Goal: Transaction & Acquisition: Book appointment/travel/reservation

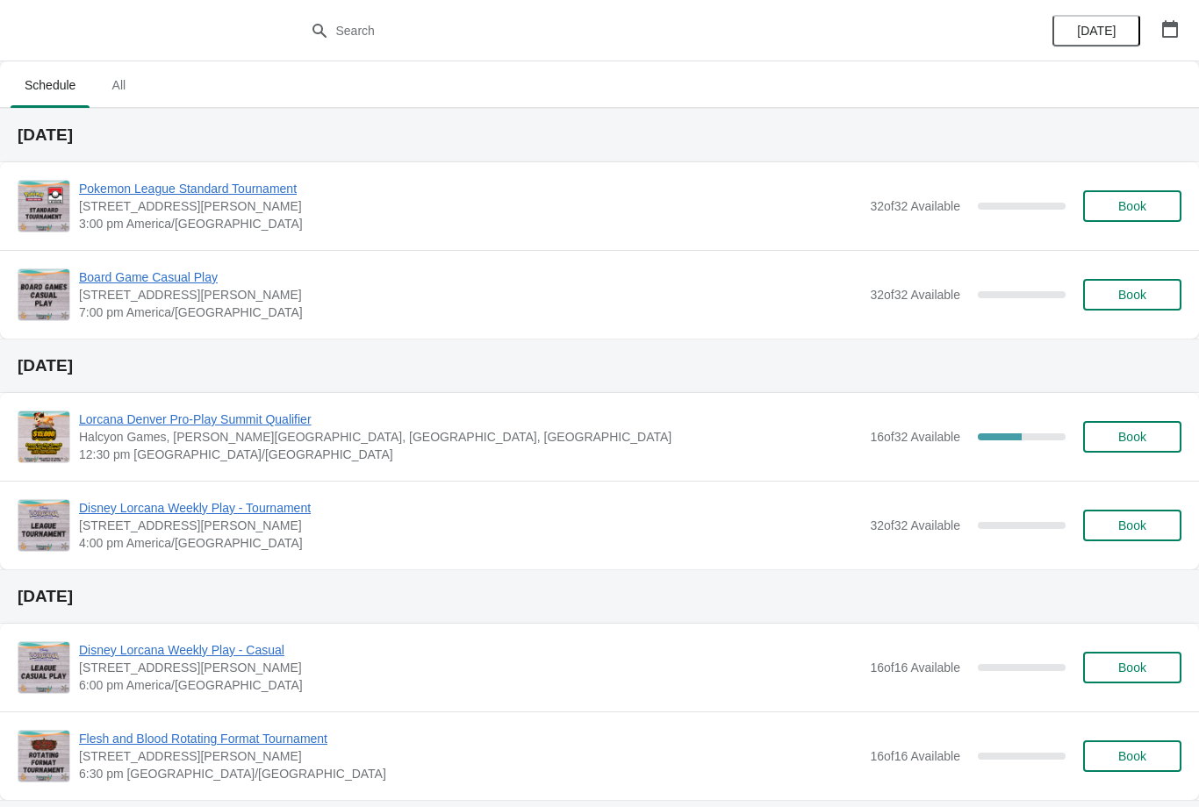
click at [1148, 197] on button "Book" at bounding box center [1132, 206] width 98 height 32
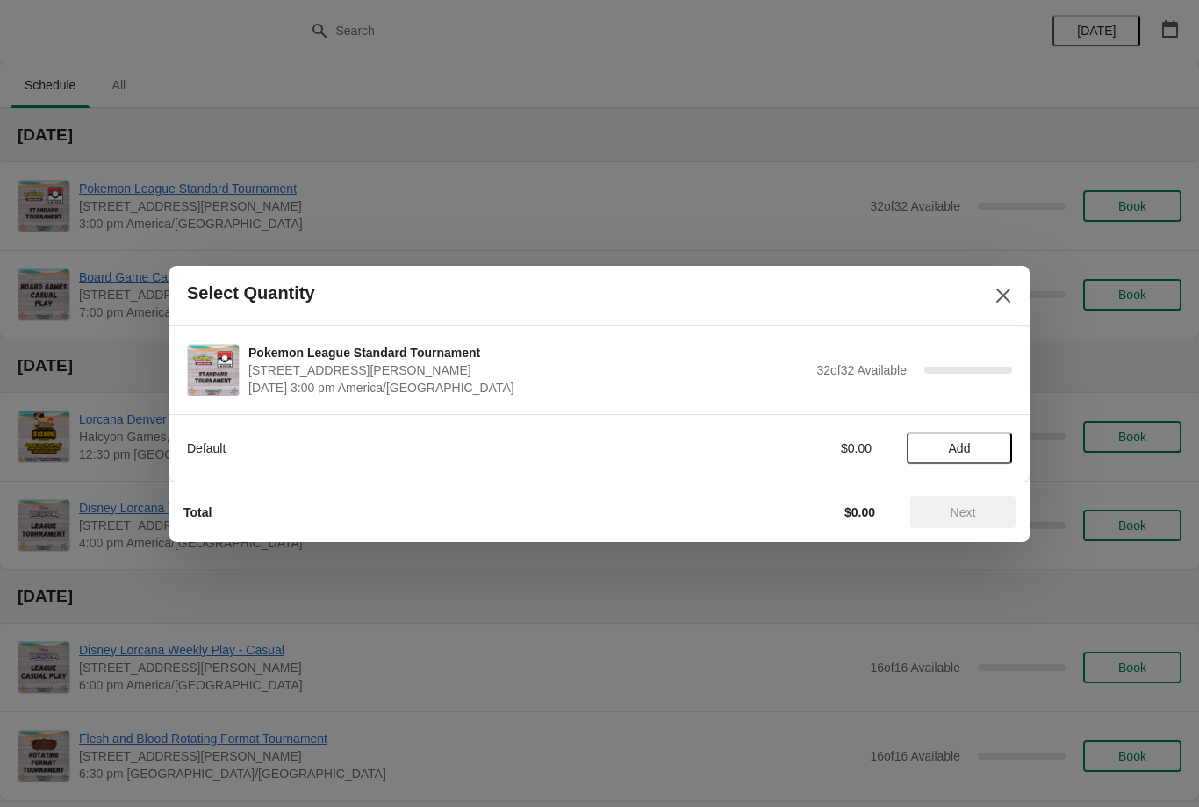
click at [963, 438] on button "Add" at bounding box center [958, 449] width 105 height 32
click at [968, 507] on span "Next" at bounding box center [962, 512] width 25 height 14
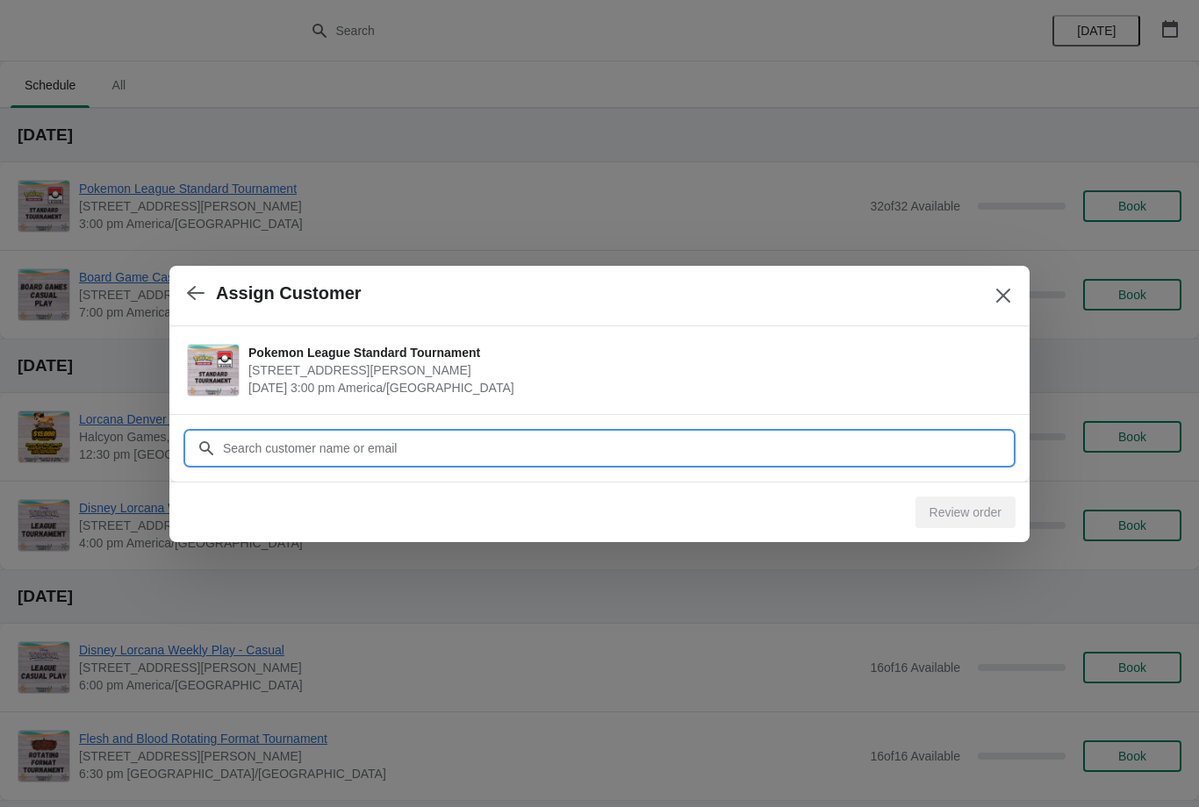
click at [547, 446] on input "Customer" at bounding box center [617, 449] width 790 height 32
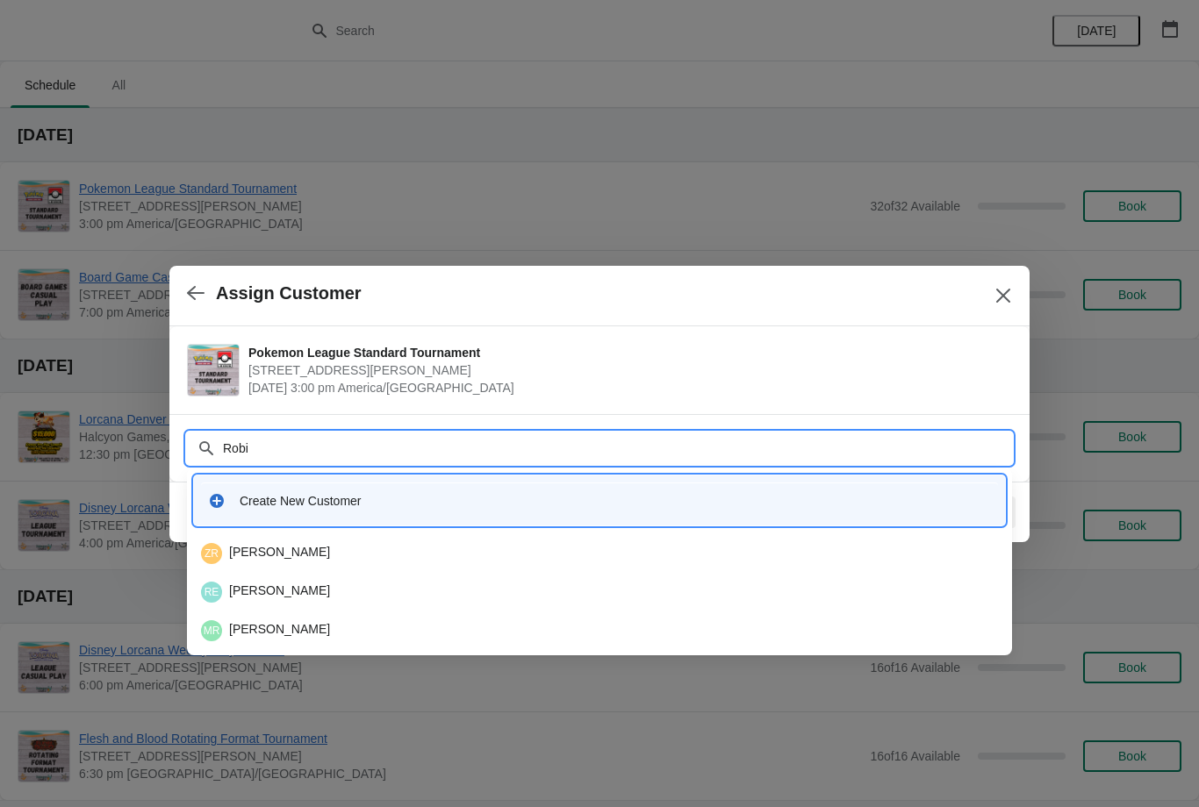
type input "Robin"
click at [311, 584] on div "RE Robin Einhorn" at bounding box center [599, 592] width 797 height 21
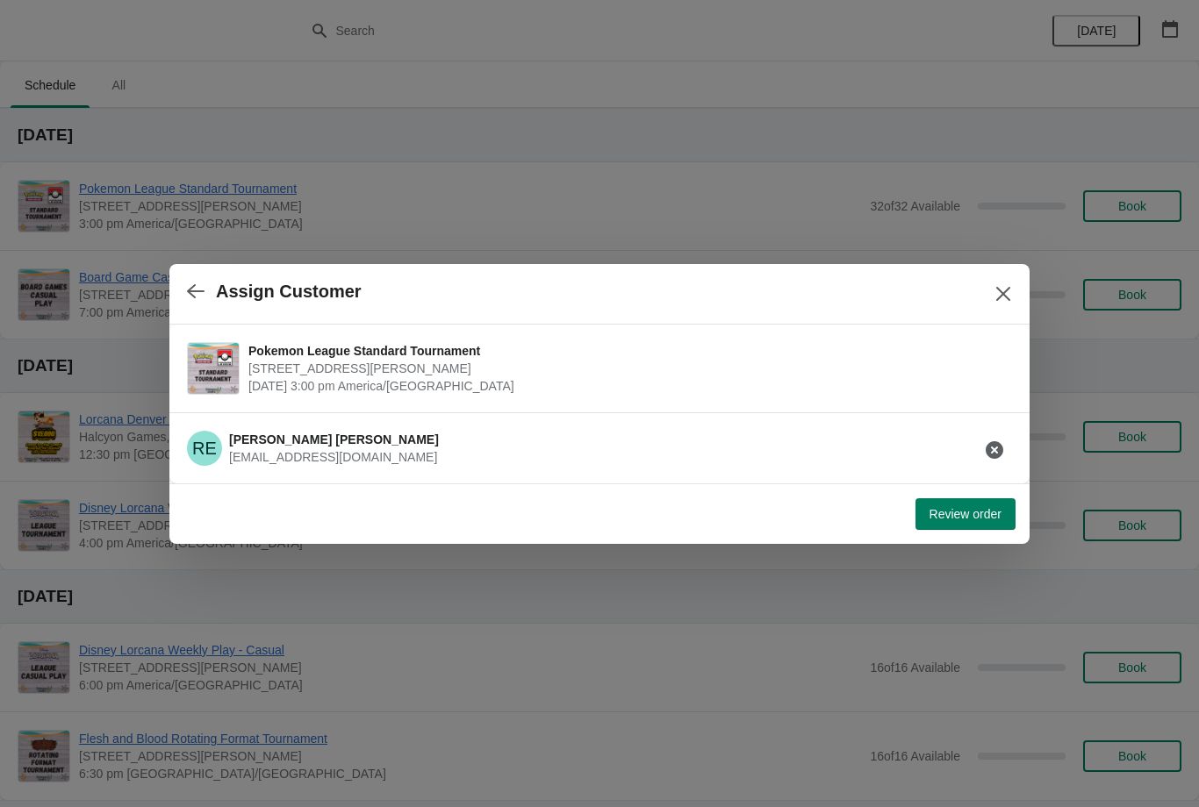
click at [970, 514] on span "Review order" at bounding box center [965, 514] width 72 height 14
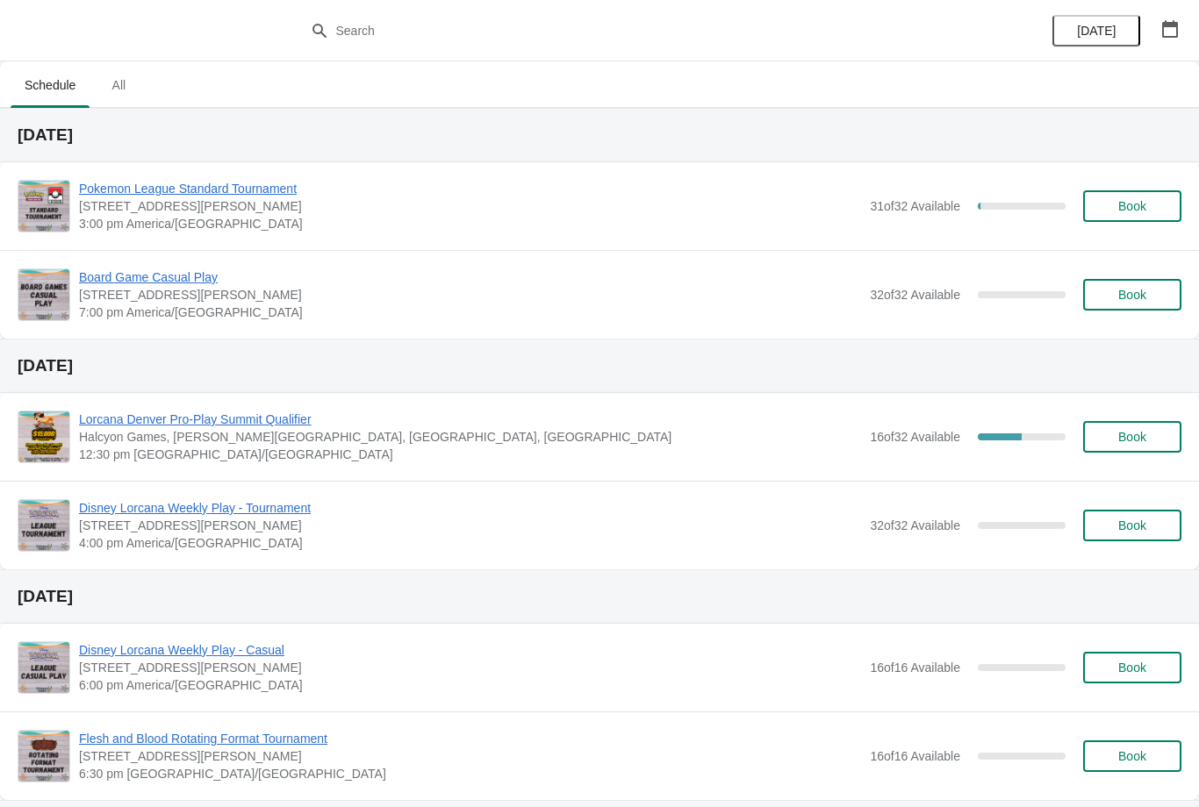
click at [1137, 193] on button "Book" at bounding box center [1132, 206] width 98 height 32
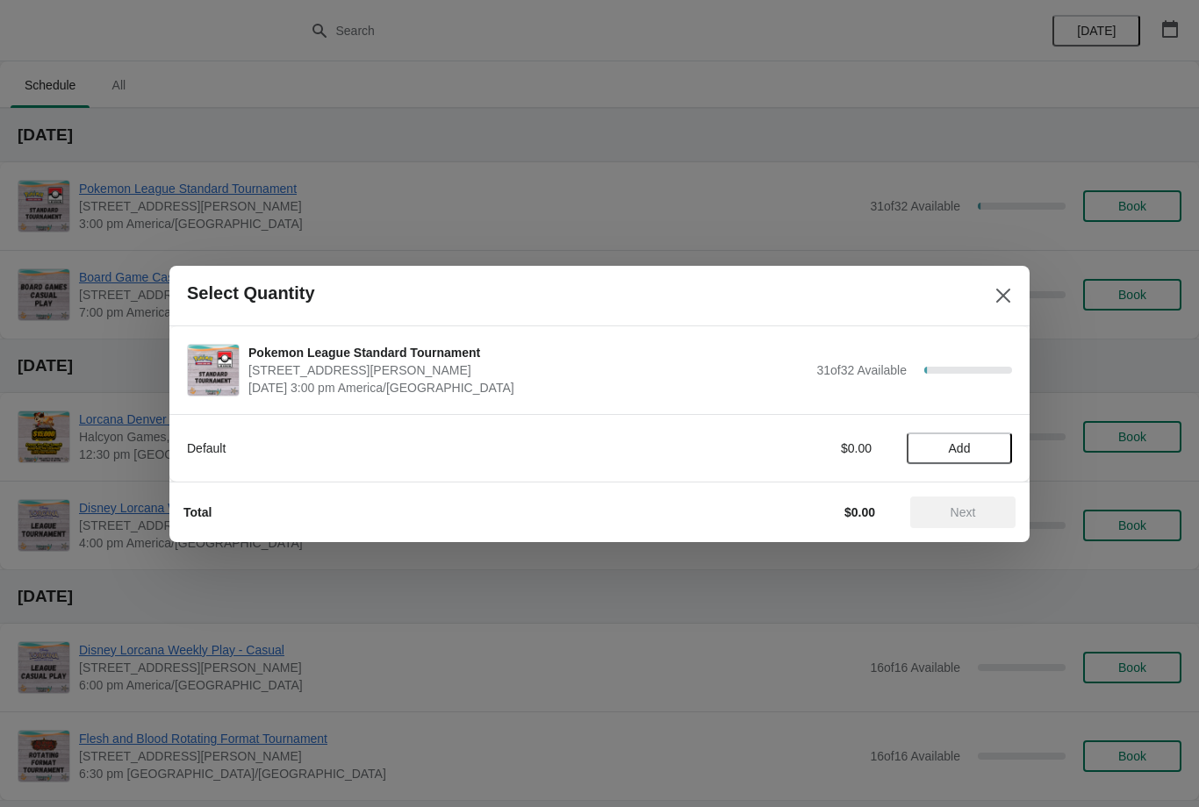
click at [965, 451] on span "Add" at bounding box center [959, 448] width 22 height 14
click at [950, 513] on span "Next" at bounding box center [962, 512] width 25 height 14
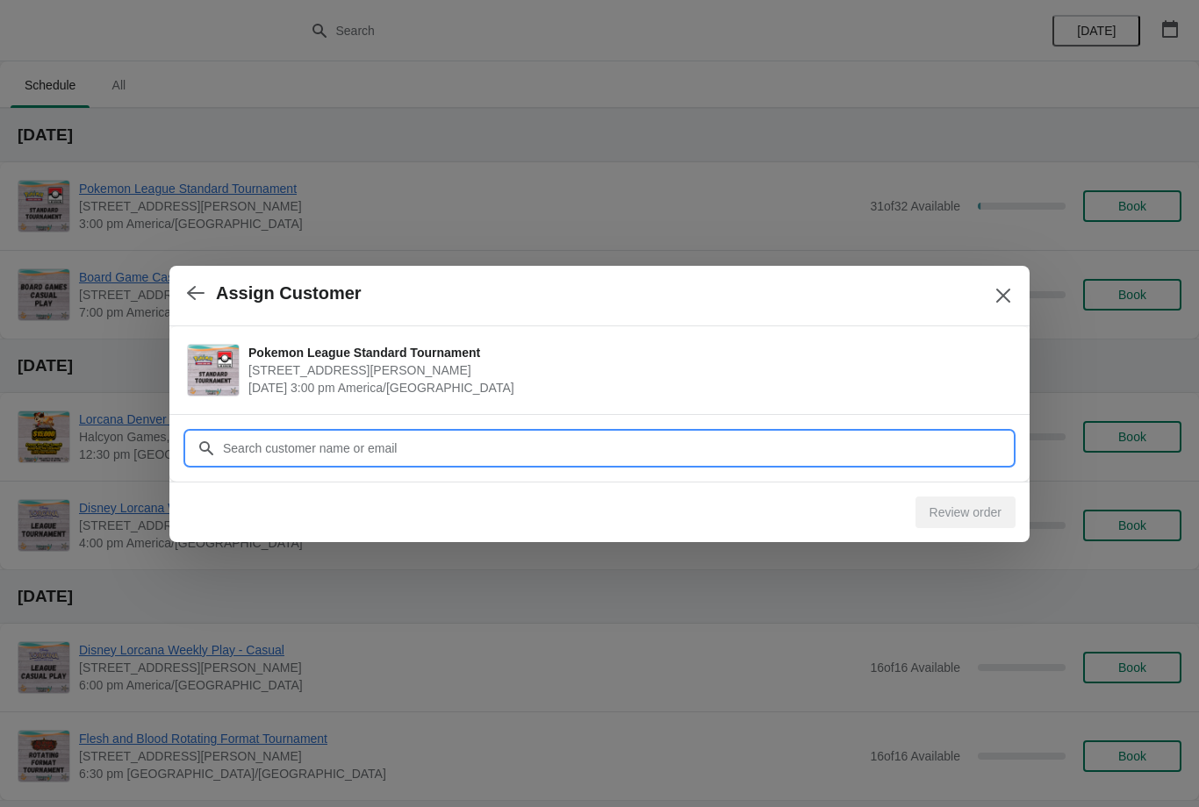
click at [556, 433] on input "Customer" at bounding box center [617, 449] width 790 height 32
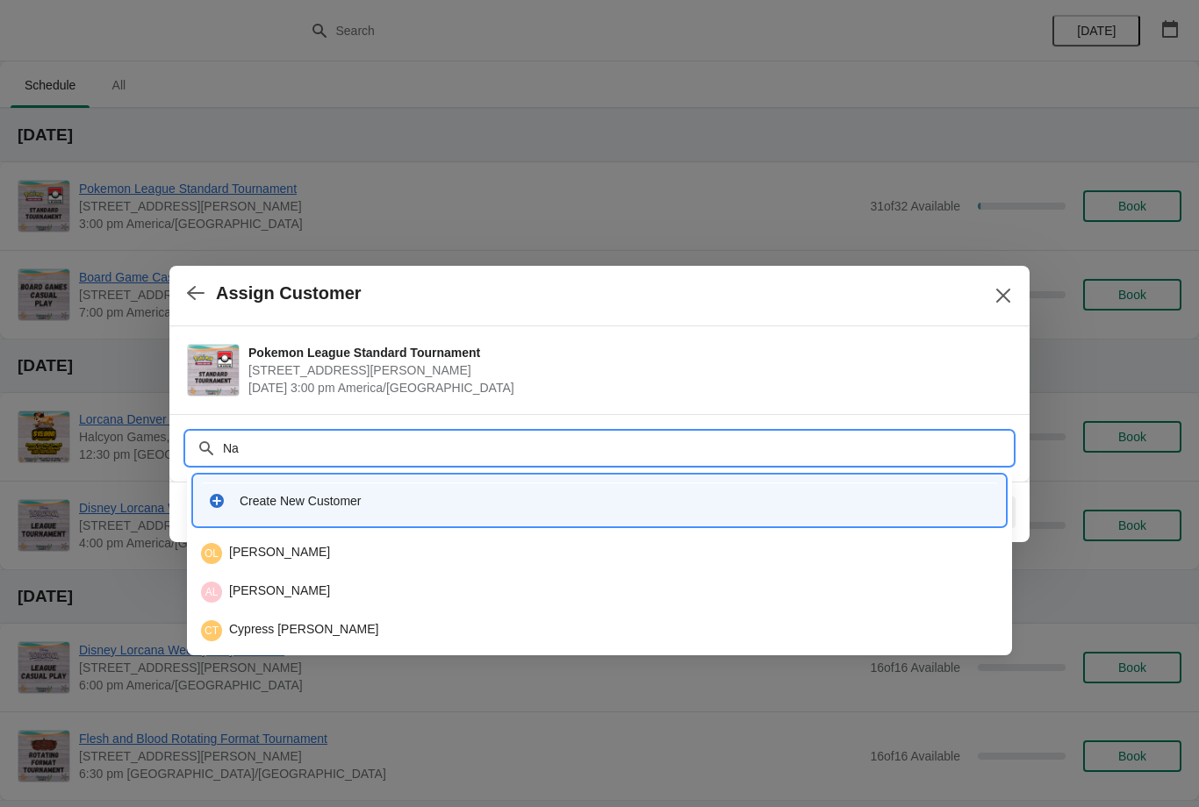
type input "Nav"
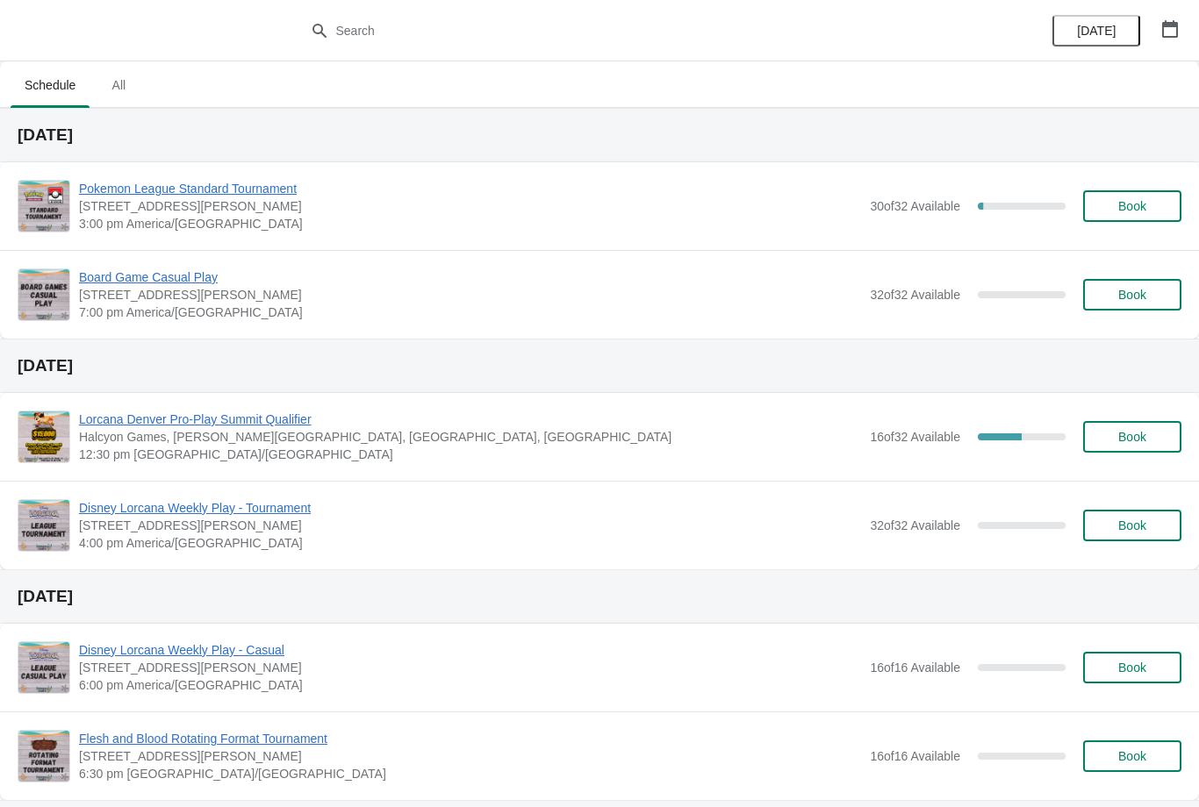
click at [1118, 201] on span "Book" at bounding box center [1132, 206] width 28 height 14
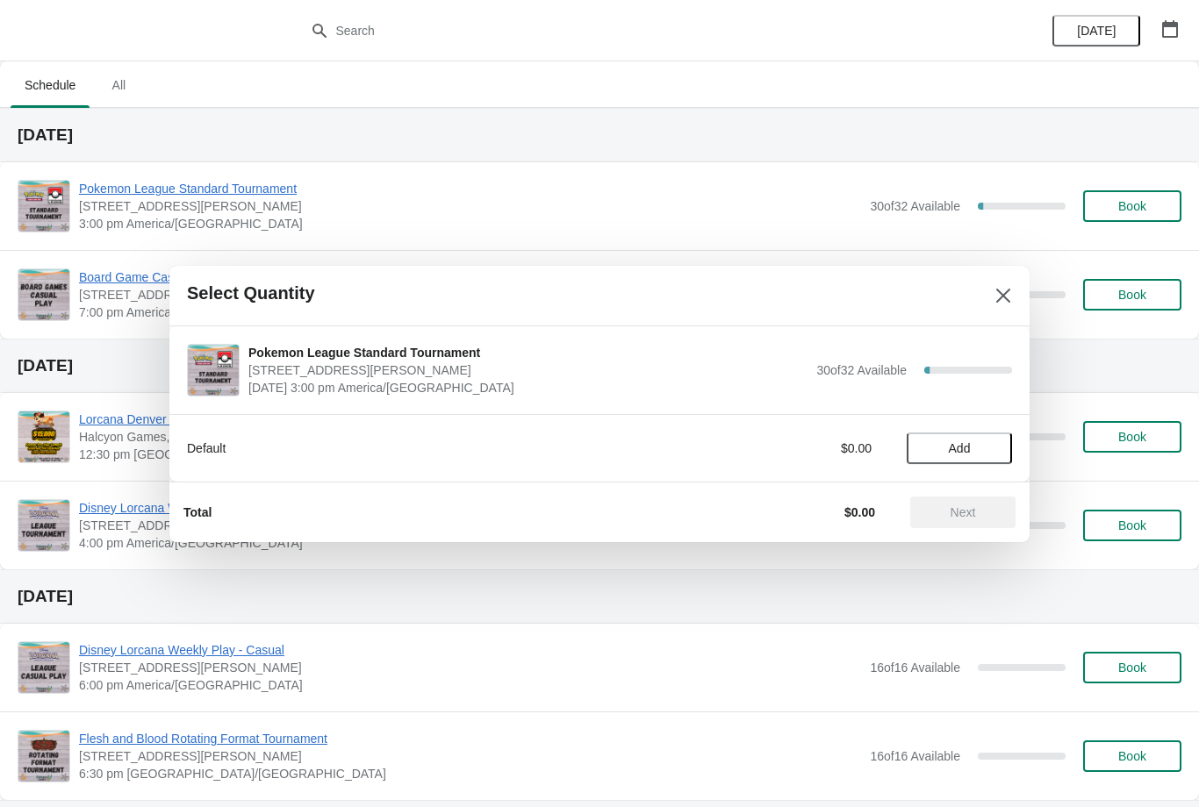
click at [955, 441] on span "Add" at bounding box center [959, 448] width 22 height 14
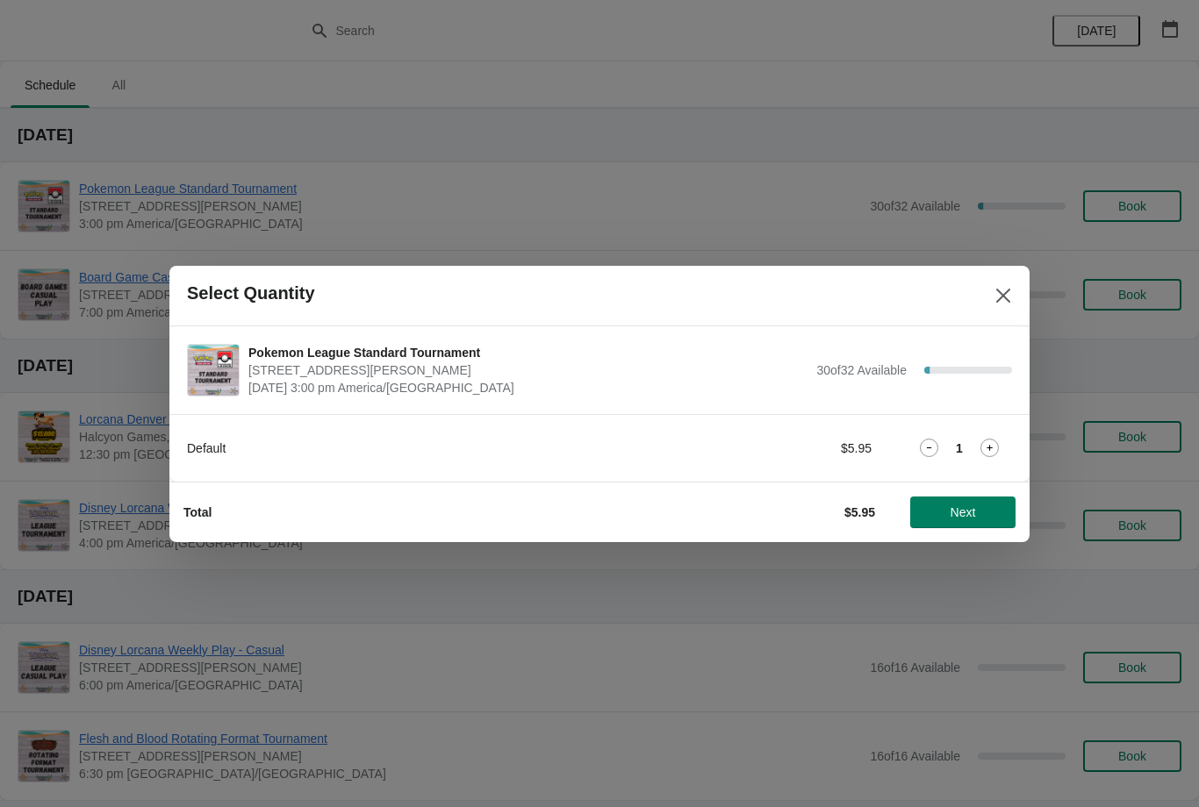
click at [985, 514] on span "Next" at bounding box center [962, 512] width 77 height 14
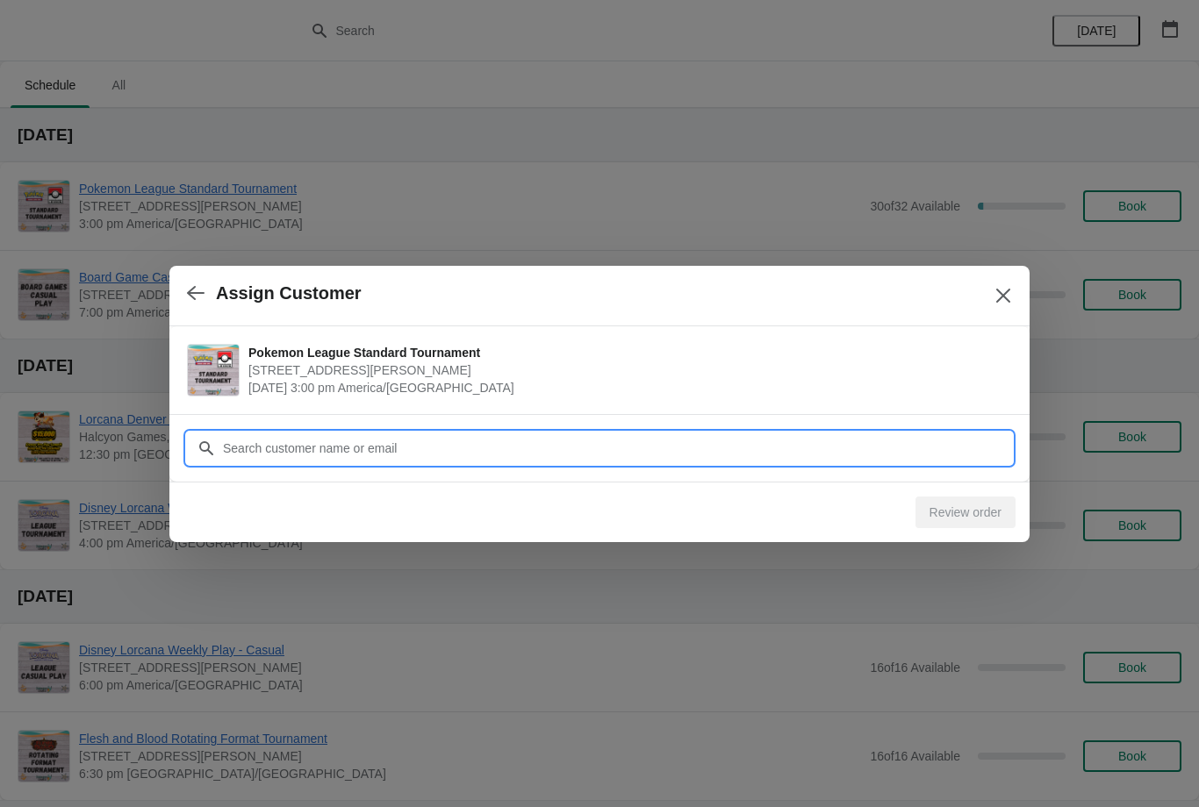
click at [535, 449] on input "Customer" at bounding box center [617, 449] width 790 height 32
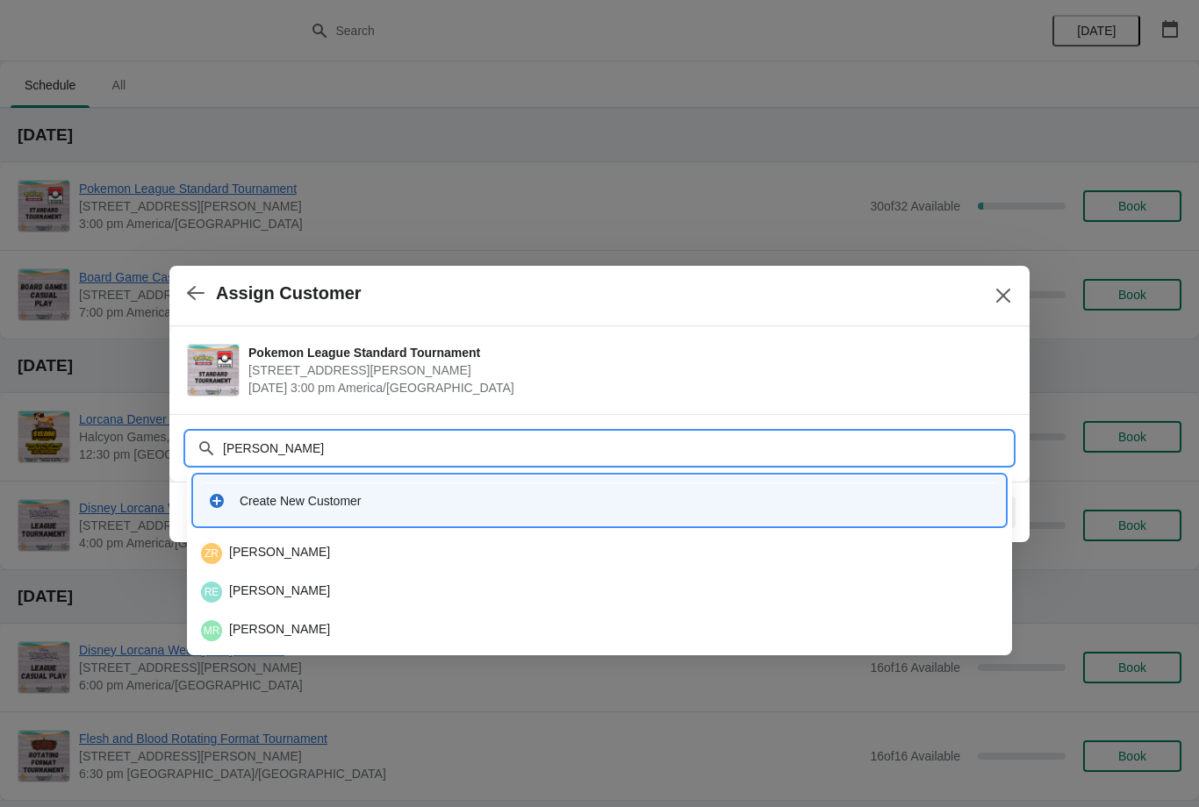
type input "Robins"
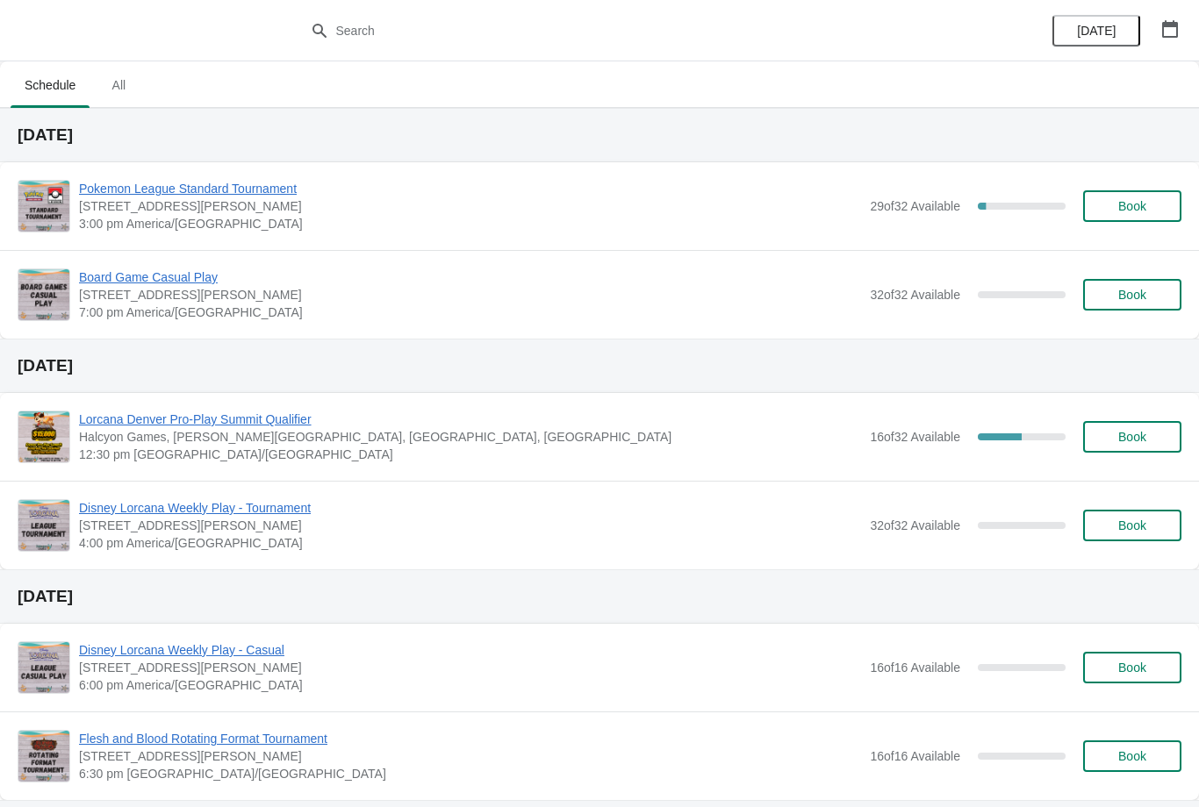
click at [1149, 202] on span "Book" at bounding box center [1132, 206] width 67 height 14
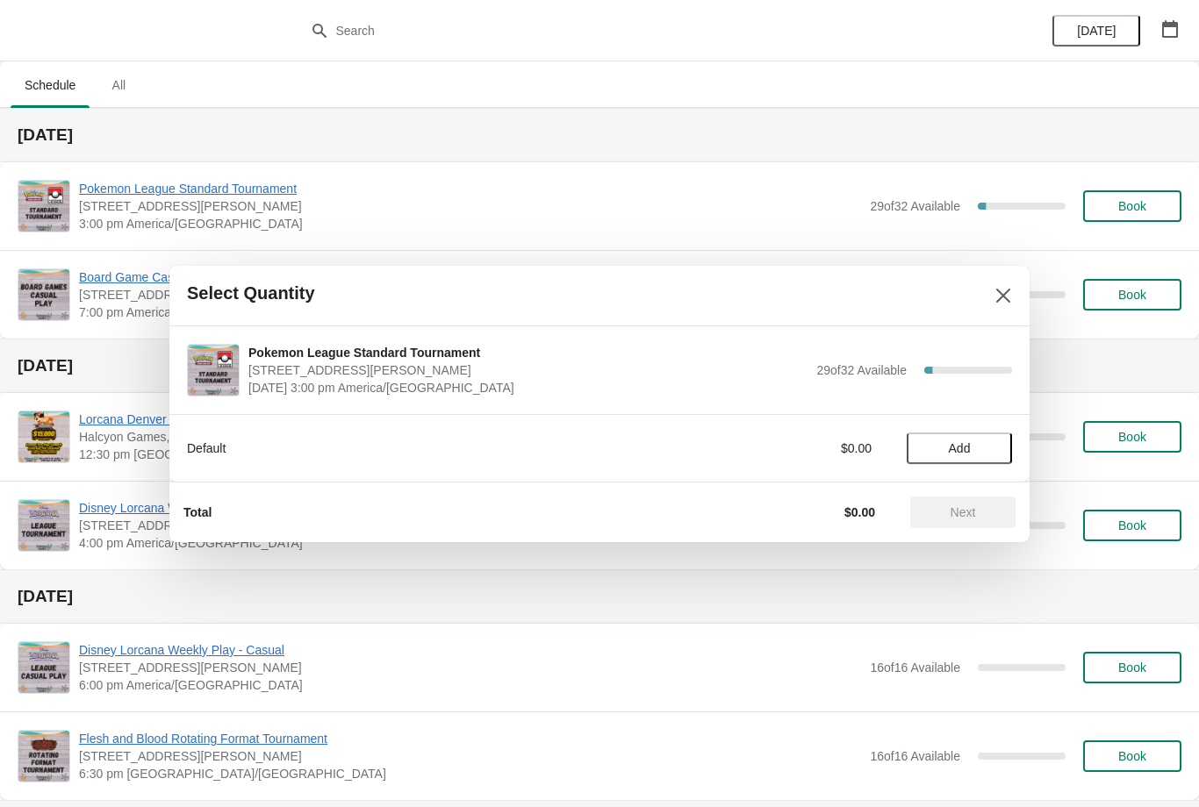
click at [991, 435] on button "Add" at bounding box center [958, 449] width 105 height 32
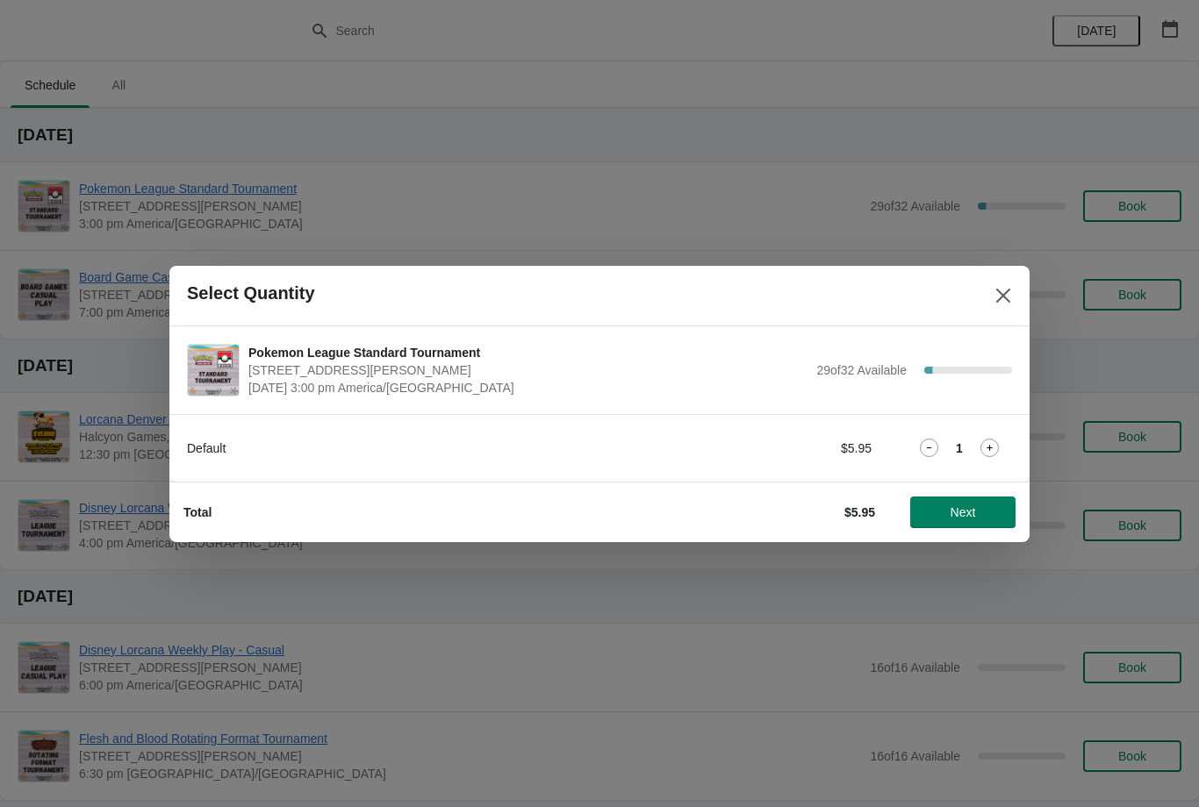
click at [989, 498] on button "Next" at bounding box center [962, 513] width 105 height 32
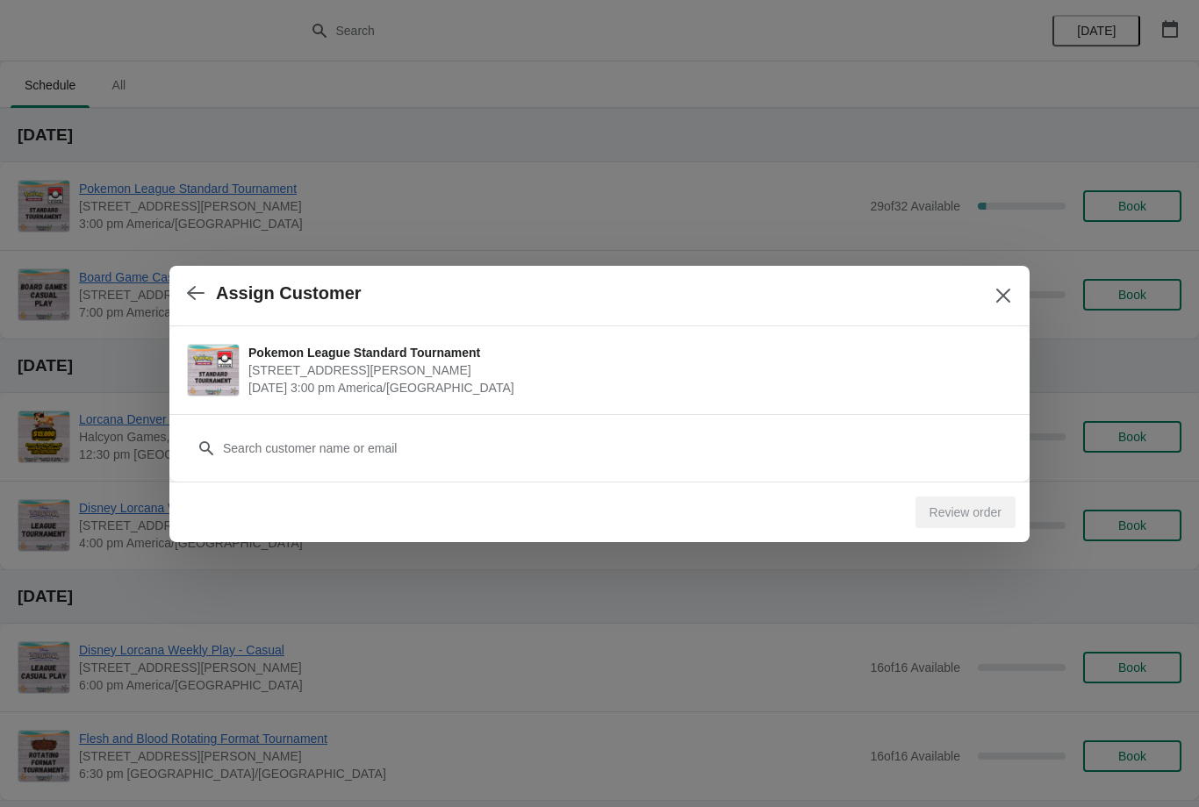
click at [888, 426] on div "Customer" at bounding box center [599, 439] width 825 height 49
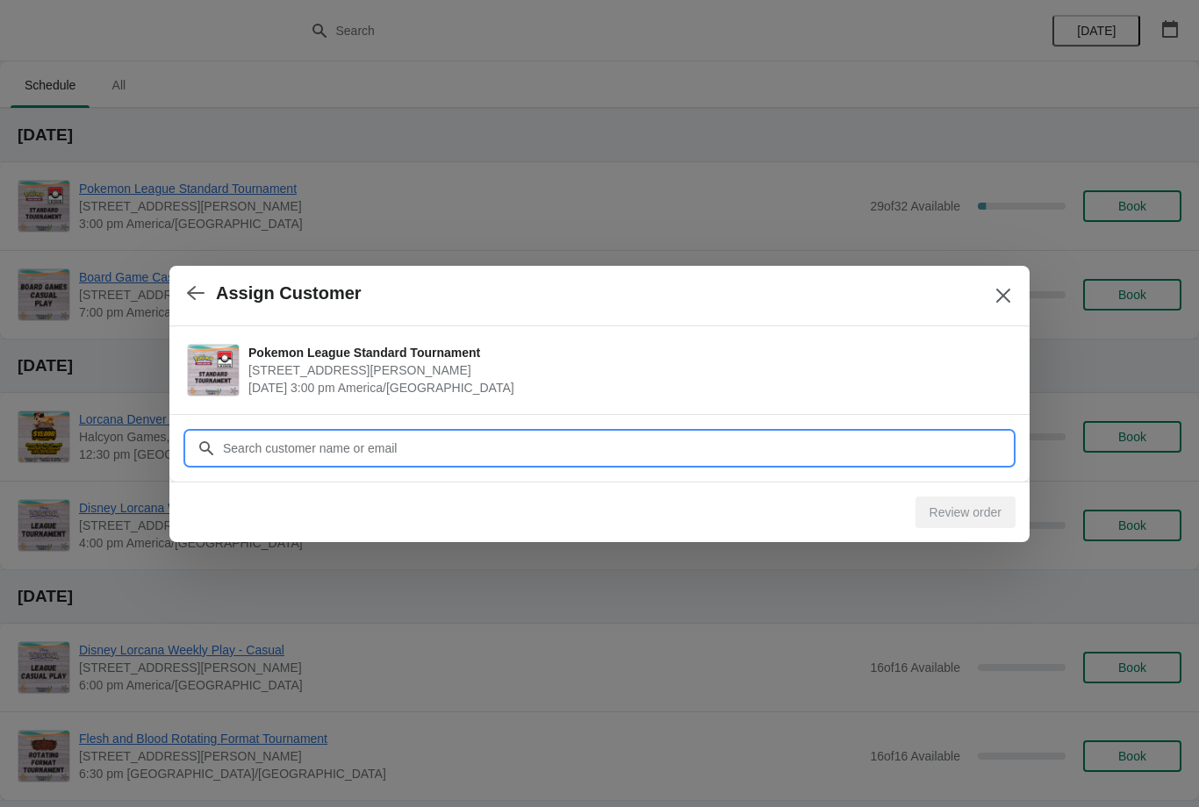
click at [657, 442] on input "Customer" at bounding box center [617, 449] width 790 height 32
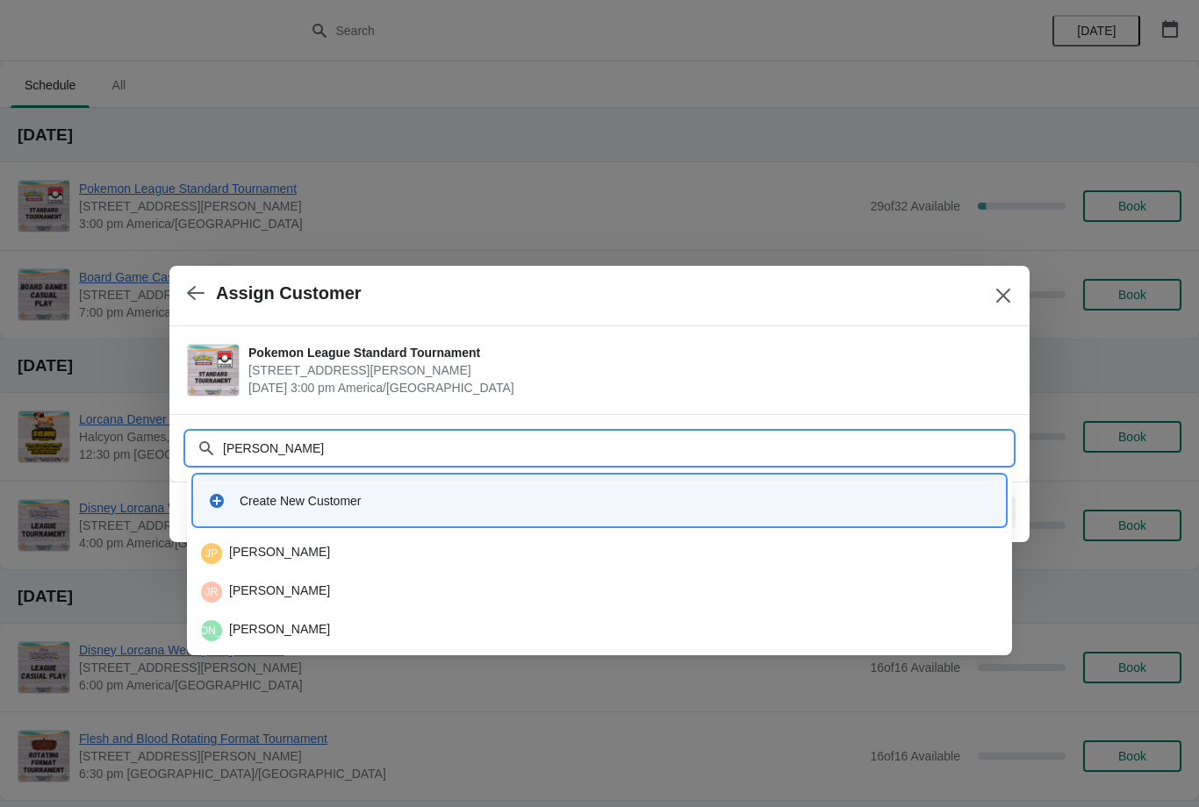
type input "Javier"
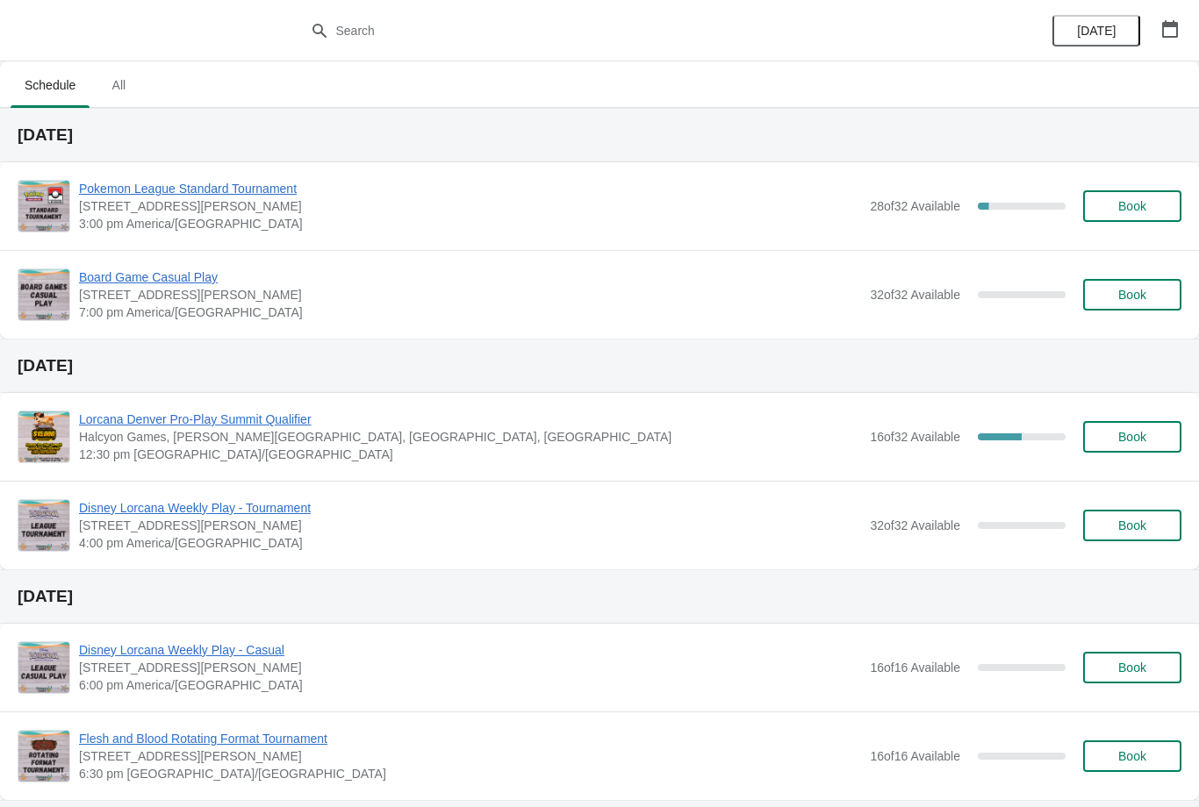
click at [1127, 206] on span "Book" at bounding box center [1132, 206] width 28 height 14
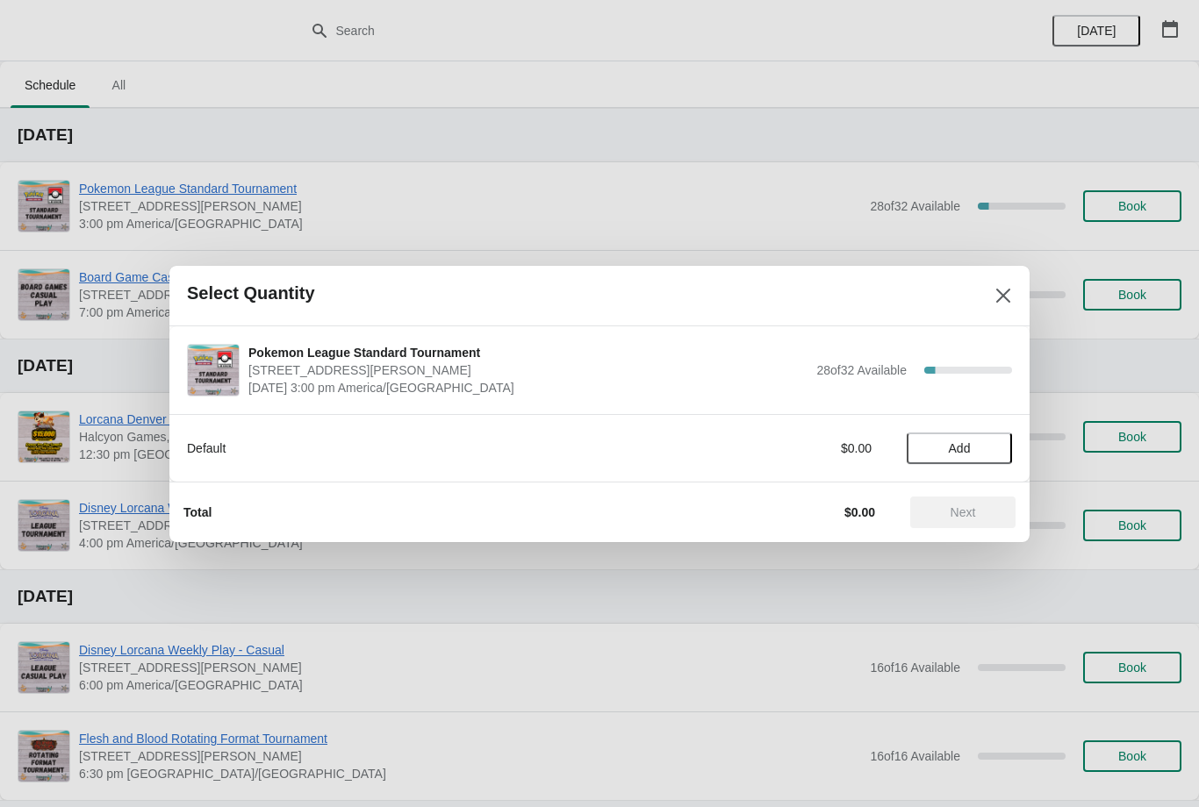
click at [977, 446] on span "Add" at bounding box center [959, 448] width 74 height 14
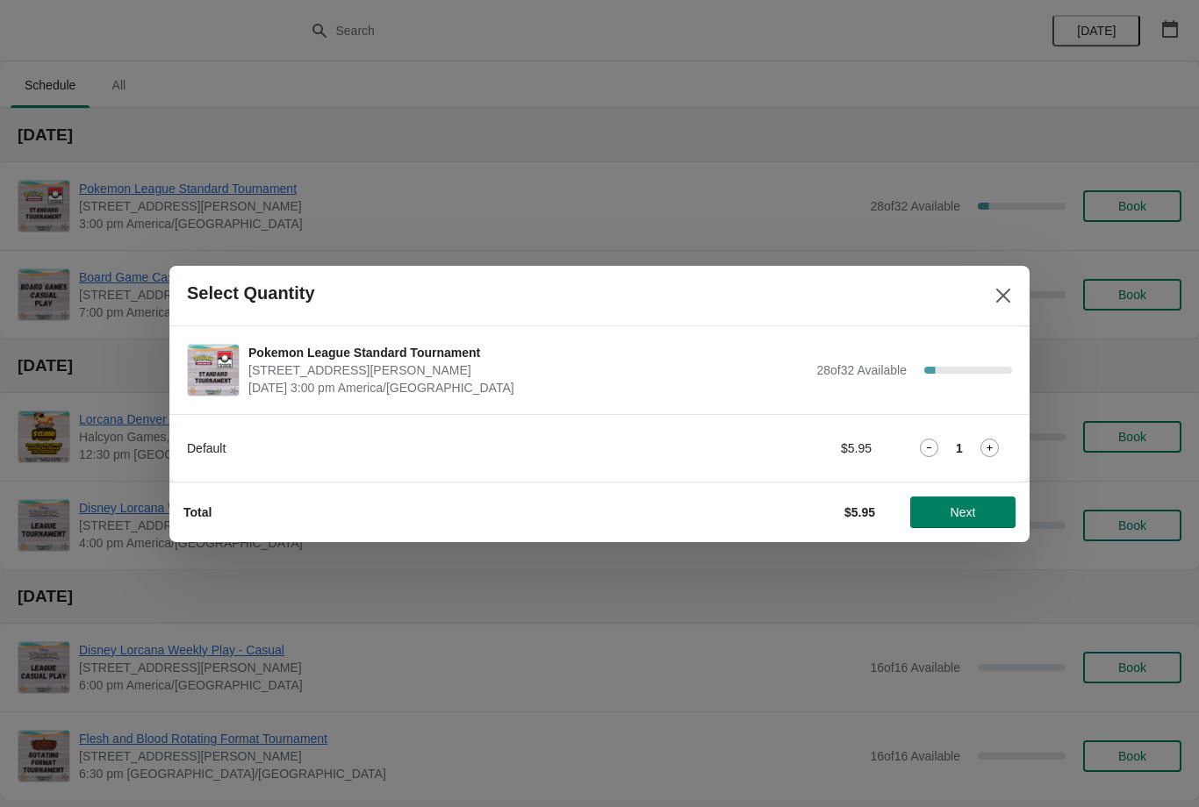
click at [977, 507] on span "Next" at bounding box center [962, 512] width 77 height 14
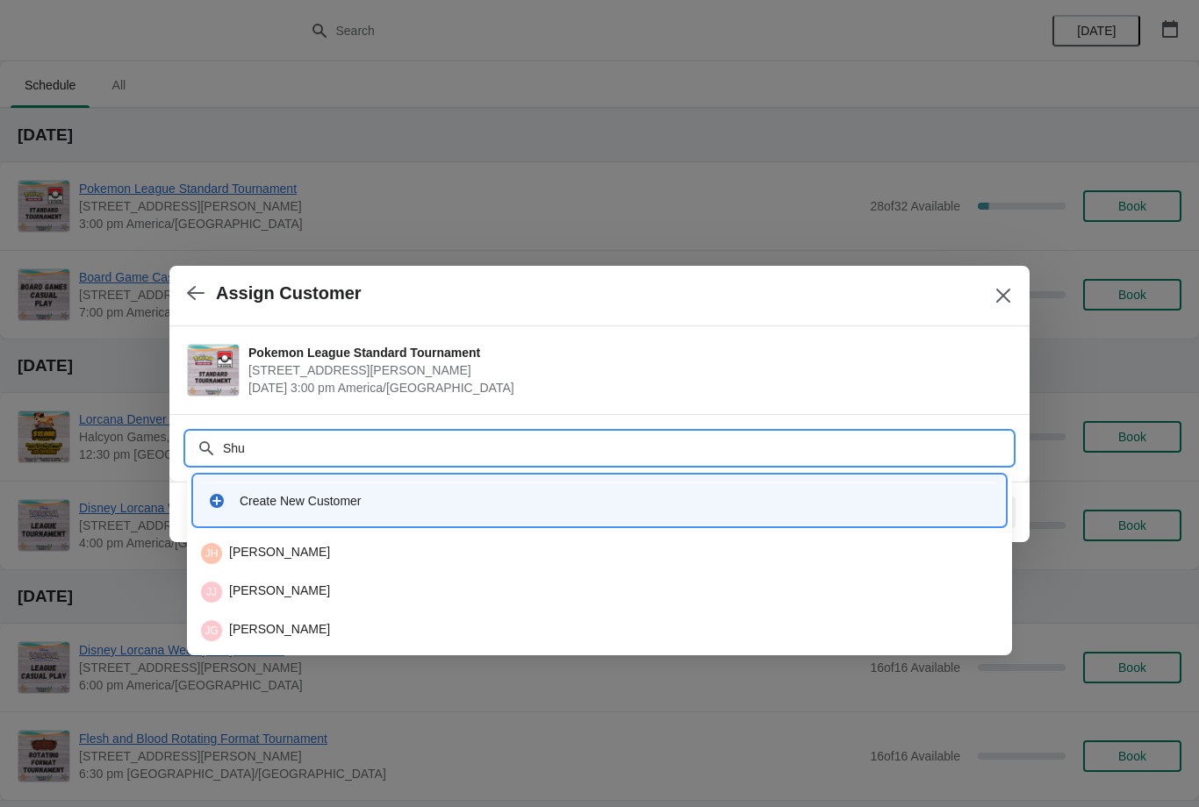
type input "Shuc"
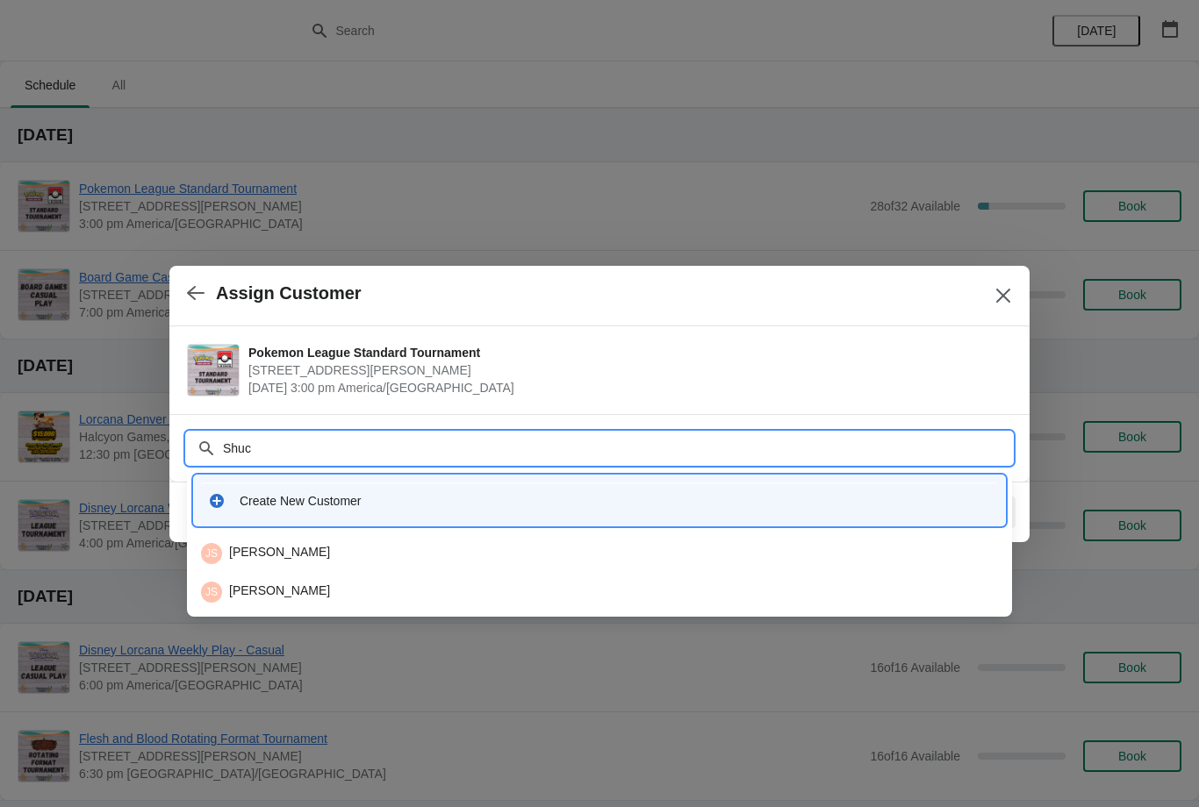
click at [318, 592] on div "JS Joseph Shuchart" at bounding box center [599, 592] width 797 height 21
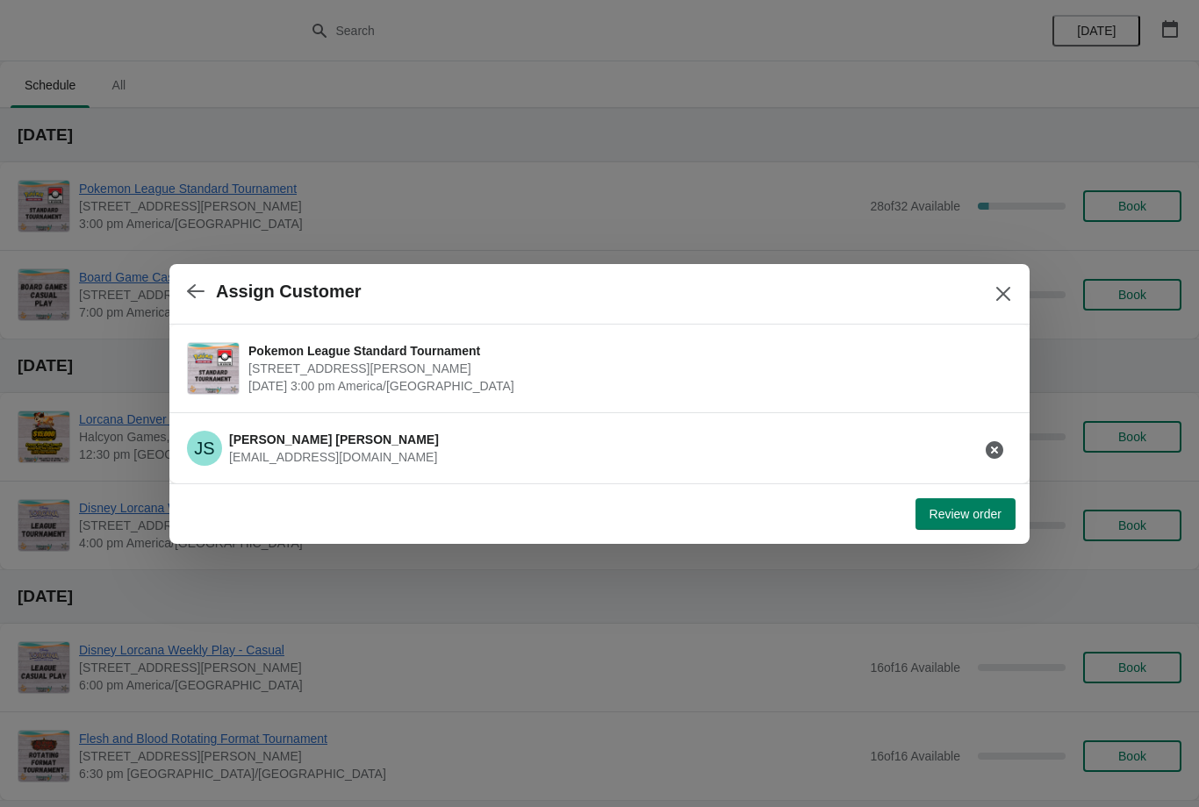
click at [977, 513] on span "Review order" at bounding box center [965, 514] width 72 height 14
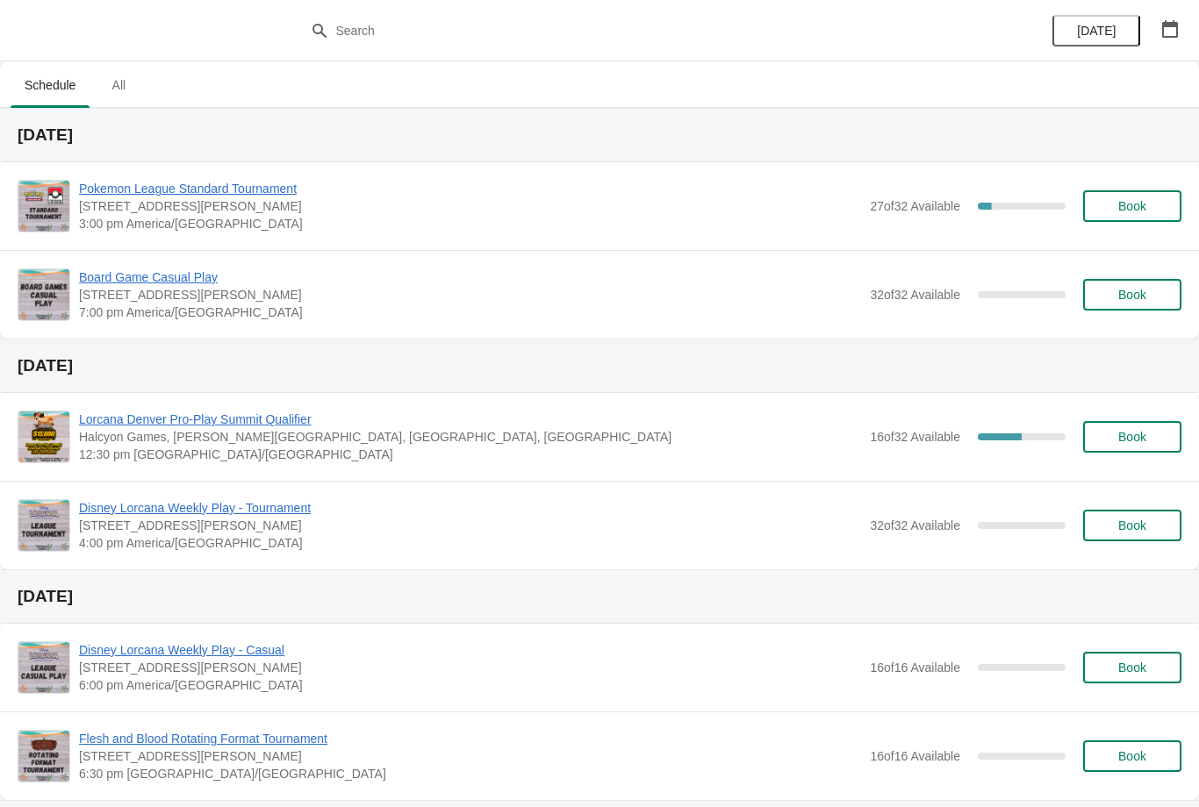
click at [1138, 197] on button "Book" at bounding box center [1132, 206] width 98 height 32
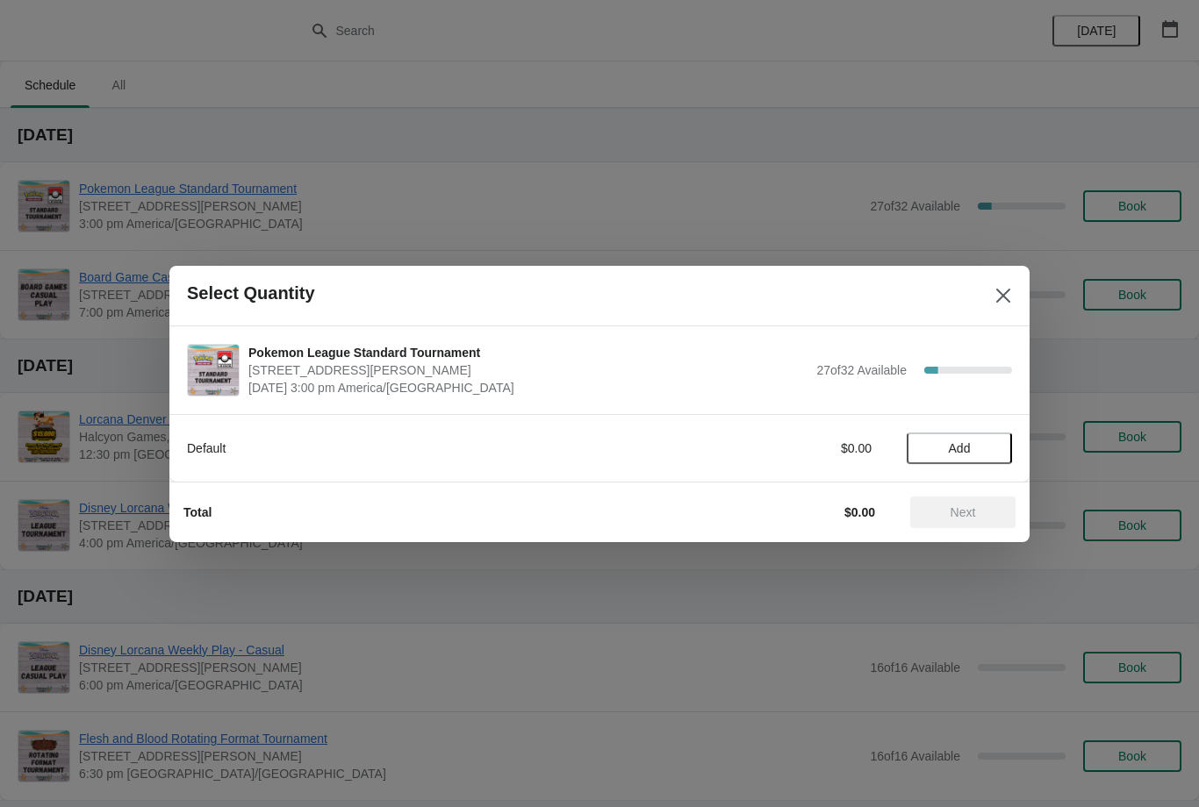
click at [969, 436] on button "Add" at bounding box center [958, 449] width 105 height 32
click at [971, 526] on button "Next" at bounding box center [962, 513] width 105 height 32
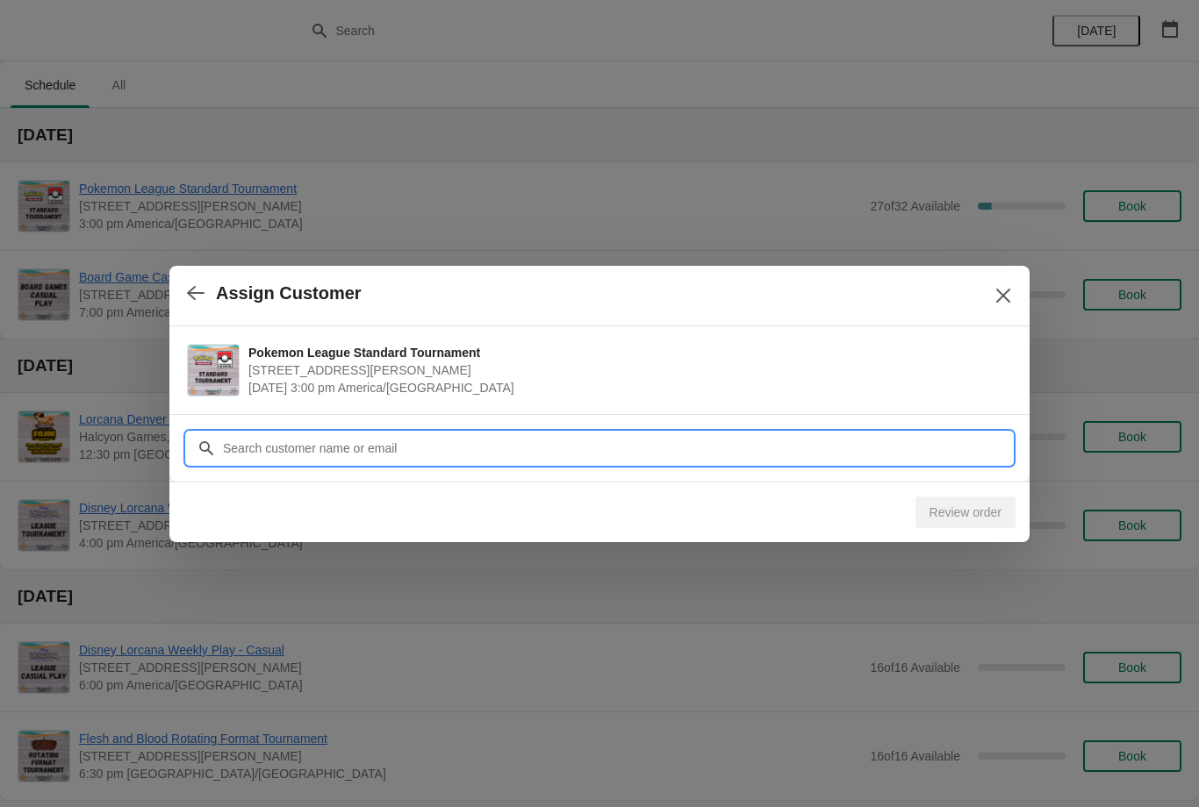
click at [537, 449] on input "Customer" at bounding box center [617, 449] width 790 height 32
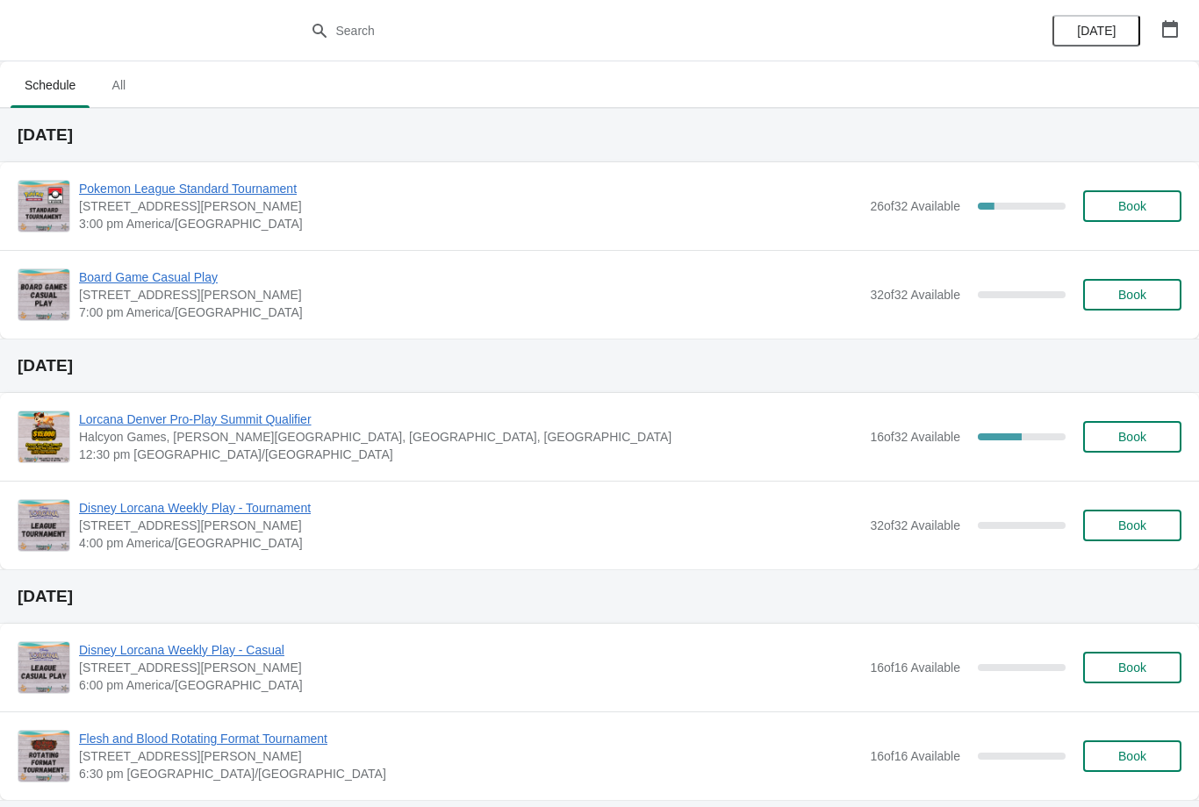
click at [1131, 207] on span "Book" at bounding box center [1132, 206] width 28 height 14
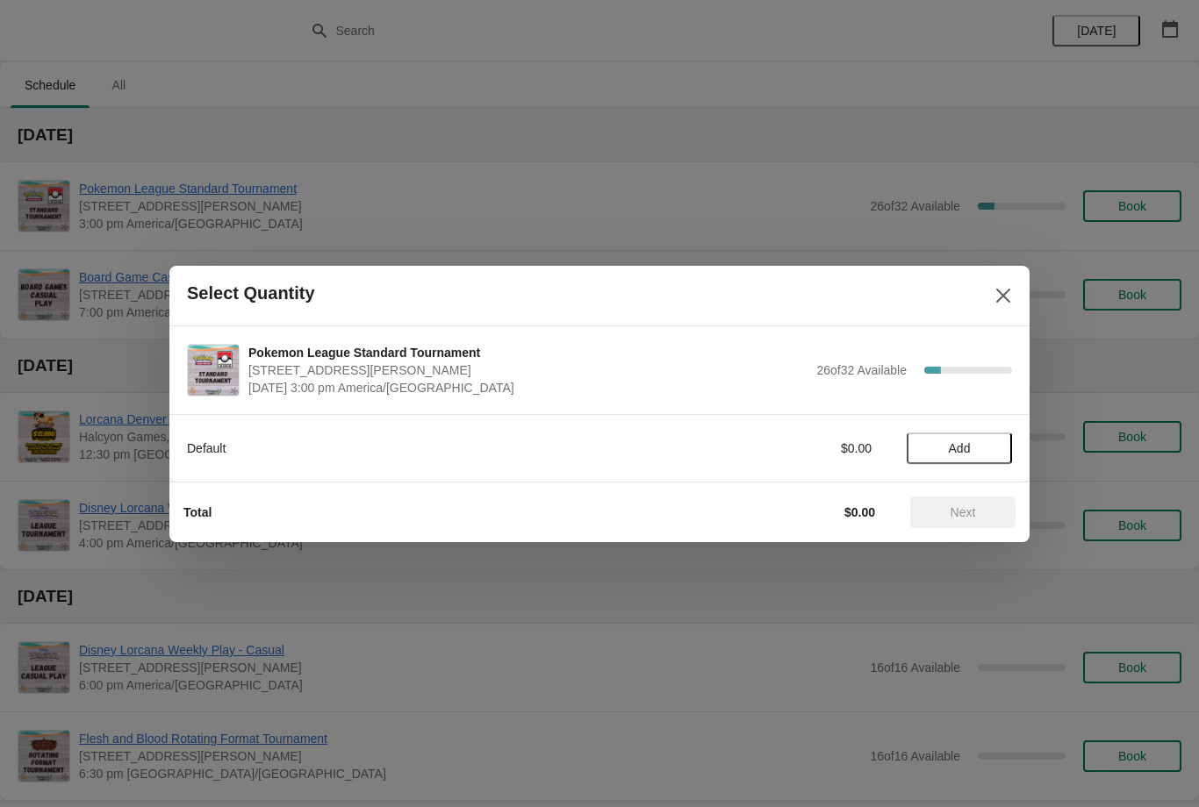
click at [975, 414] on div "Default $0.00 Add" at bounding box center [599, 448] width 860 height 68
click at [969, 447] on span "Add" at bounding box center [959, 448] width 22 height 14
click at [996, 446] on icon at bounding box center [989, 448] width 18 height 18
click at [997, 442] on icon at bounding box center [989, 448] width 18 height 18
click at [979, 509] on span "Next" at bounding box center [962, 512] width 77 height 14
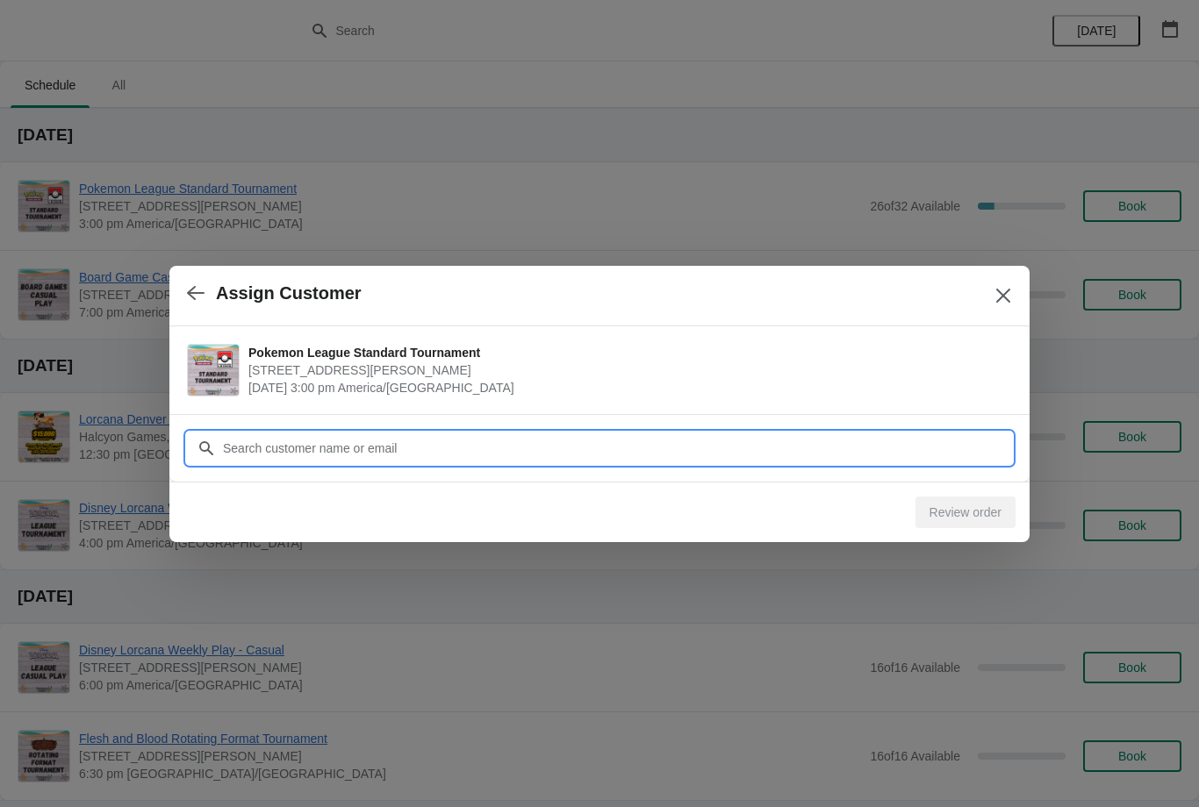
click at [533, 459] on input "Customer" at bounding box center [617, 449] width 790 height 32
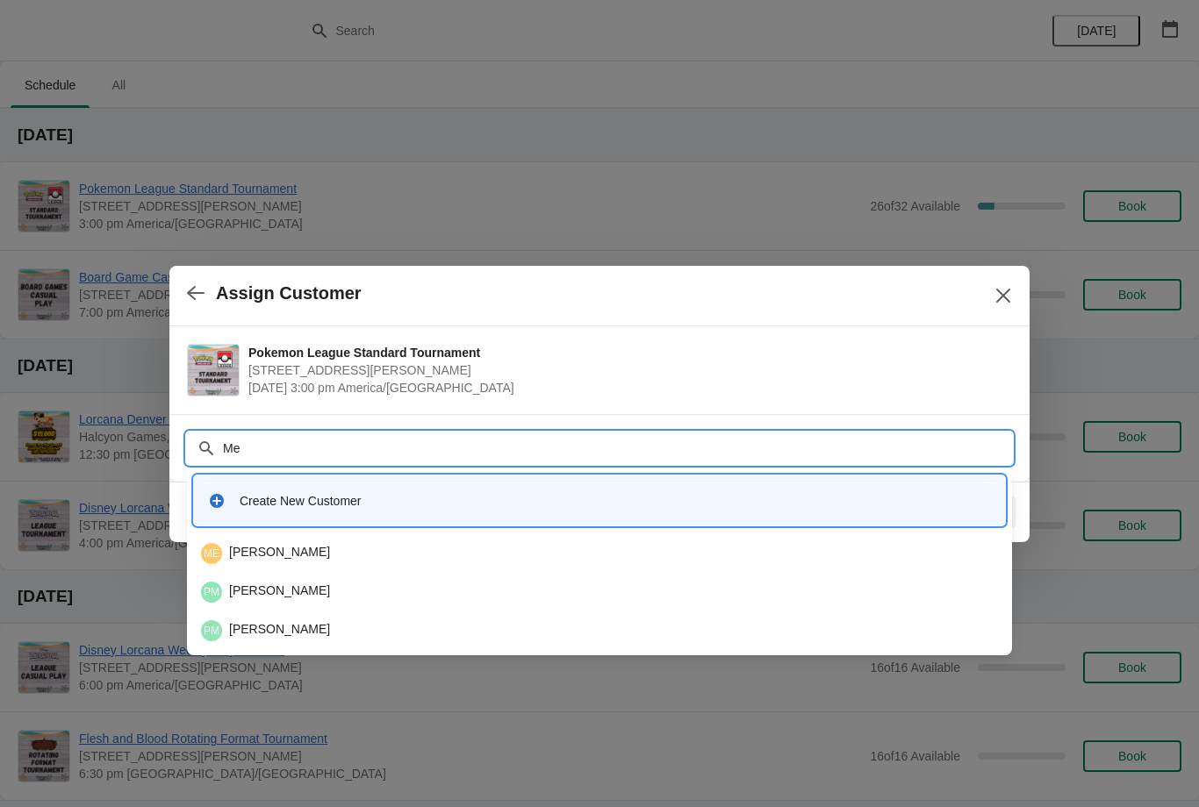
type input "M"
click at [445, 437] on input "Emily" at bounding box center [617, 449] width 790 height 32
click at [550, 456] on input "Emily" at bounding box center [617, 449] width 790 height 32
type input "E"
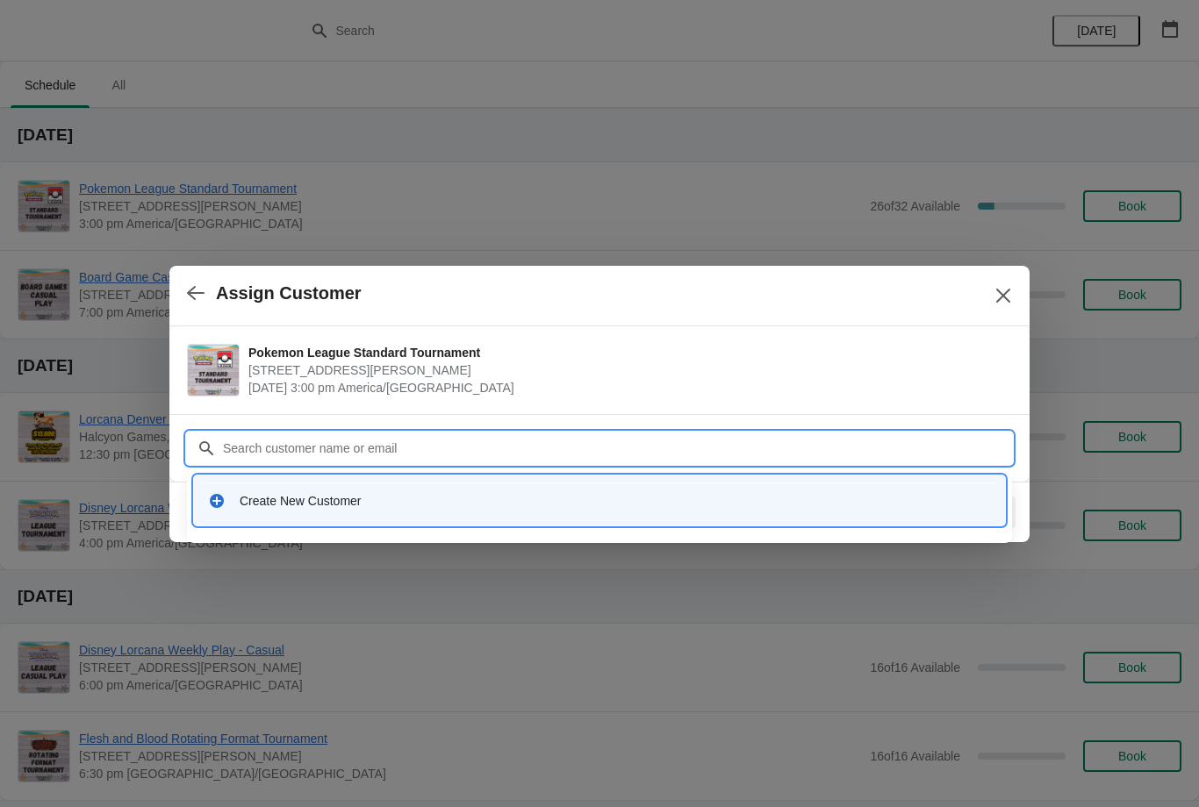
click at [285, 507] on div "Create New Customer" at bounding box center [615, 501] width 751 height 18
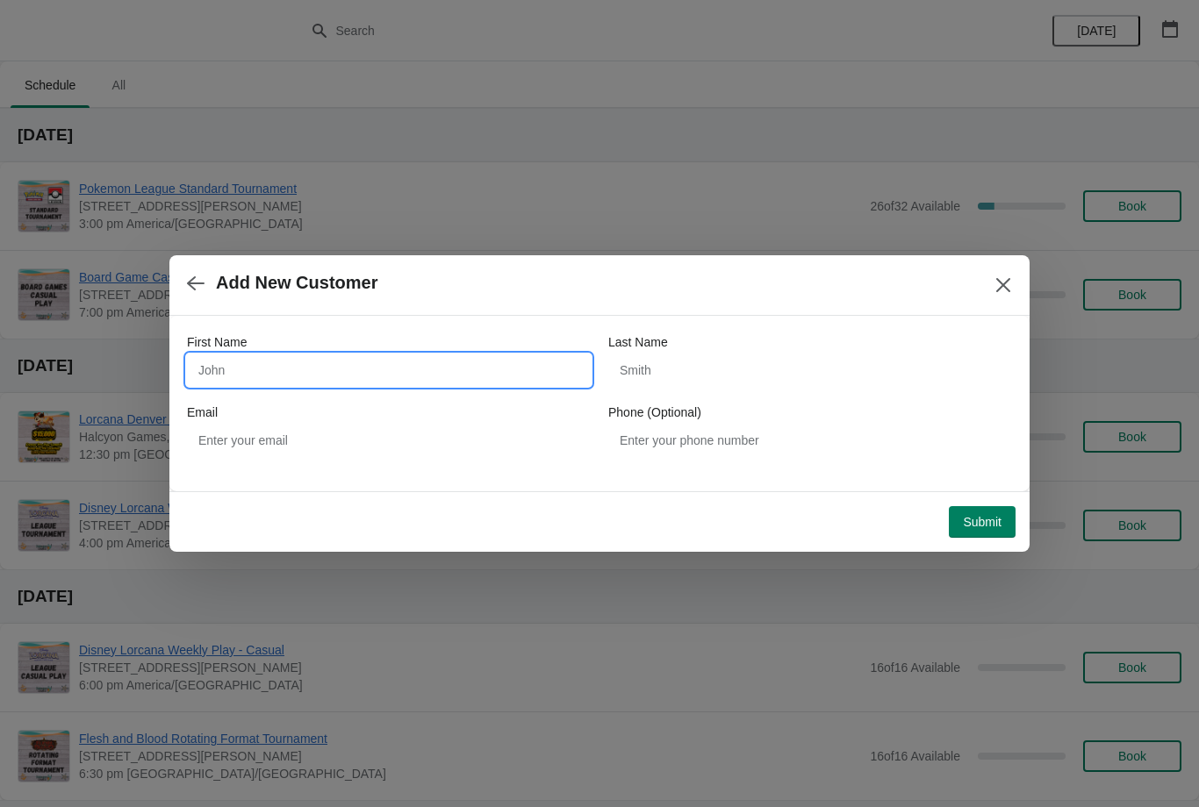
click at [361, 363] on input "First Name" at bounding box center [389, 370] width 404 height 32
type input "Emily"
click at [713, 360] on input "Last Name" at bounding box center [810, 370] width 404 height 32
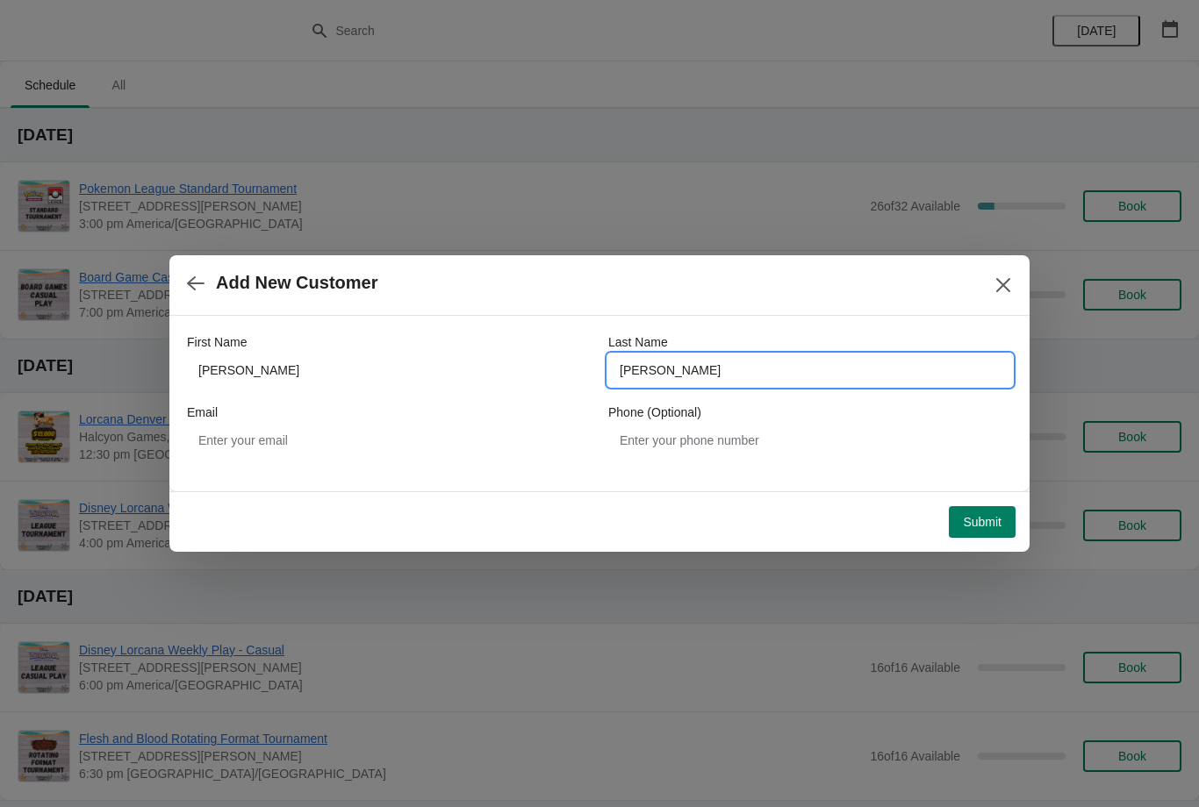
type input "Meeks"
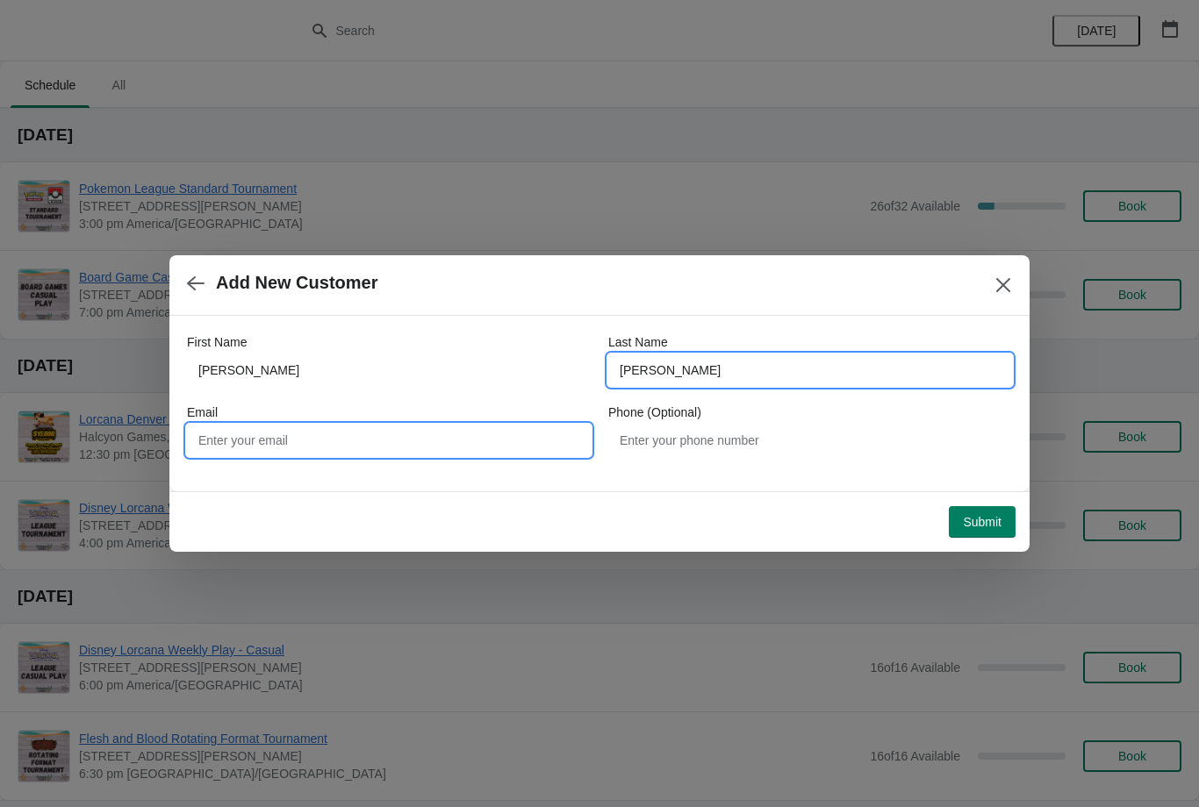
click at [356, 449] on input "Email" at bounding box center [389, 441] width 404 height 32
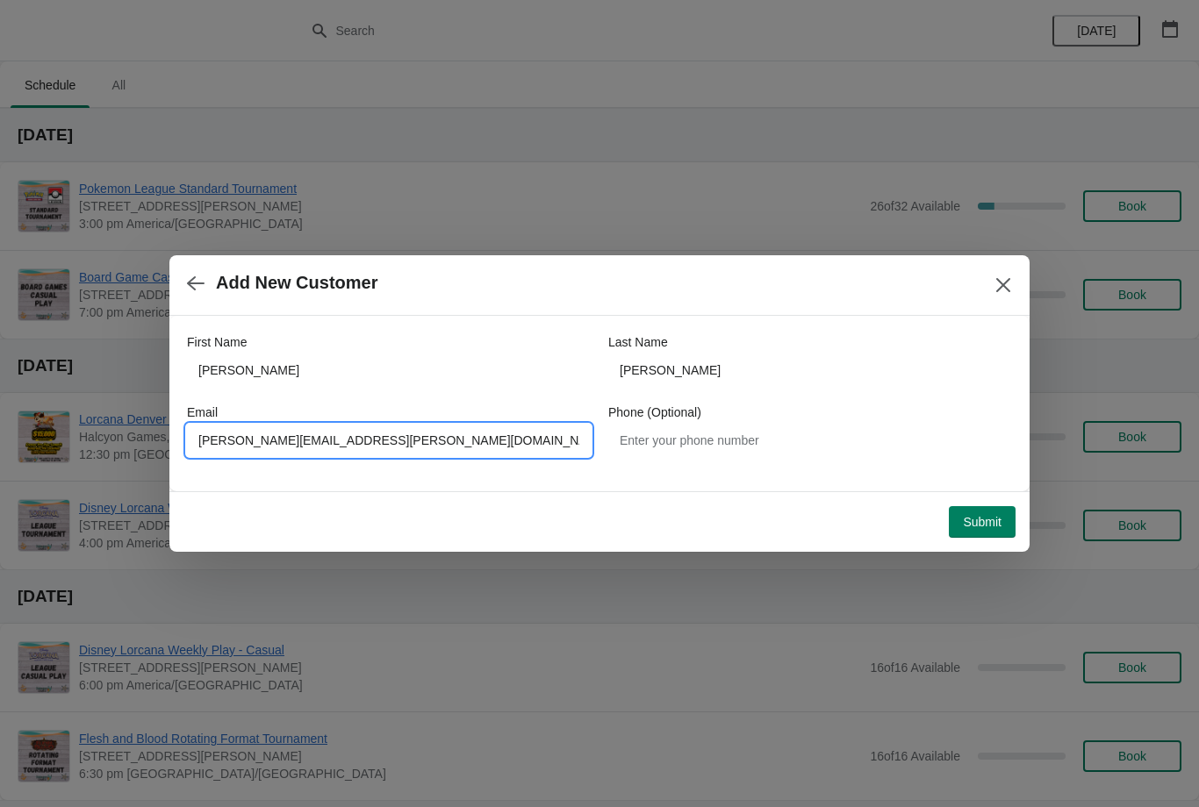
click at [306, 426] on input "Emily.meeks@gmsil.com" at bounding box center [389, 441] width 404 height 32
click at [305, 447] on input "Emily.meeks@gmsil.com" at bounding box center [389, 441] width 404 height 32
type input "Emily.meeks@Gmail.com"
click at [1002, 506] on button "Submit" at bounding box center [981, 522] width 67 height 32
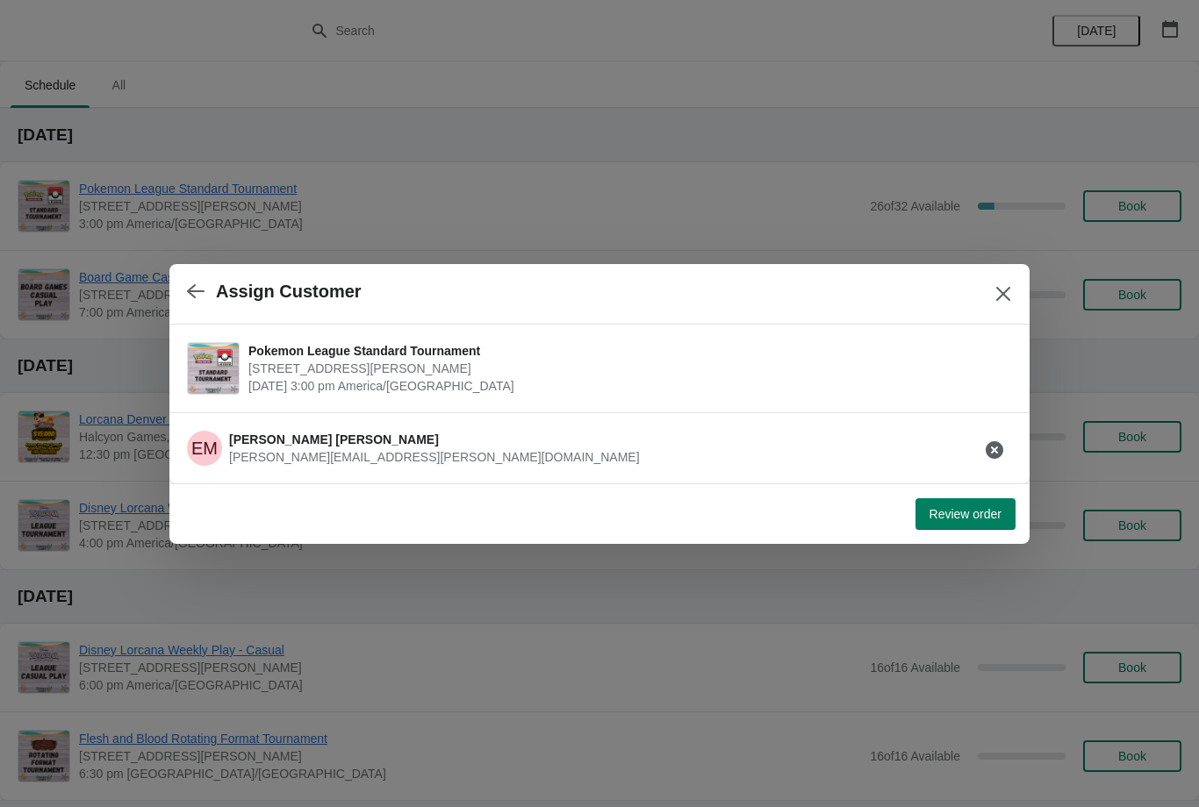
click at [975, 522] on button "Review order" at bounding box center [965, 514] width 100 height 32
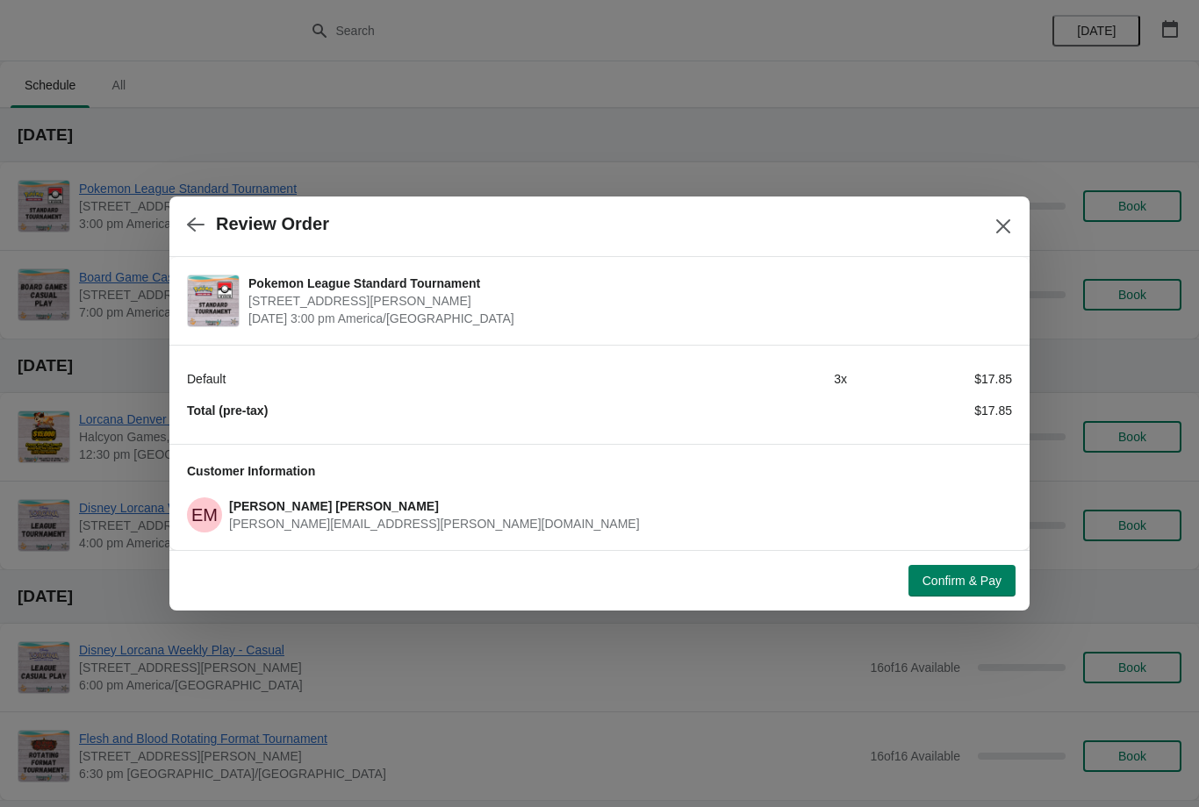
click at [970, 580] on span "Confirm & Pay" at bounding box center [961, 581] width 79 height 14
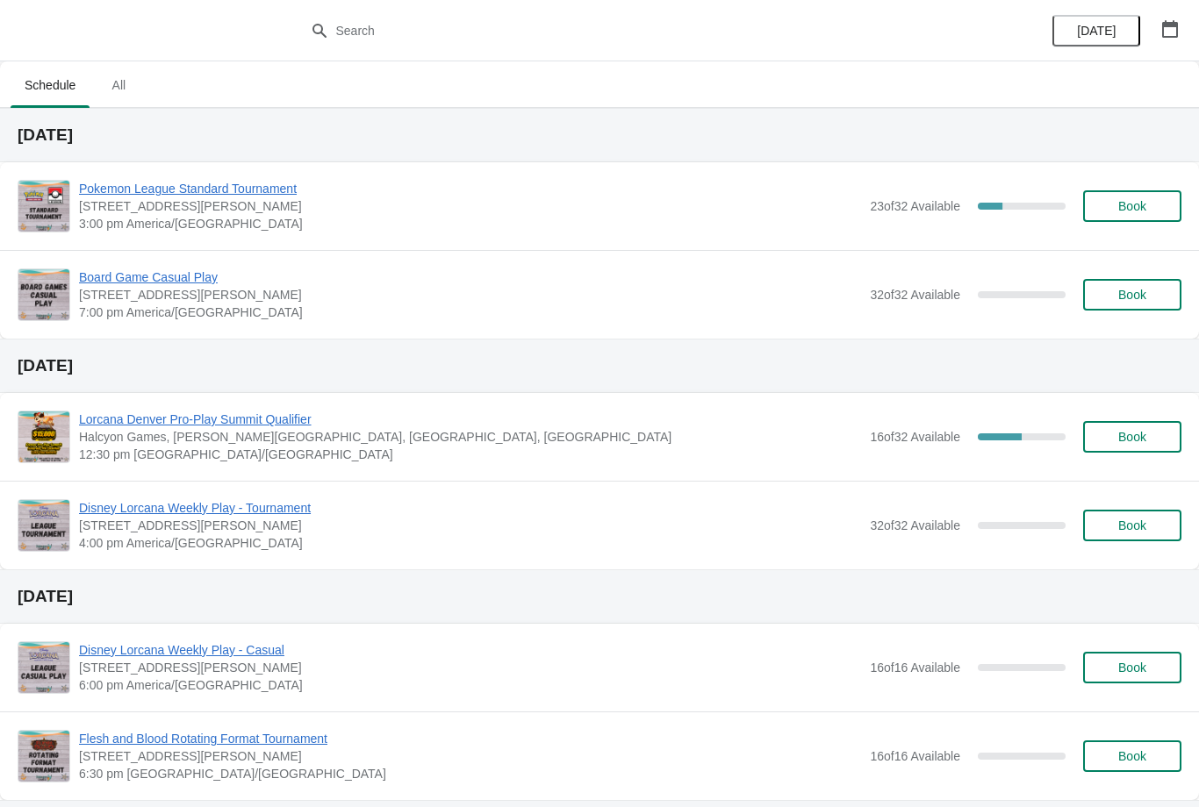
click at [1173, 200] on button "Book" at bounding box center [1132, 206] width 98 height 32
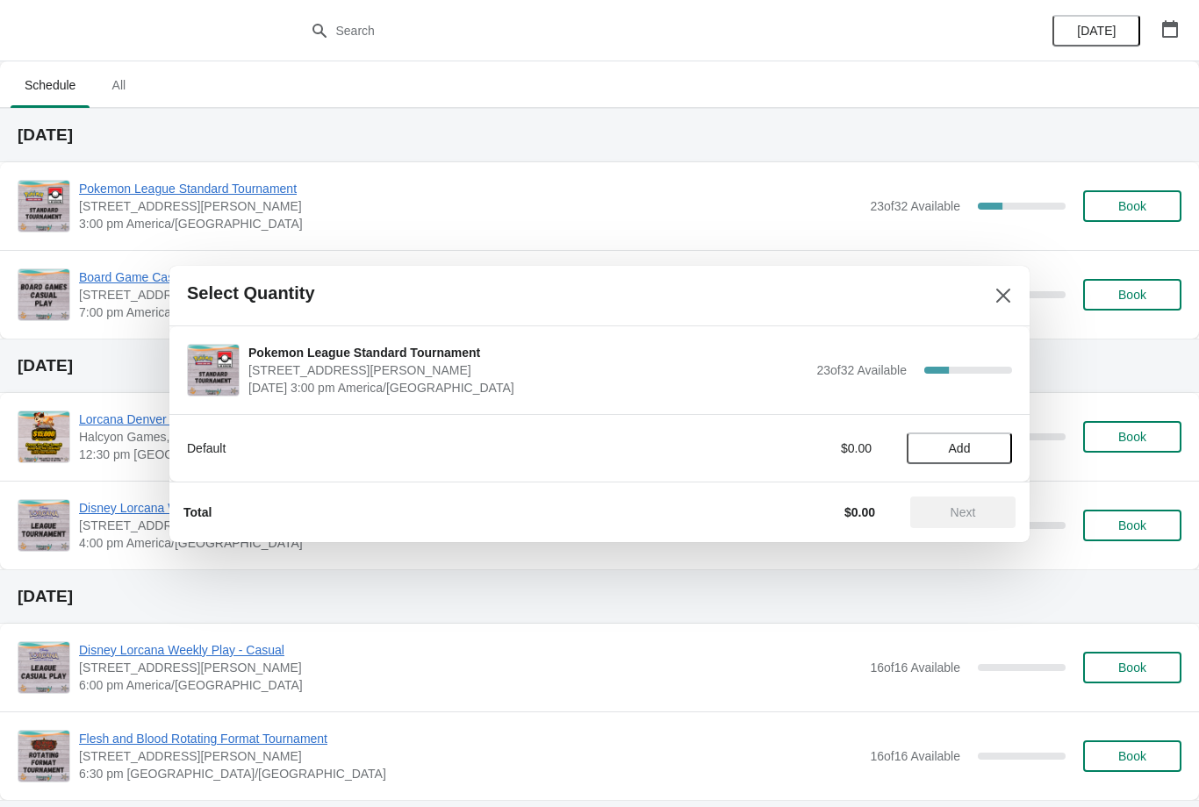
click at [964, 447] on span "Add" at bounding box center [959, 448] width 22 height 14
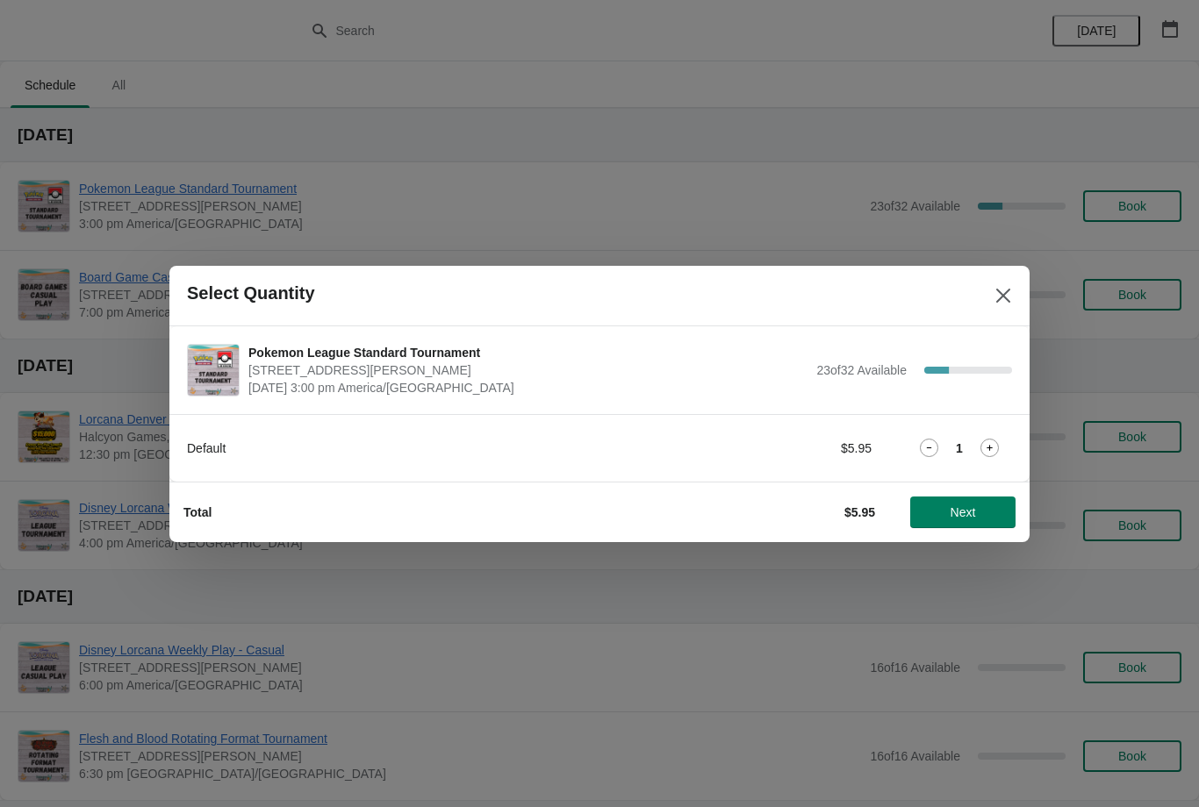
click at [1000, 505] on span "Next" at bounding box center [962, 512] width 77 height 14
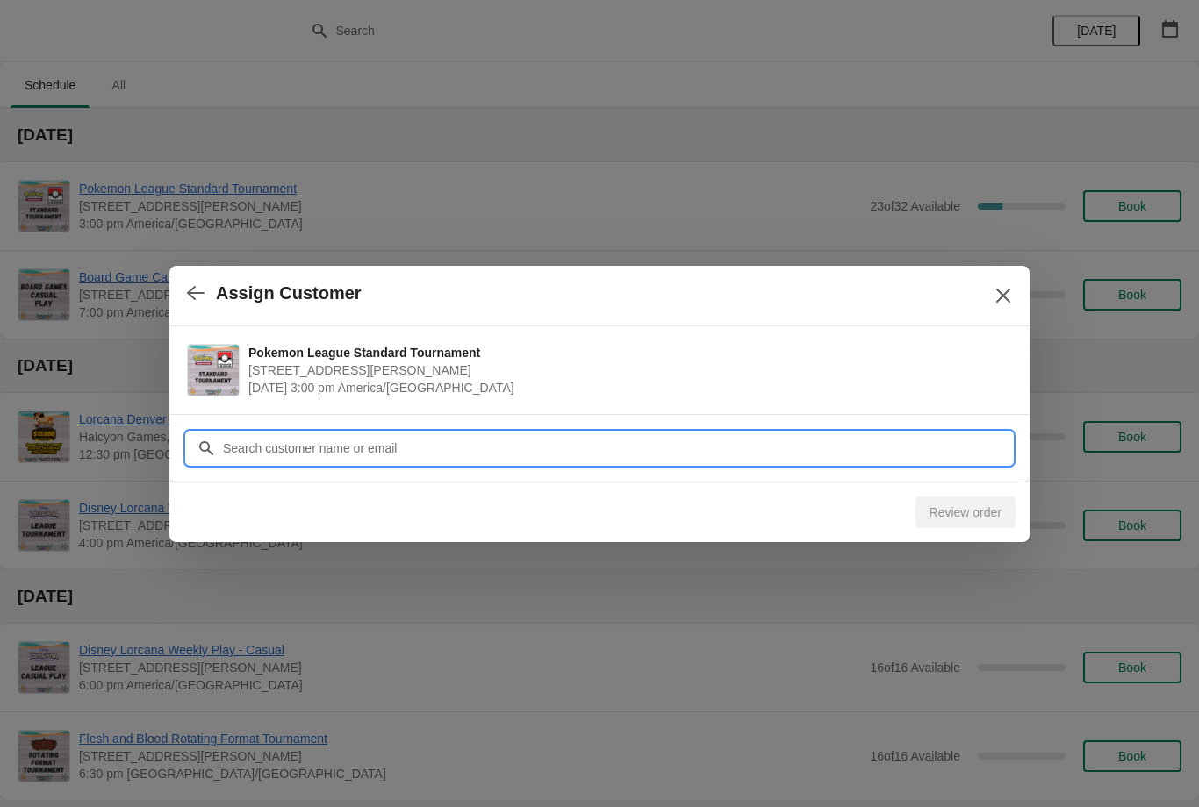
click at [951, 437] on input "Customer" at bounding box center [617, 449] width 790 height 32
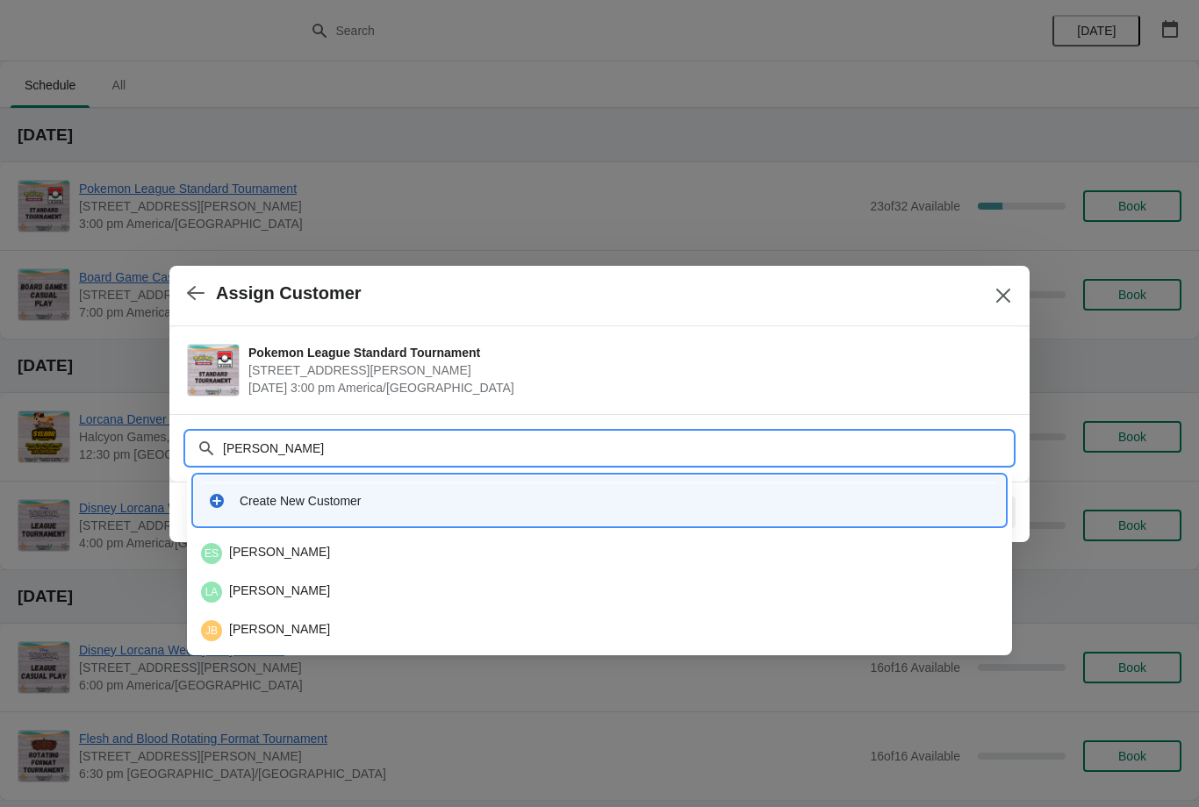
type input "[PERSON_NAME]"
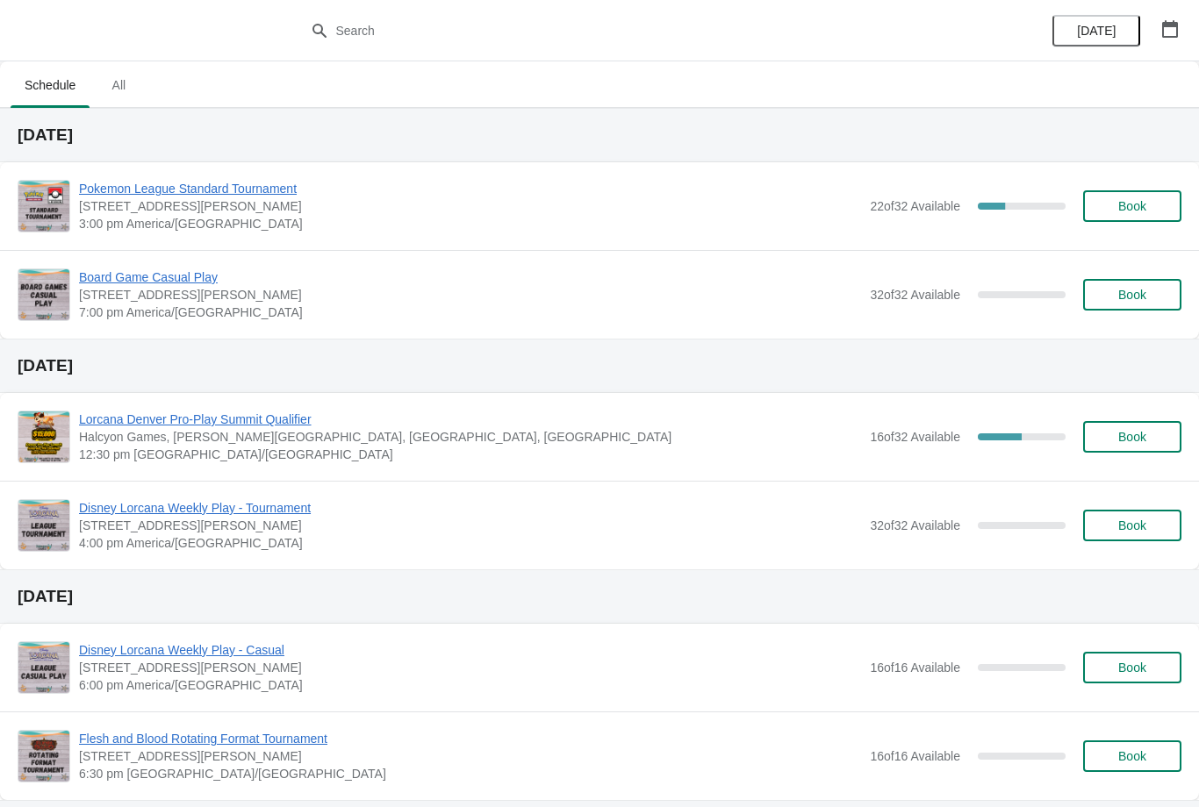
click at [1166, 220] on button "Book" at bounding box center [1132, 206] width 98 height 32
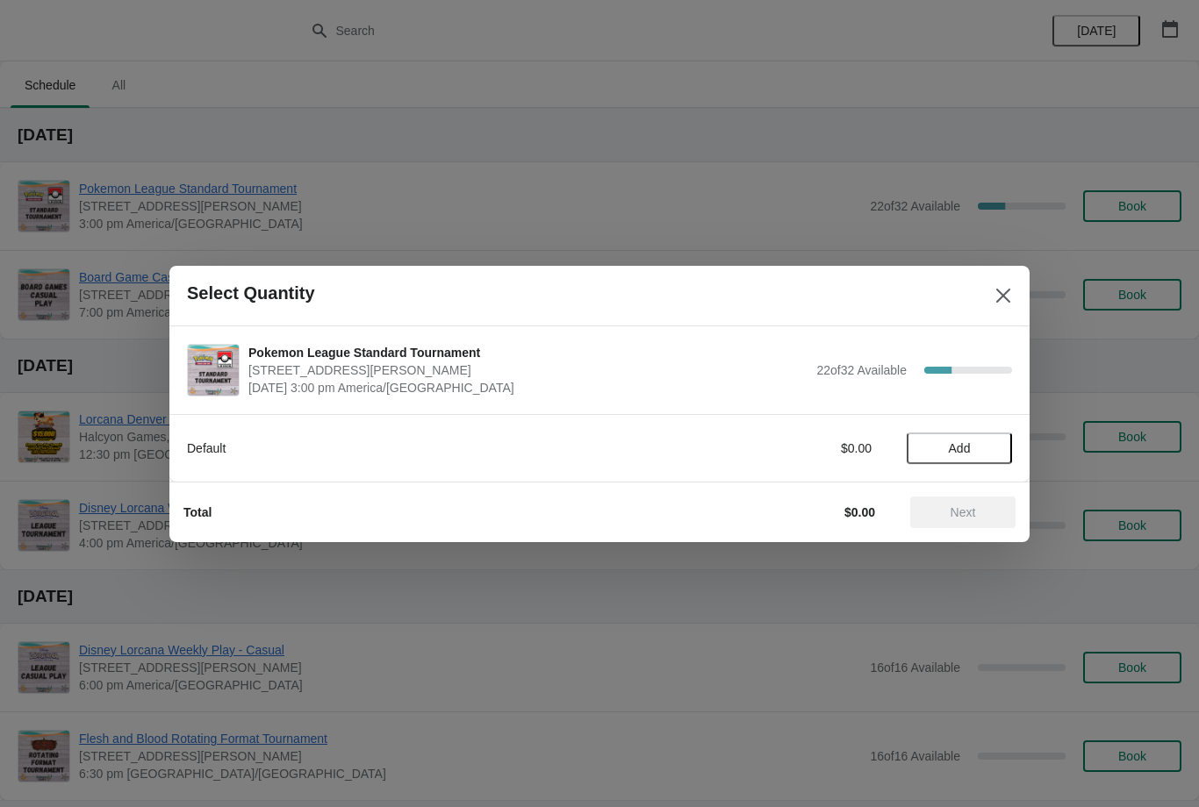
click at [970, 450] on span "Add" at bounding box center [959, 448] width 22 height 14
click at [977, 513] on span "Next" at bounding box center [962, 512] width 77 height 14
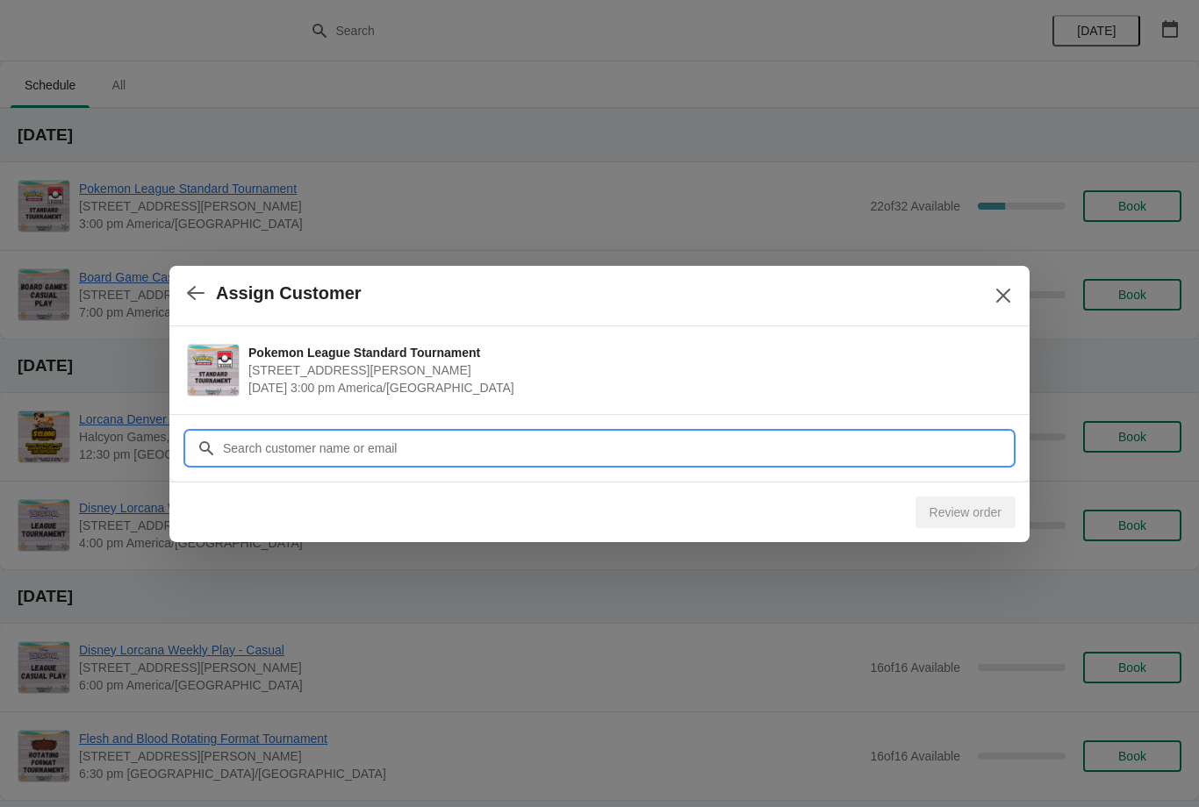
click at [391, 449] on input "Customer" at bounding box center [617, 449] width 790 height 32
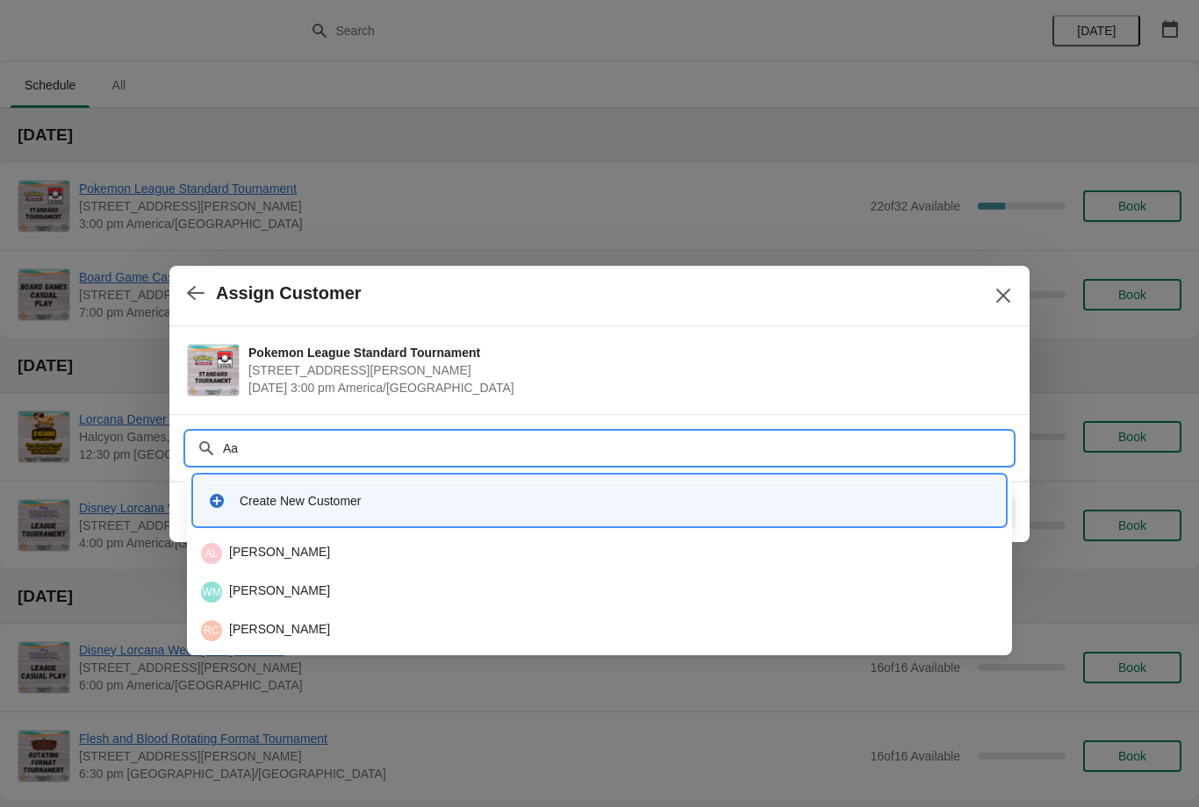
type input "Aar"
click at [294, 620] on div "AM Aaron Maya" at bounding box center [599, 630] width 797 height 21
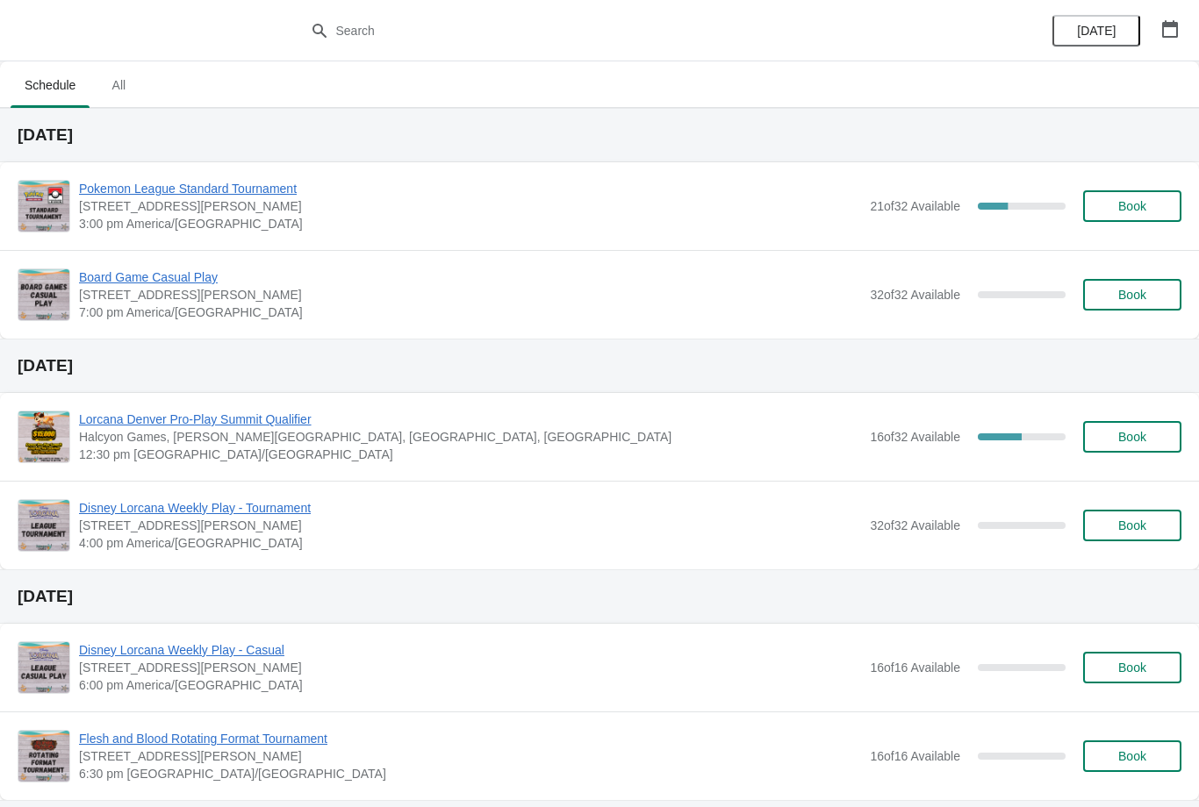
click at [1118, 172] on div "Pokemon League Standard Tournament [STREET_ADDRESS][PERSON_NAME] 3:00 pm [GEOGR…" at bounding box center [599, 206] width 1199 height 88
click at [1136, 196] on button "Book" at bounding box center [1132, 206] width 98 height 32
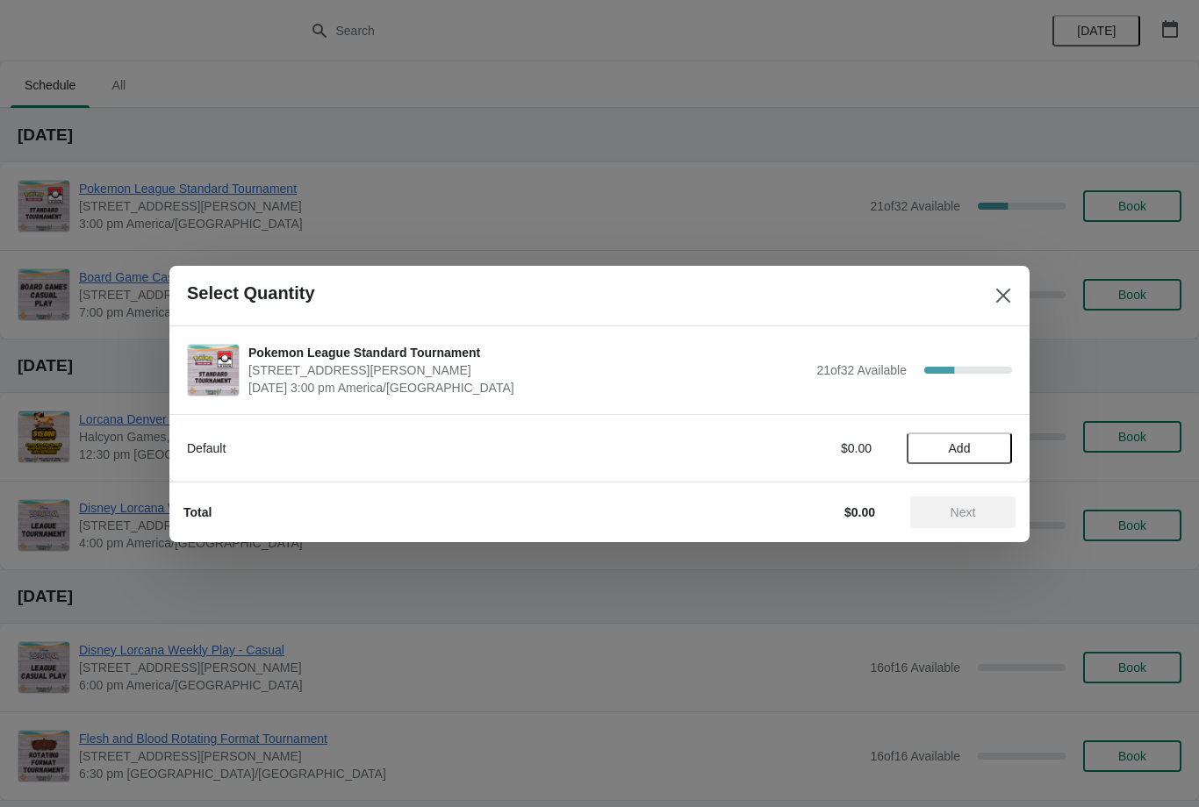
click at [979, 426] on div "Default $0.00 Add" at bounding box center [599, 439] width 825 height 49
click at [976, 447] on span "Add" at bounding box center [959, 448] width 74 height 14
click at [982, 504] on button "Next" at bounding box center [962, 513] width 105 height 32
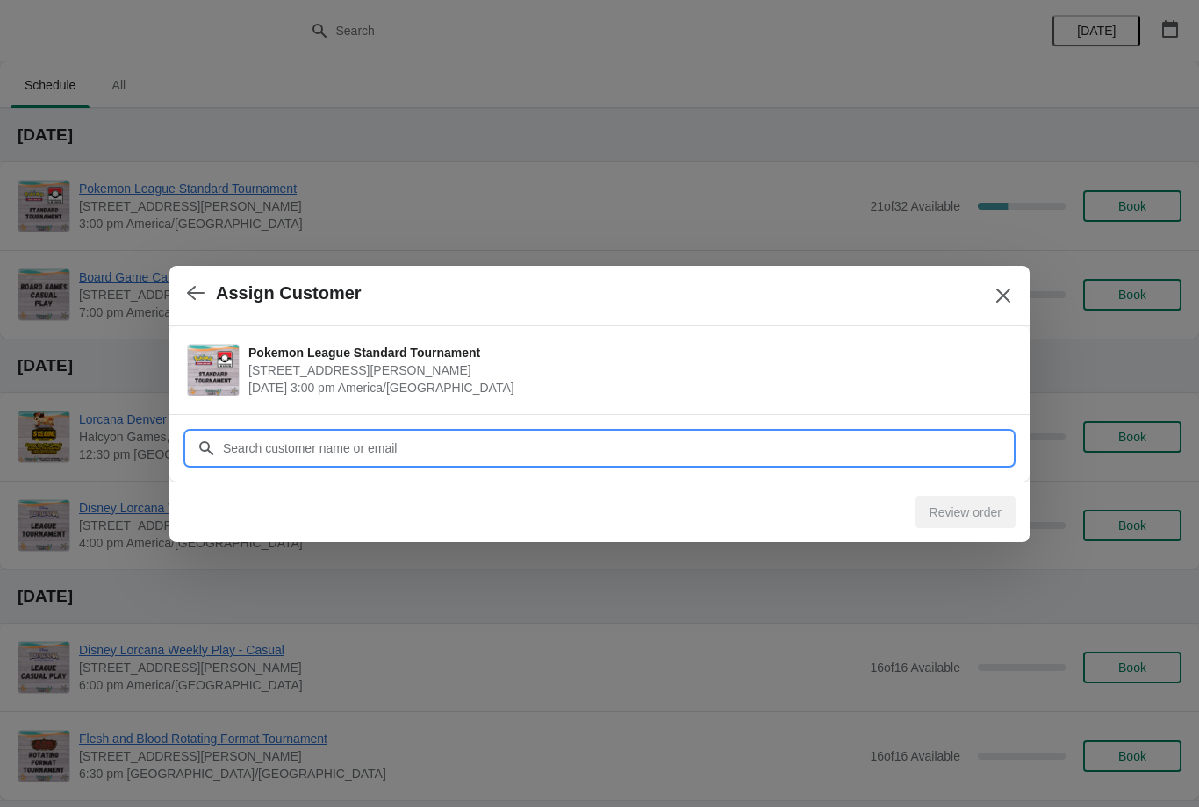
click at [452, 451] on input "Customer" at bounding box center [617, 449] width 790 height 32
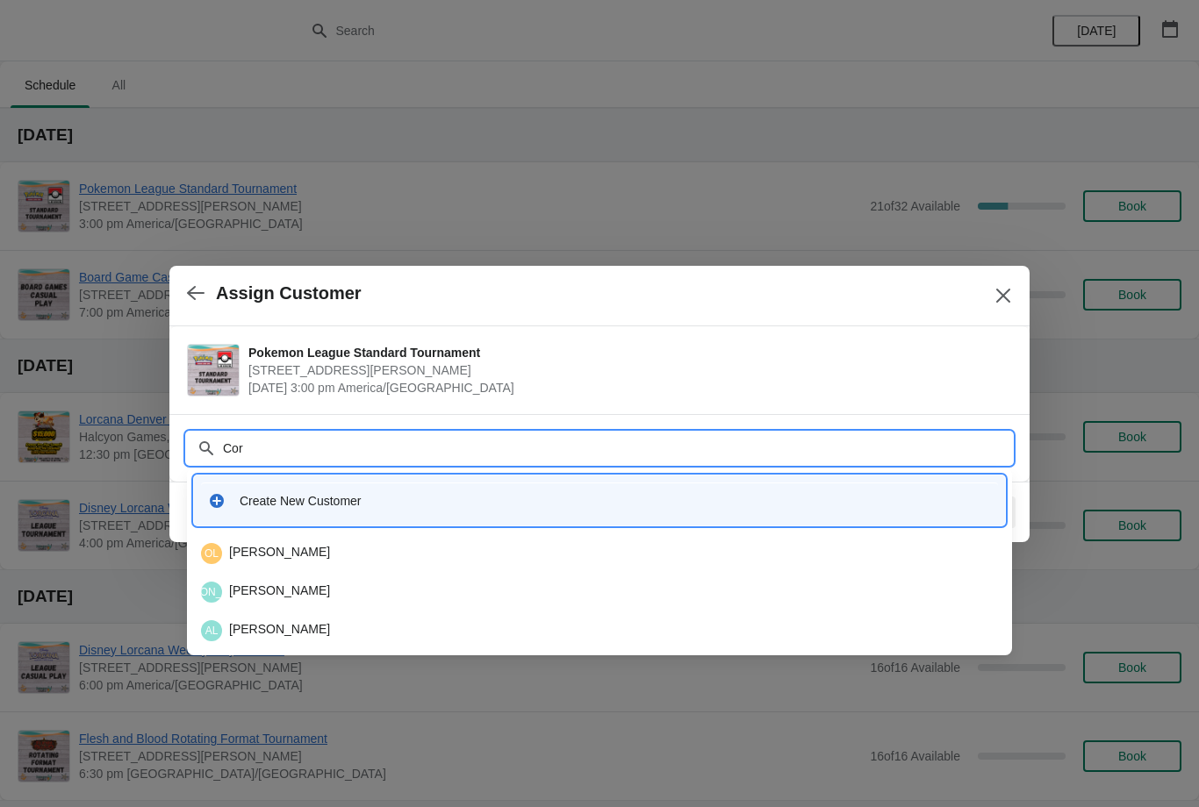
type input "Cort"
click at [345, 550] on div "CC Cristian Cortez" at bounding box center [599, 553] width 797 height 21
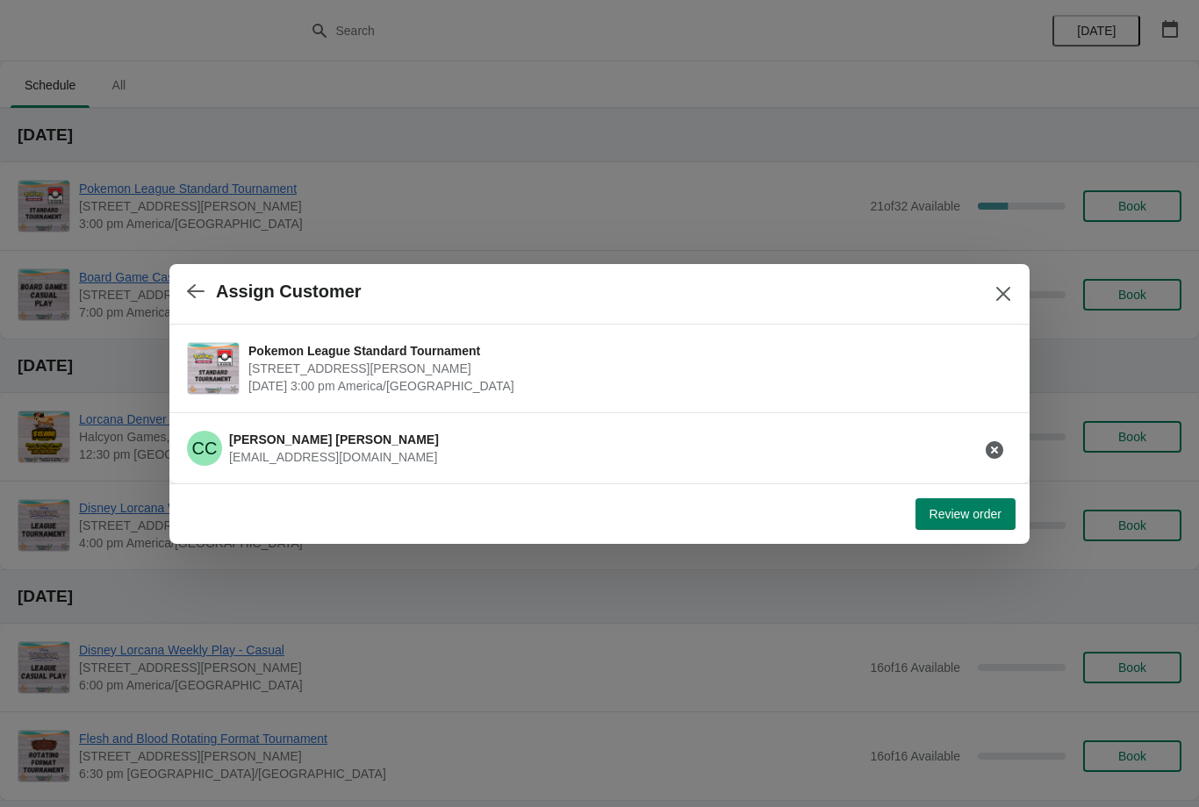
click at [958, 510] on span "Review order" at bounding box center [965, 514] width 72 height 14
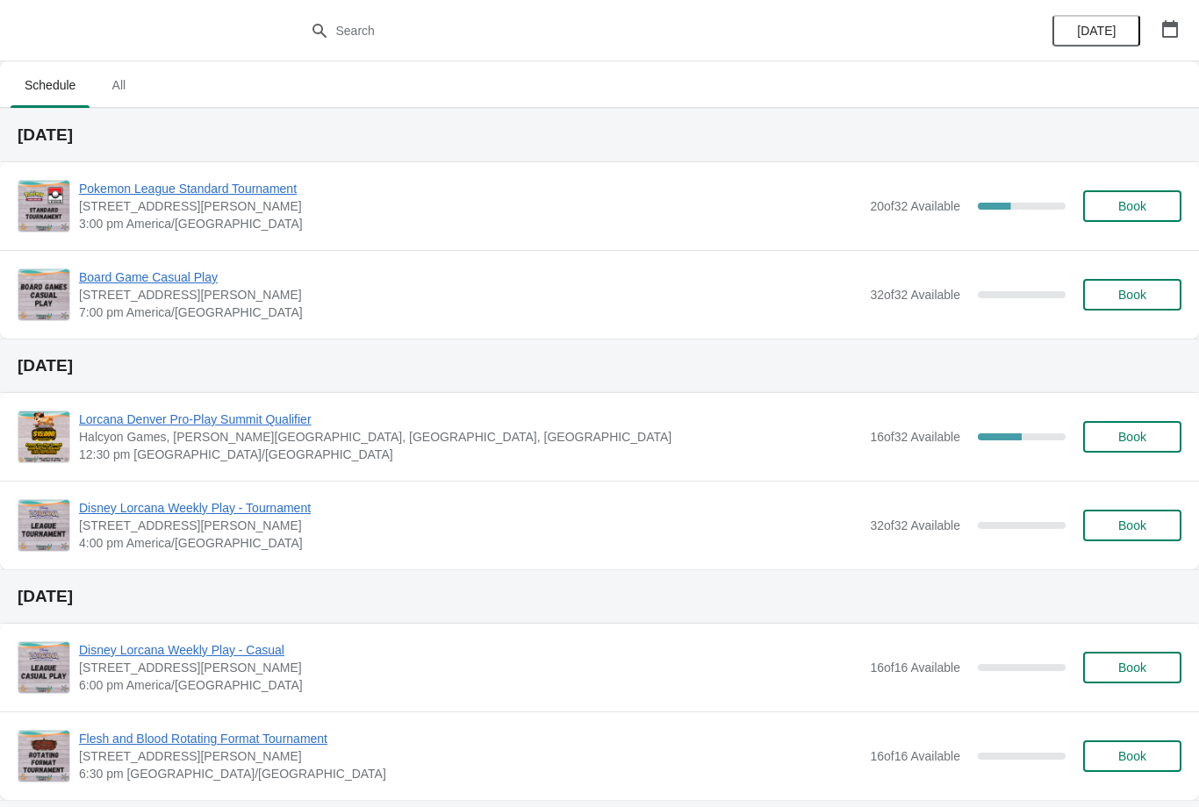
click at [1135, 205] on span "Book" at bounding box center [1132, 206] width 28 height 14
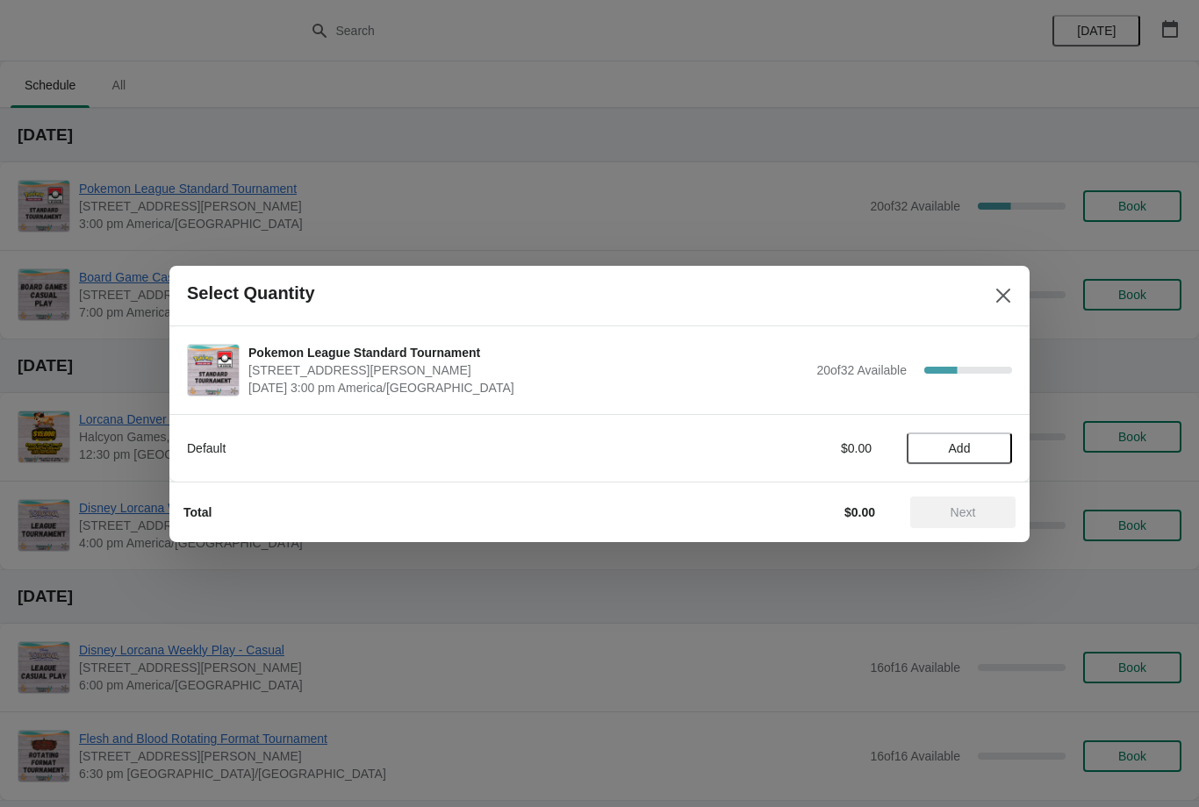
click at [967, 433] on button "Add" at bounding box center [958, 449] width 105 height 32
click at [974, 501] on button "Next" at bounding box center [962, 513] width 105 height 32
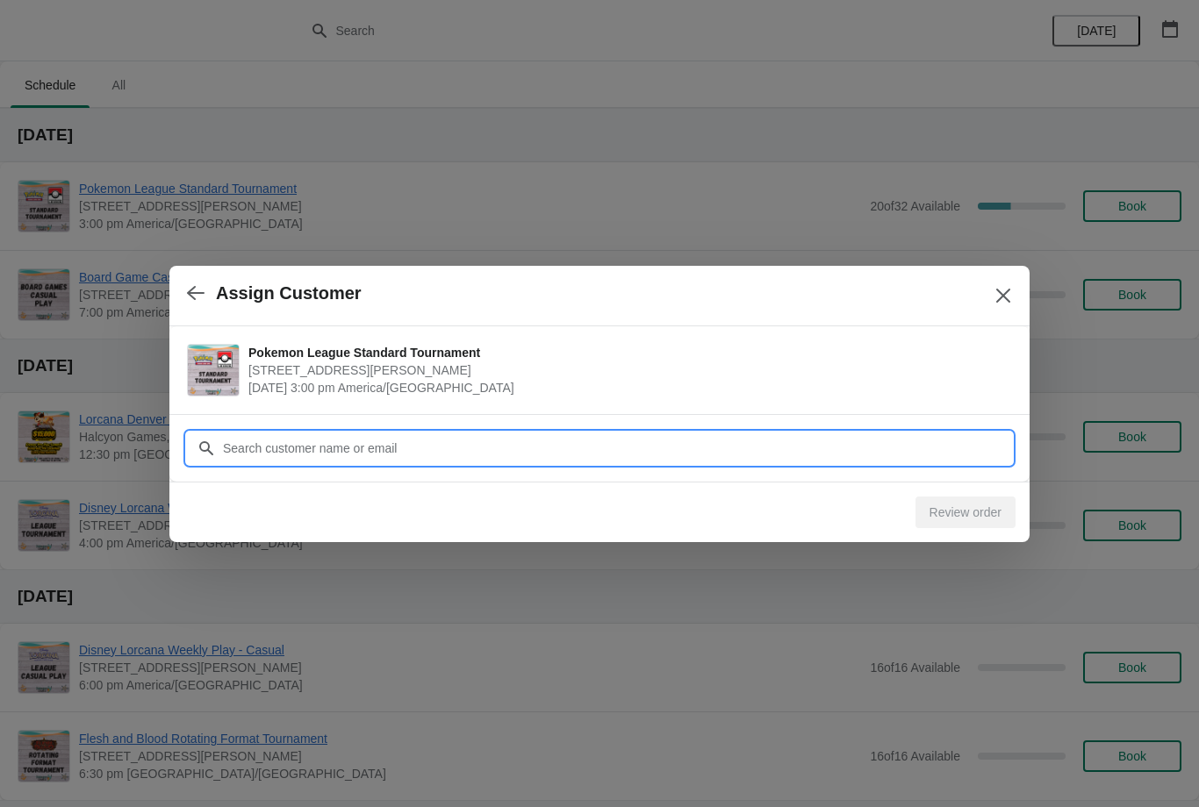
click at [502, 441] on input "Customer" at bounding box center [617, 449] width 790 height 32
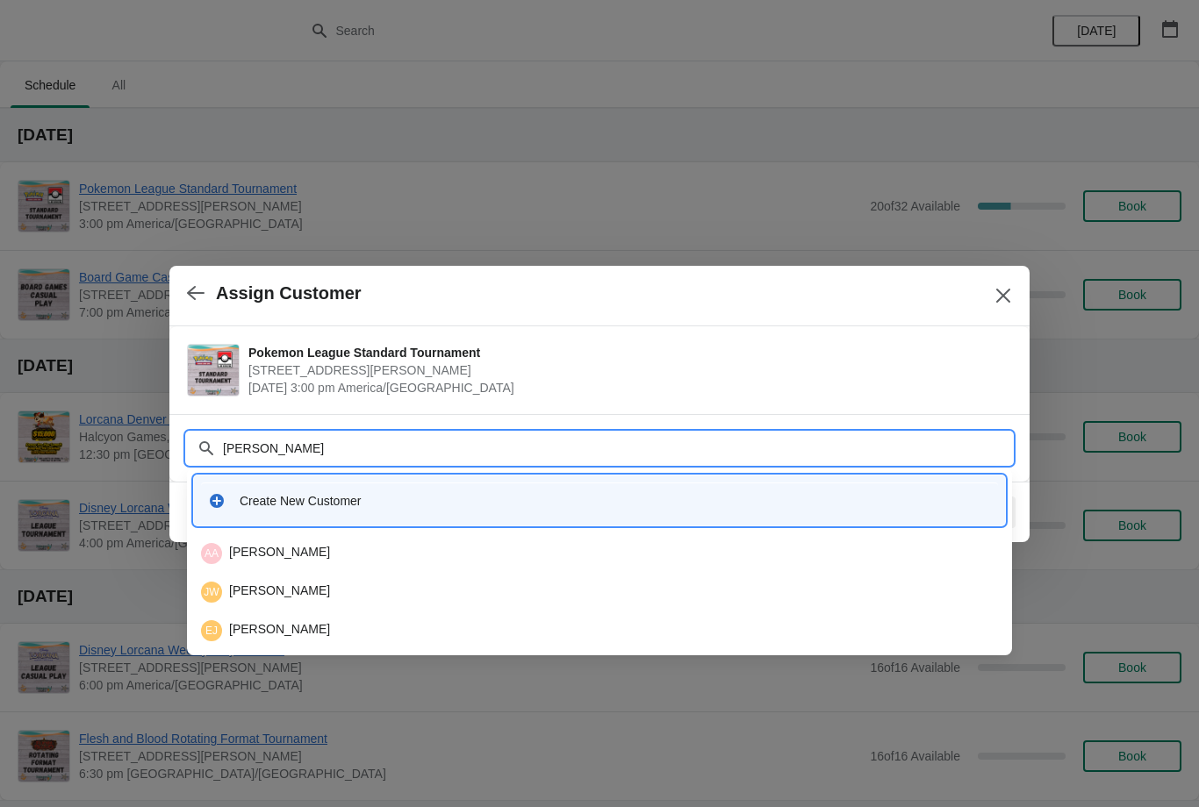
type input "J"
type input "Jaime"
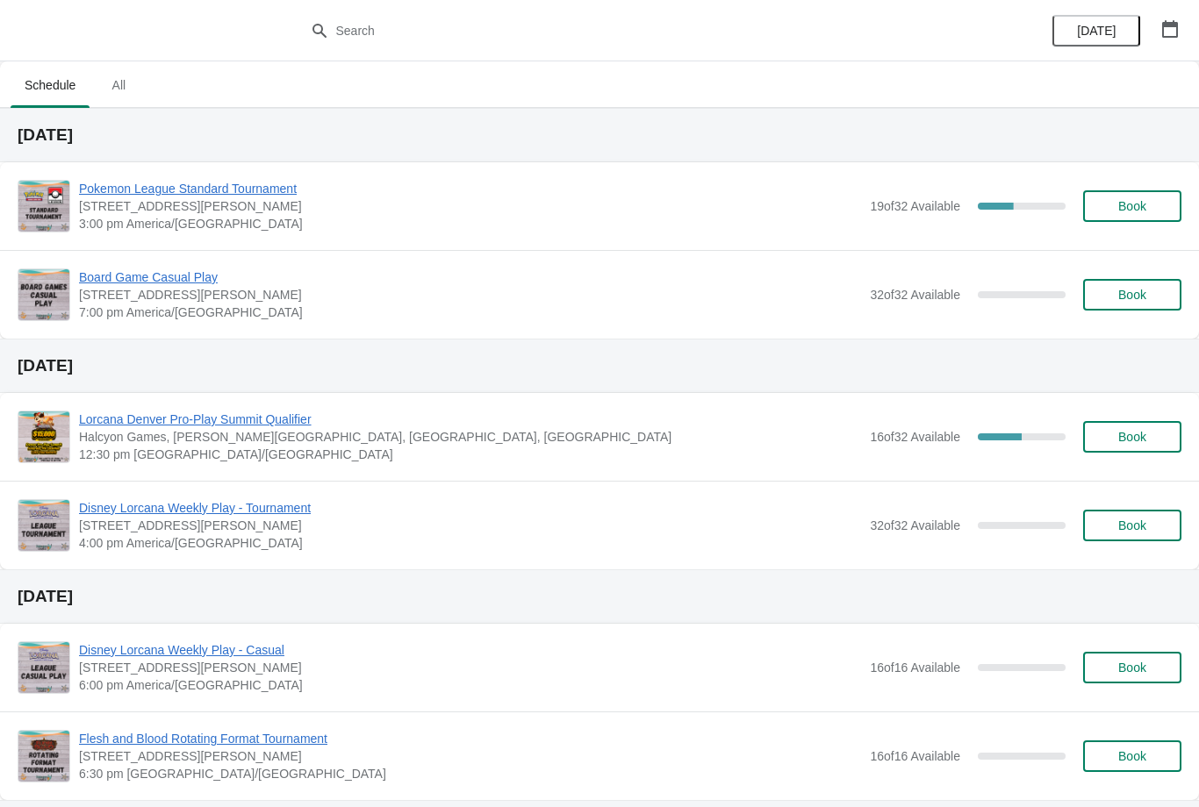
click at [1165, 198] on button "Book" at bounding box center [1132, 206] width 98 height 32
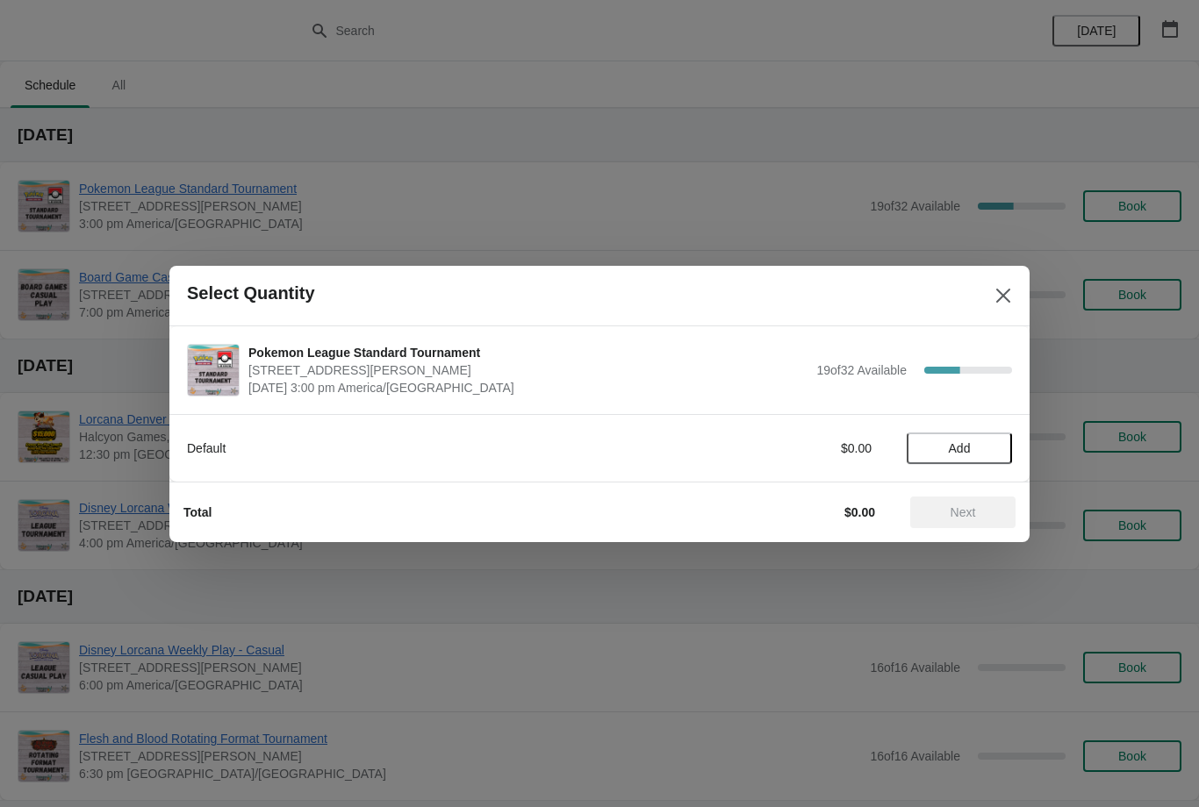
click at [986, 442] on span "Add" at bounding box center [959, 448] width 74 height 14
click at [986, 514] on span "Next" at bounding box center [962, 512] width 77 height 14
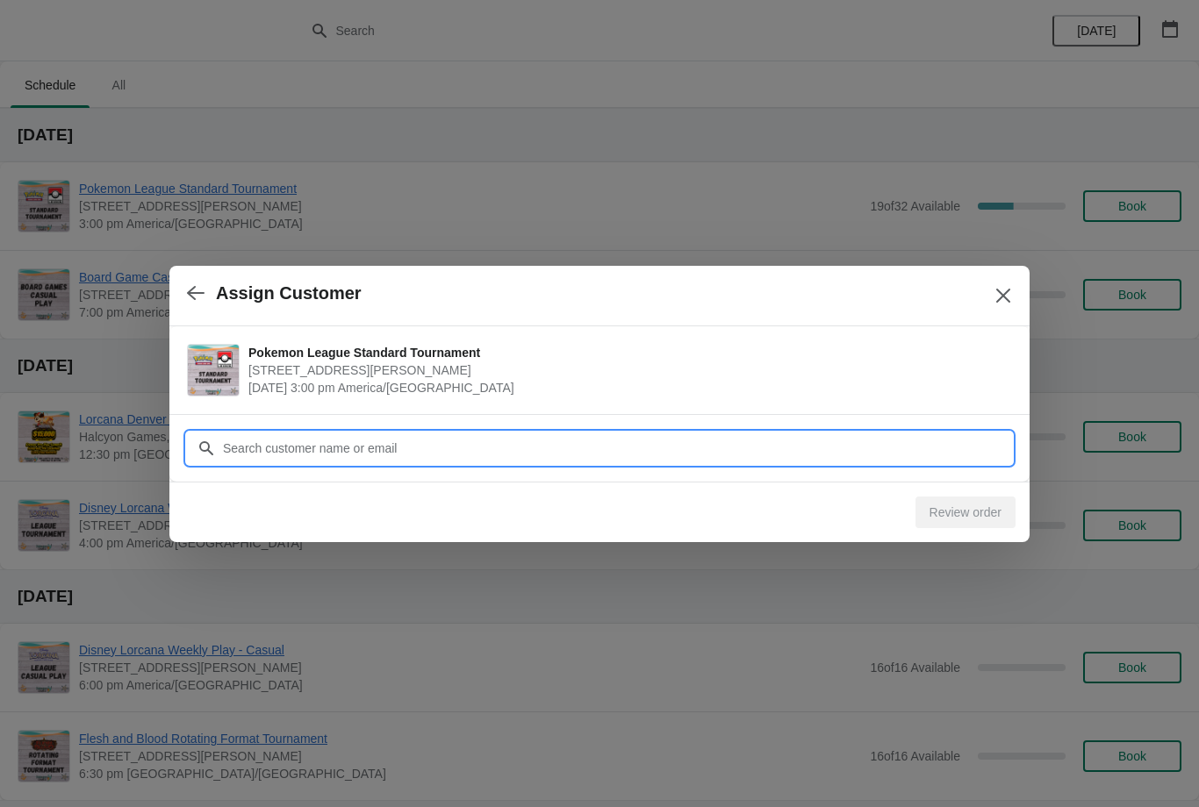
click at [487, 458] on input "Customer" at bounding box center [617, 449] width 790 height 32
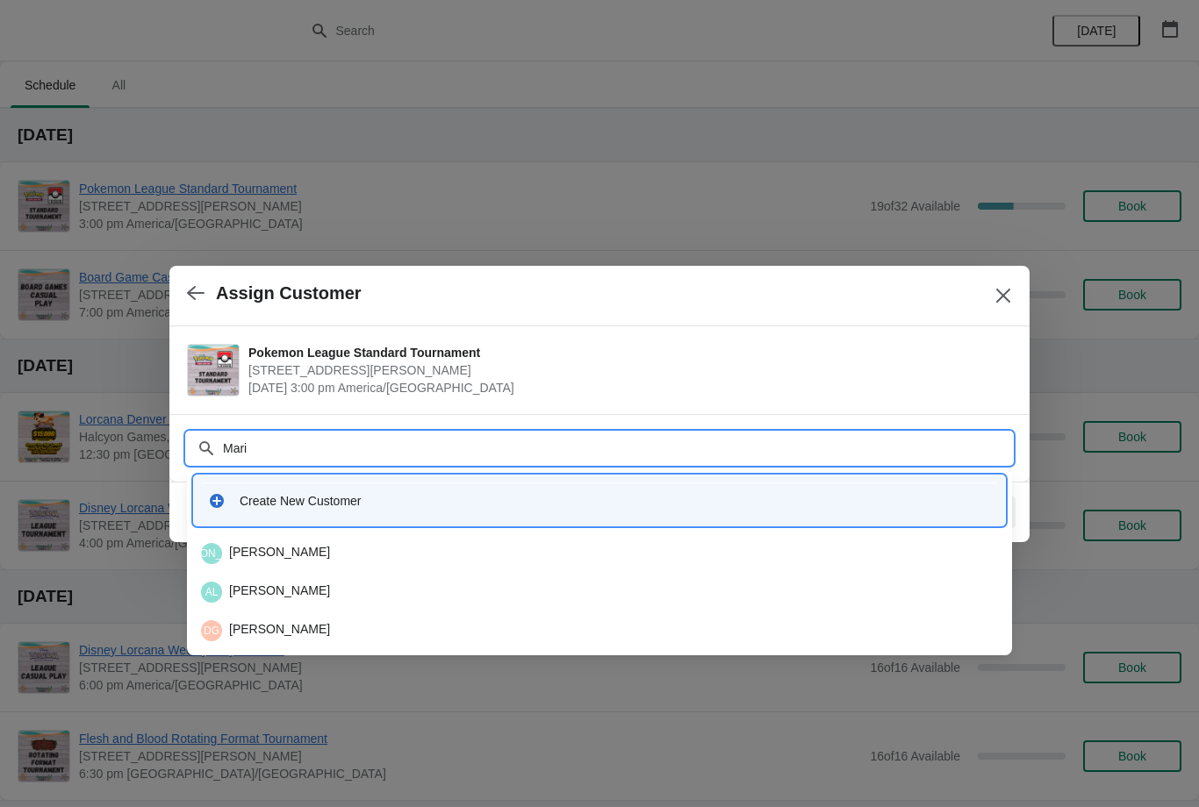
type input "Mario"
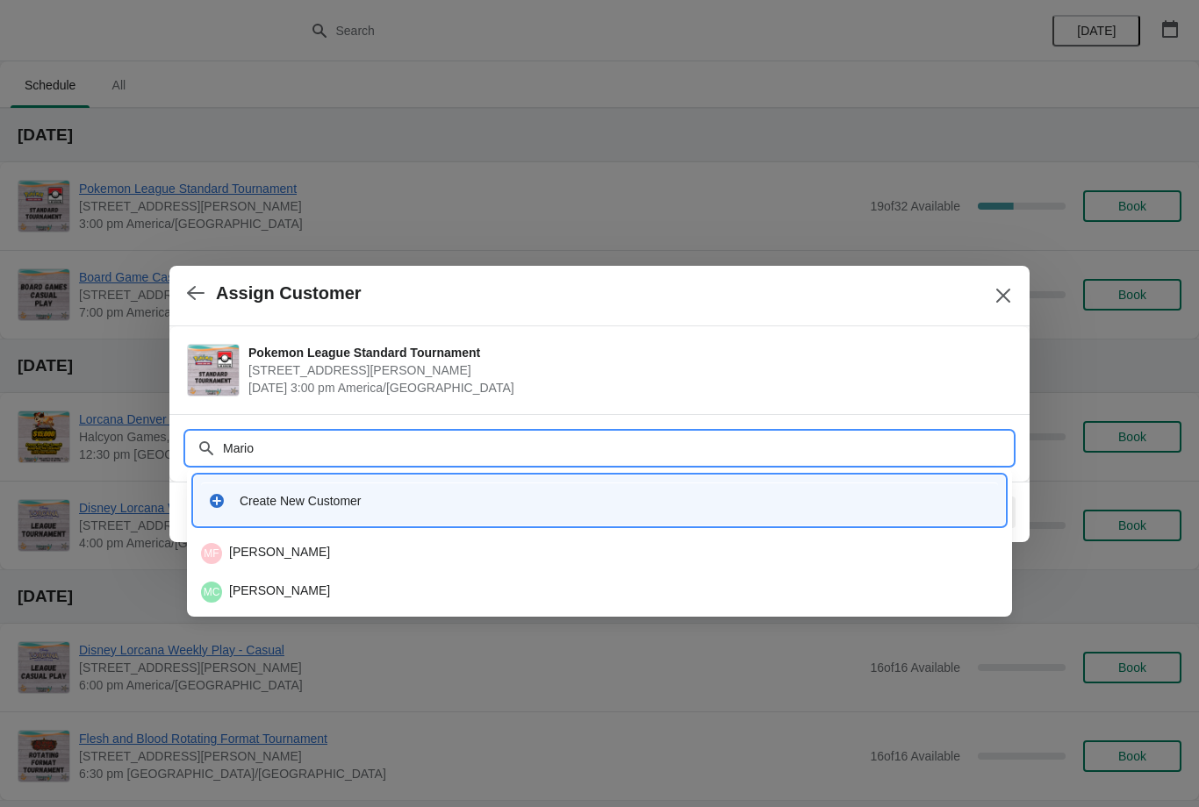
click at [313, 543] on div "MF [PERSON_NAME]" at bounding box center [599, 553] width 797 height 21
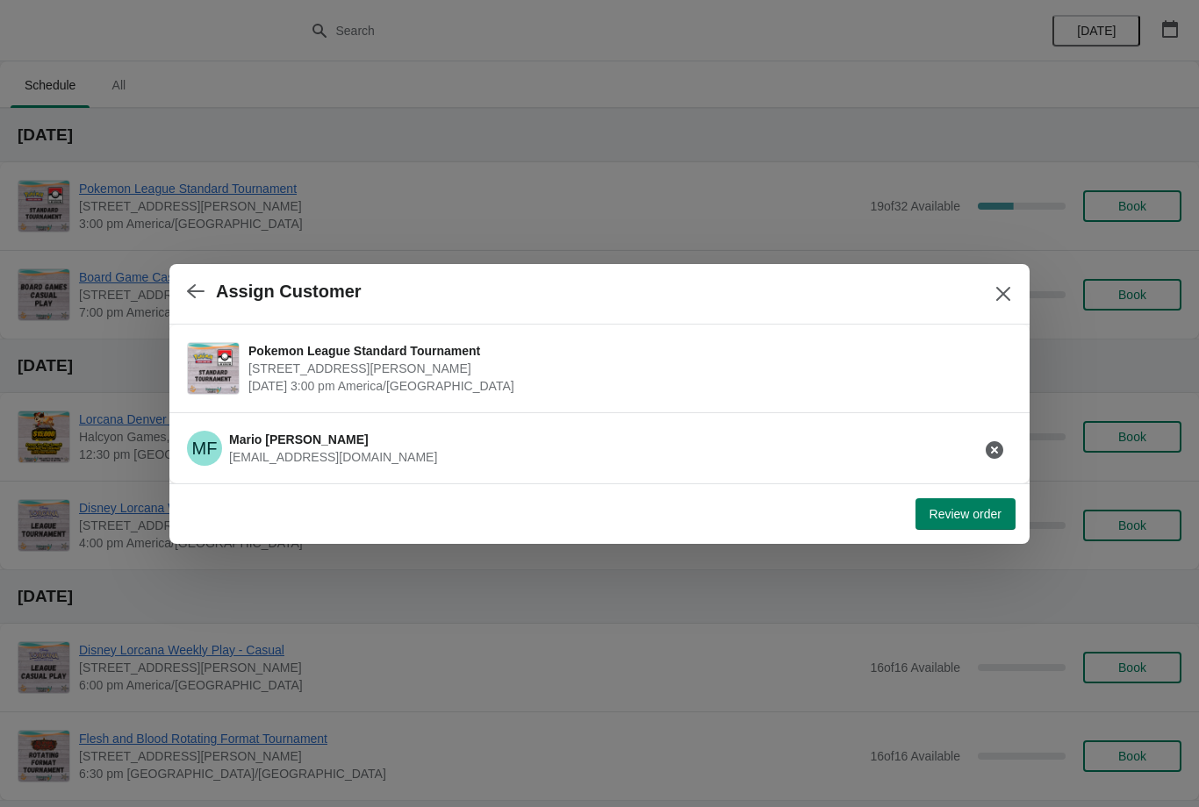
click at [986, 436] on button "button" at bounding box center [994, 450] width 32 height 32
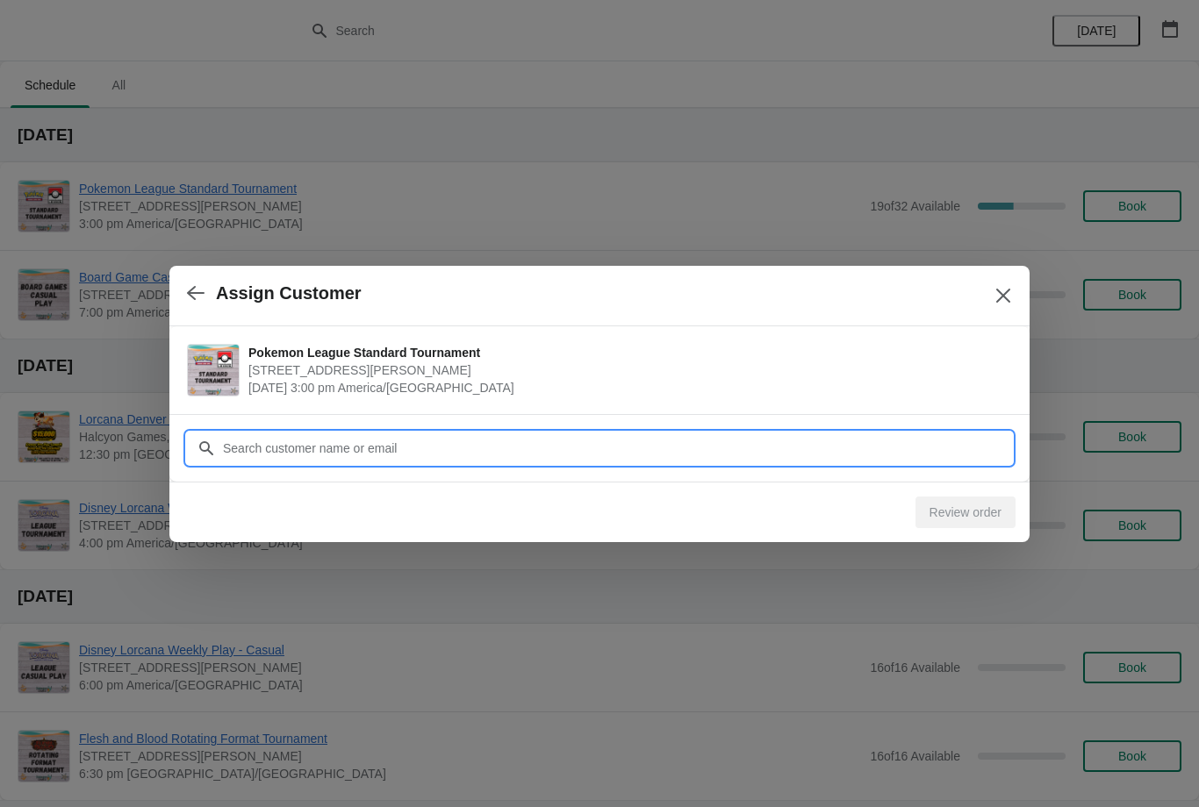
click at [951, 439] on input "Customer" at bounding box center [617, 449] width 790 height 32
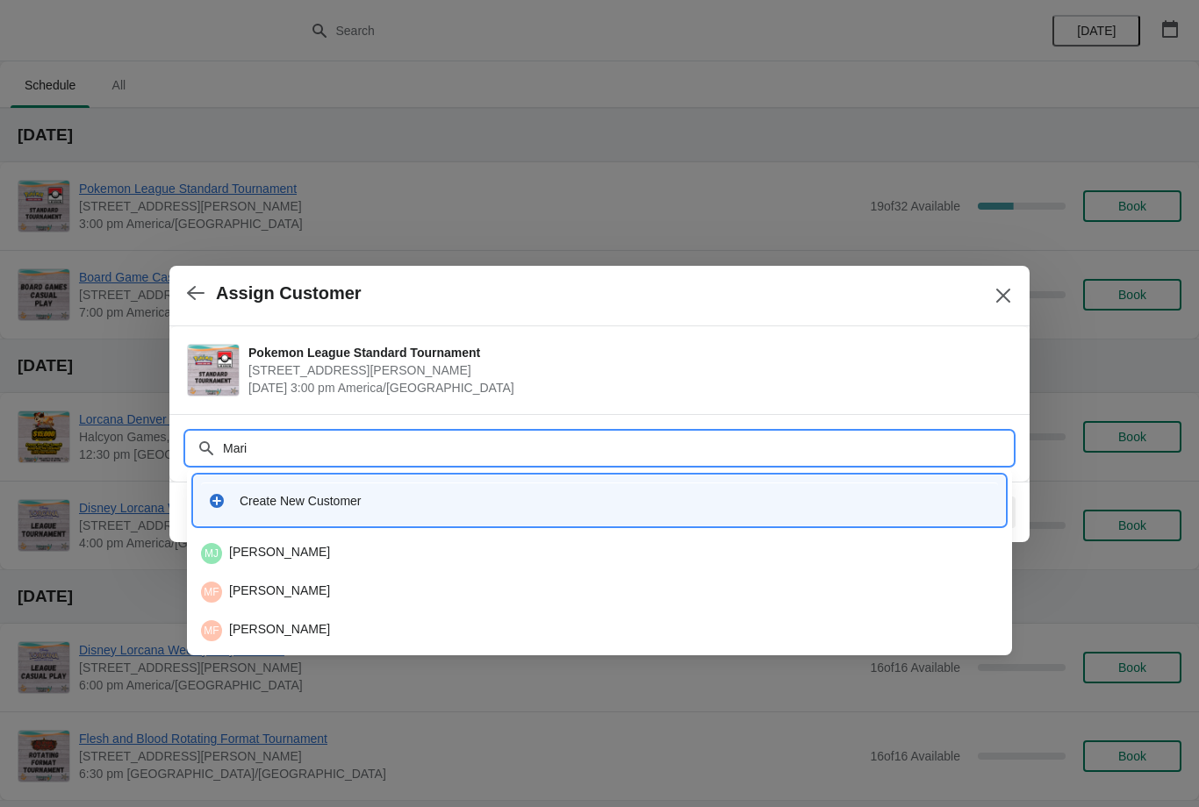
type input "Mario"
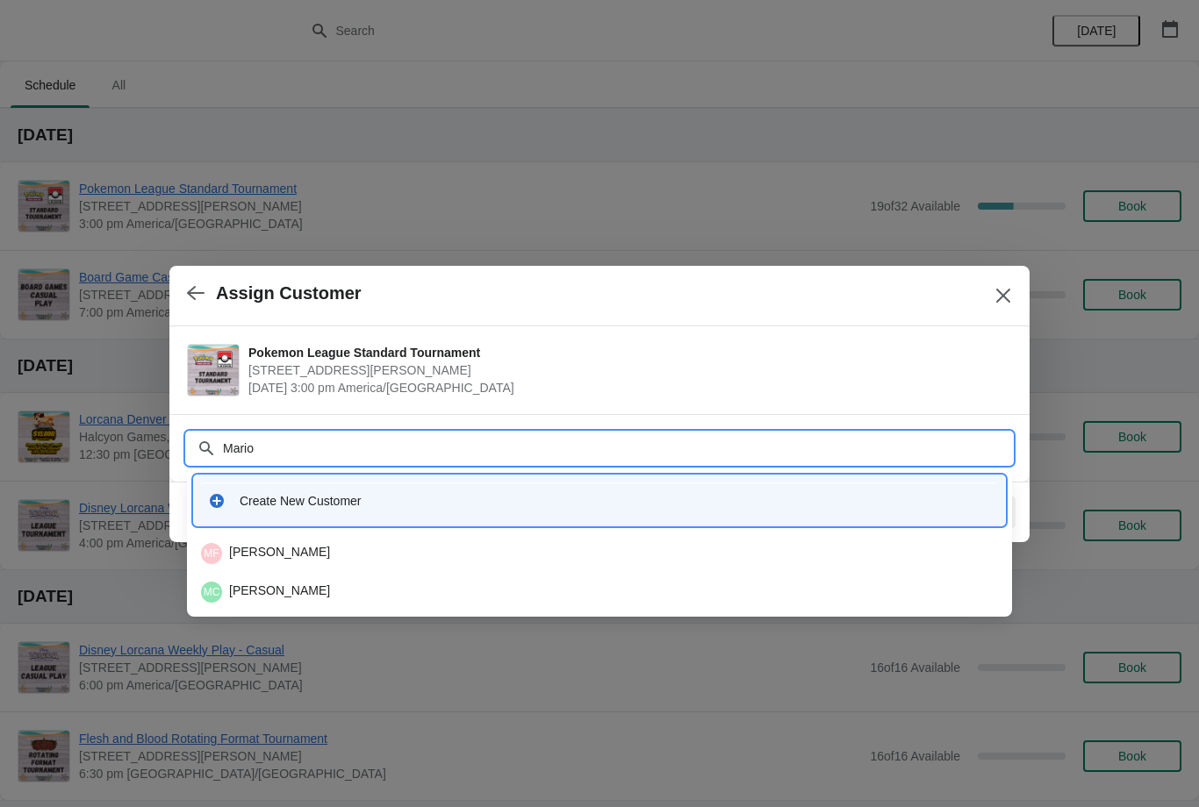
click at [293, 599] on div "[PERSON_NAME] [PERSON_NAME]" at bounding box center [599, 592] width 797 height 21
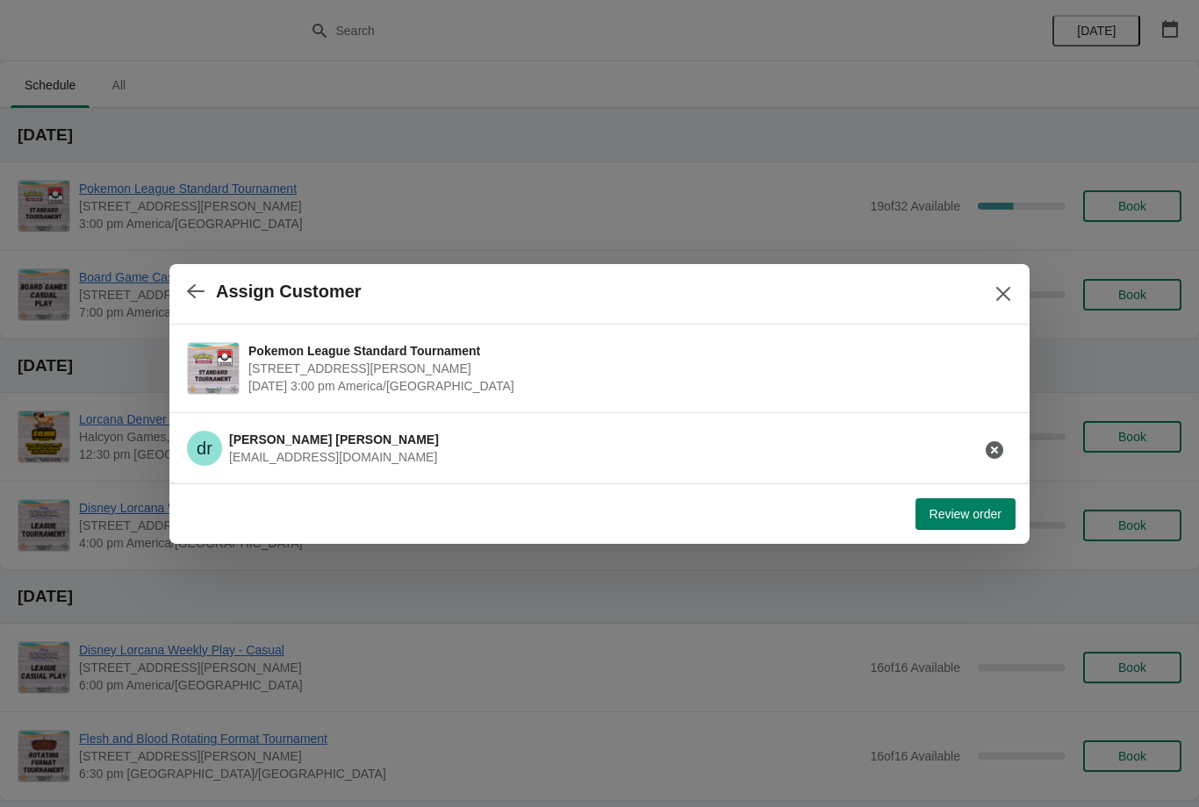
click at [970, 510] on span "Review order" at bounding box center [965, 514] width 72 height 14
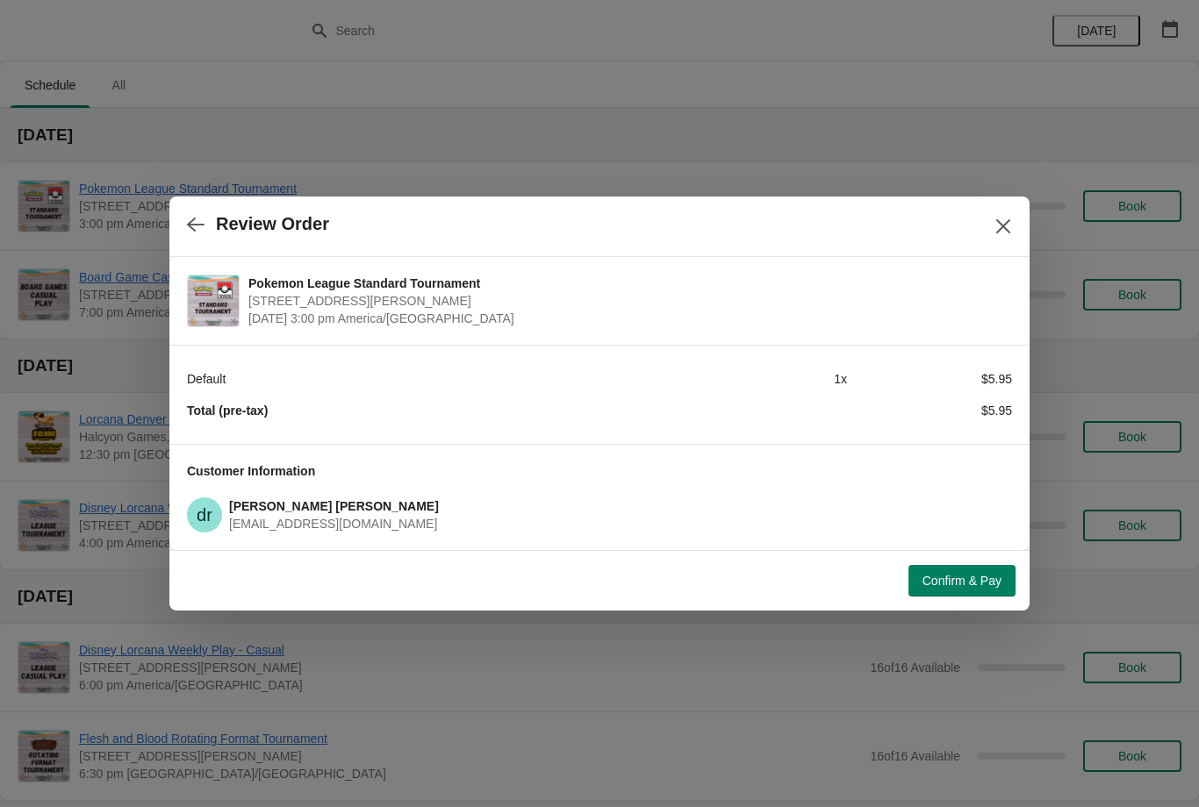
click at [978, 565] on button "Confirm & Pay" at bounding box center [961, 581] width 107 height 32
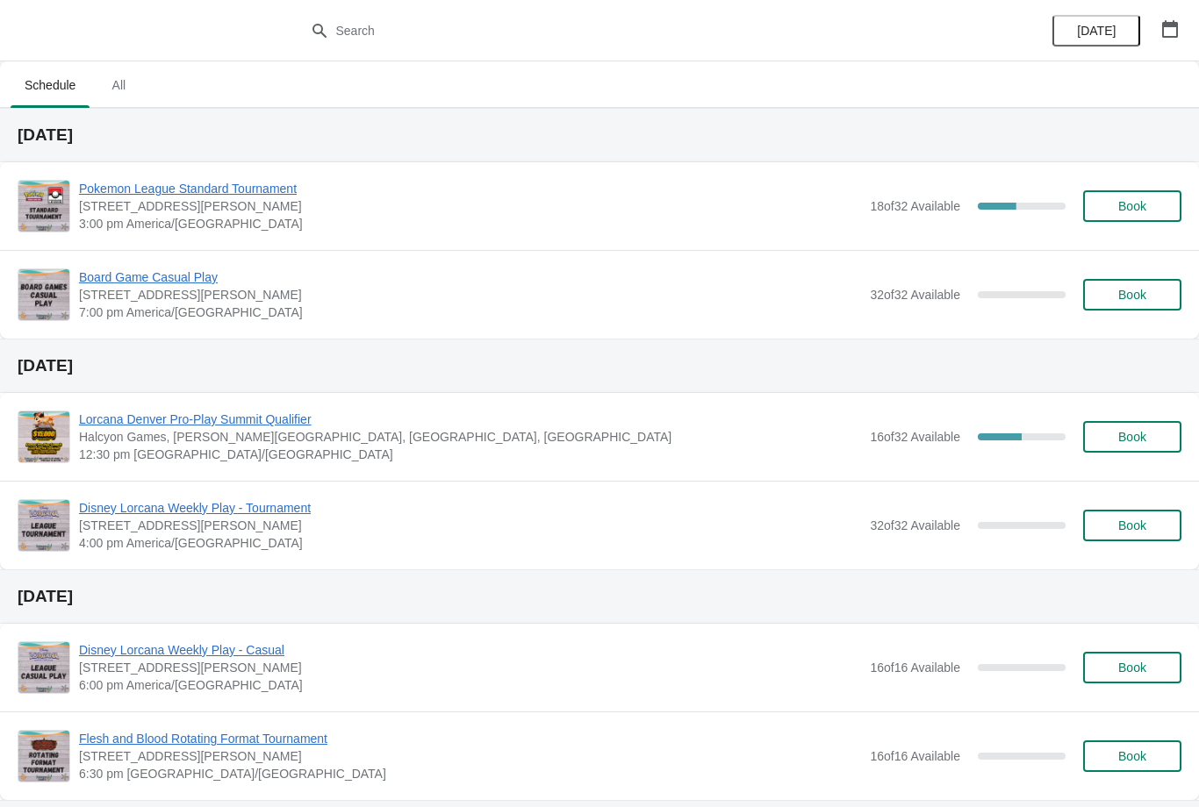
click at [1158, 203] on span "Book" at bounding box center [1132, 206] width 67 height 14
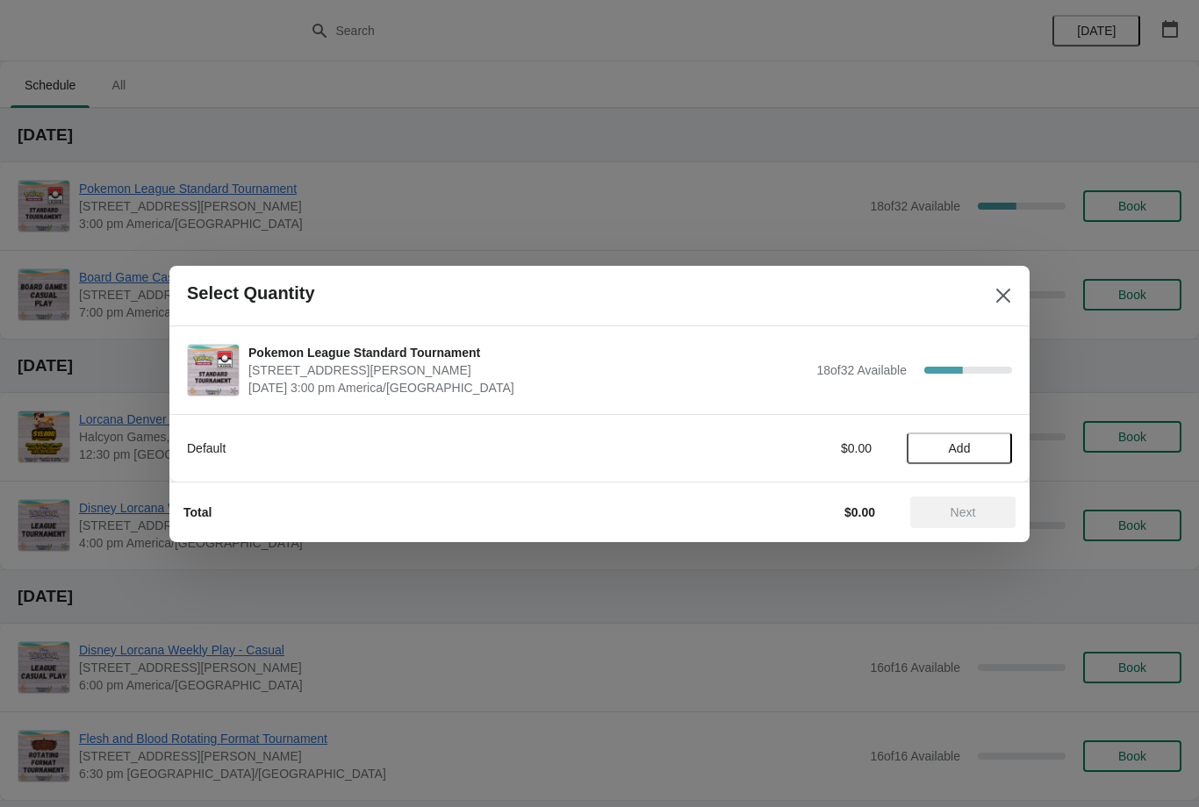
click at [983, 448] on span "Add" at bounding box center [959, 448] width 74 height 14
click at [985, 508] on span "Next" at bounding box center [962, 512] width 77 height 14
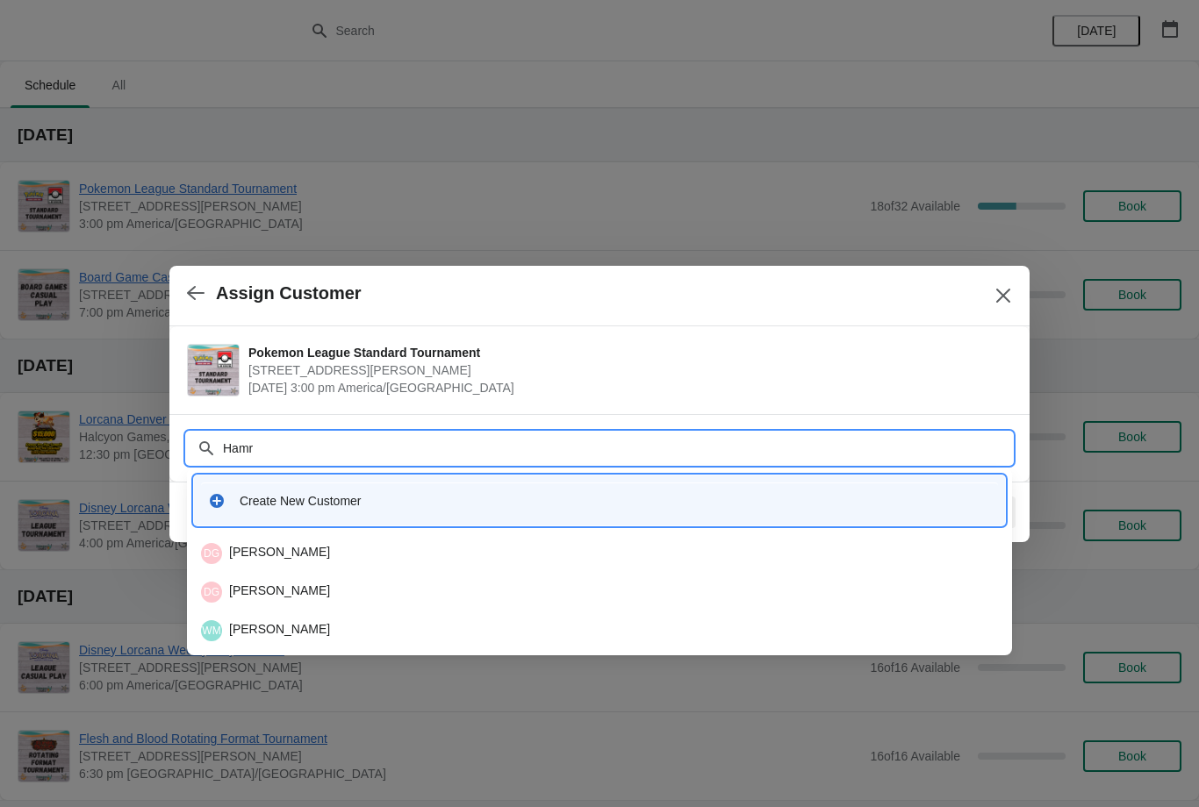
type input "Hamri"
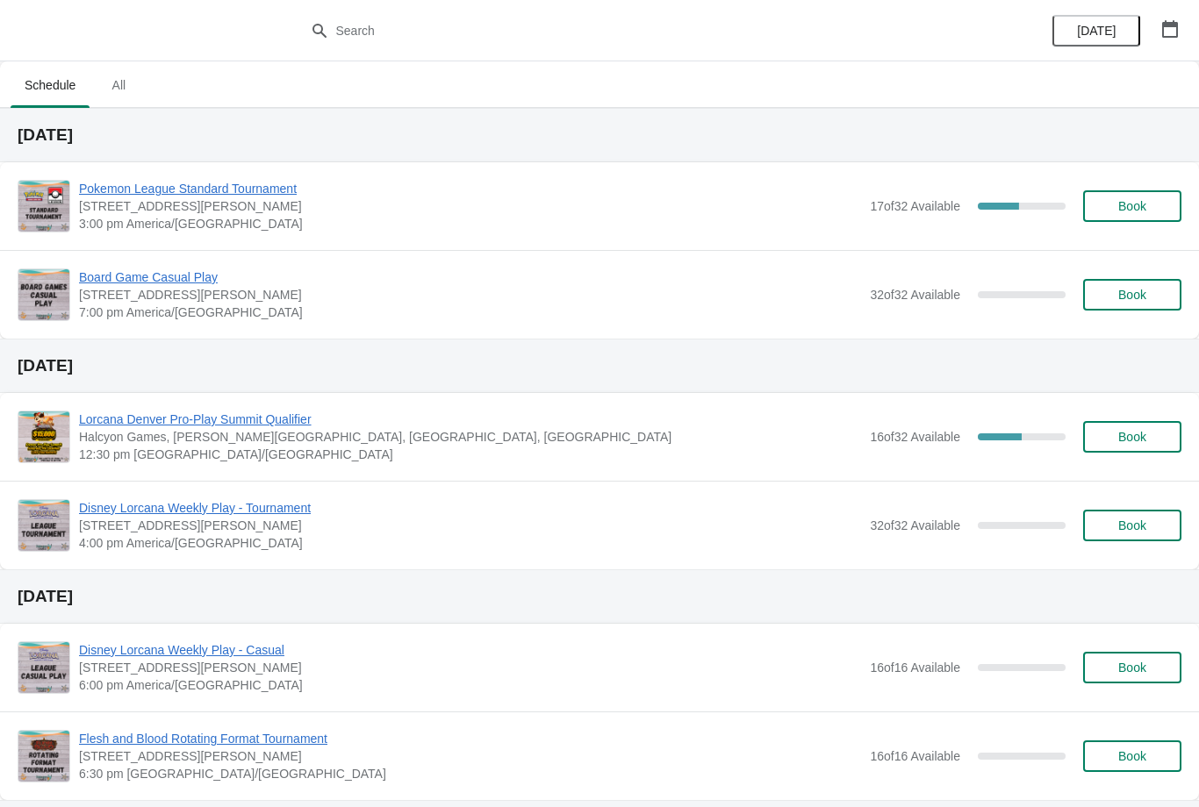
click at [1163, 203] on span "Book" at bounding box center [1132, 206] width 67 height 14
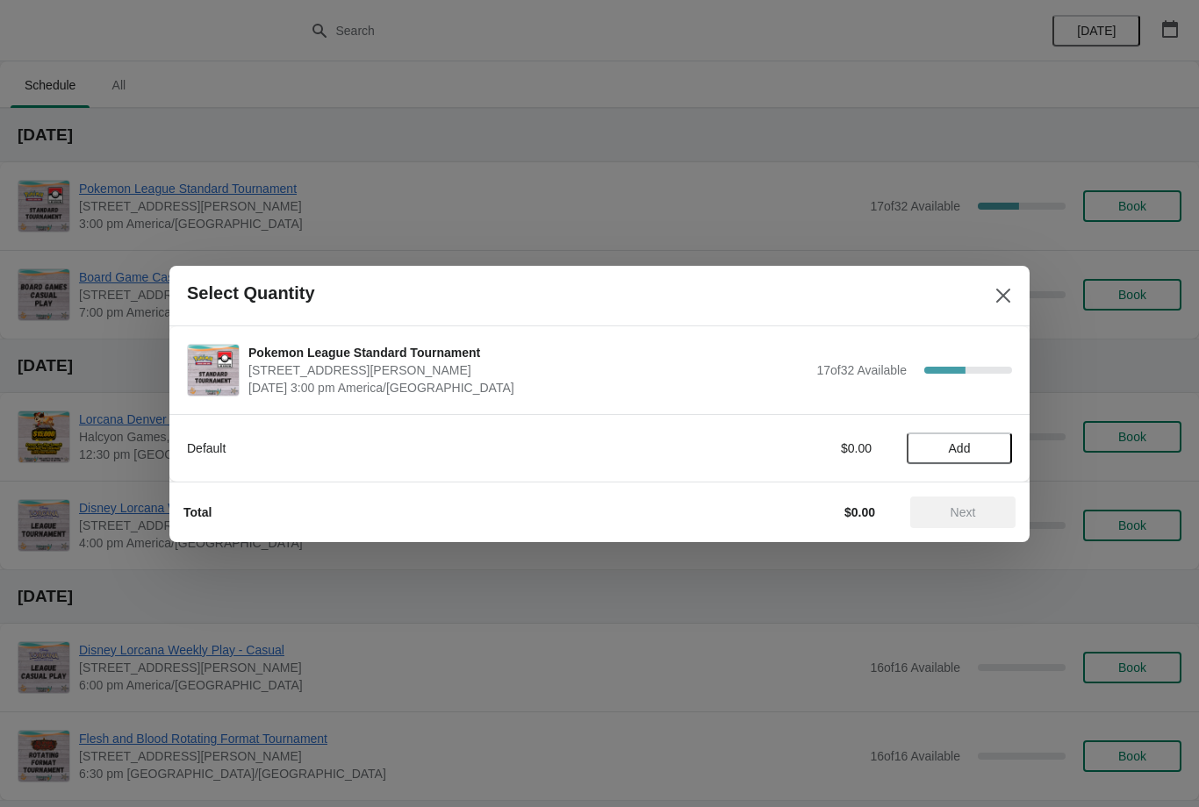
click at [968, 447] on span "Add" at bounding box center [959, 448] width 22 height 14
click at [970, 505] on span "Next" at bounding box center [962, 512] width 25 height 14
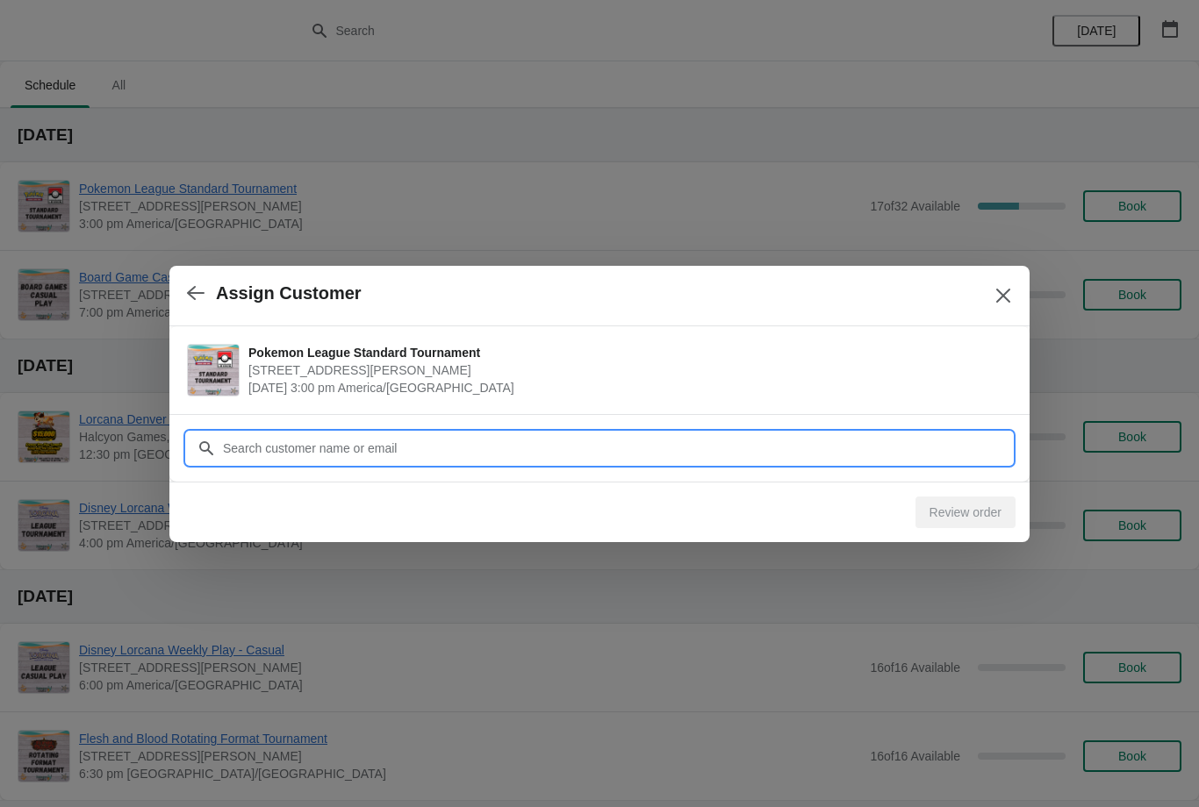
click at [539, 440] on input "Customer" at bounding box center [617, 449] width 790 height 32
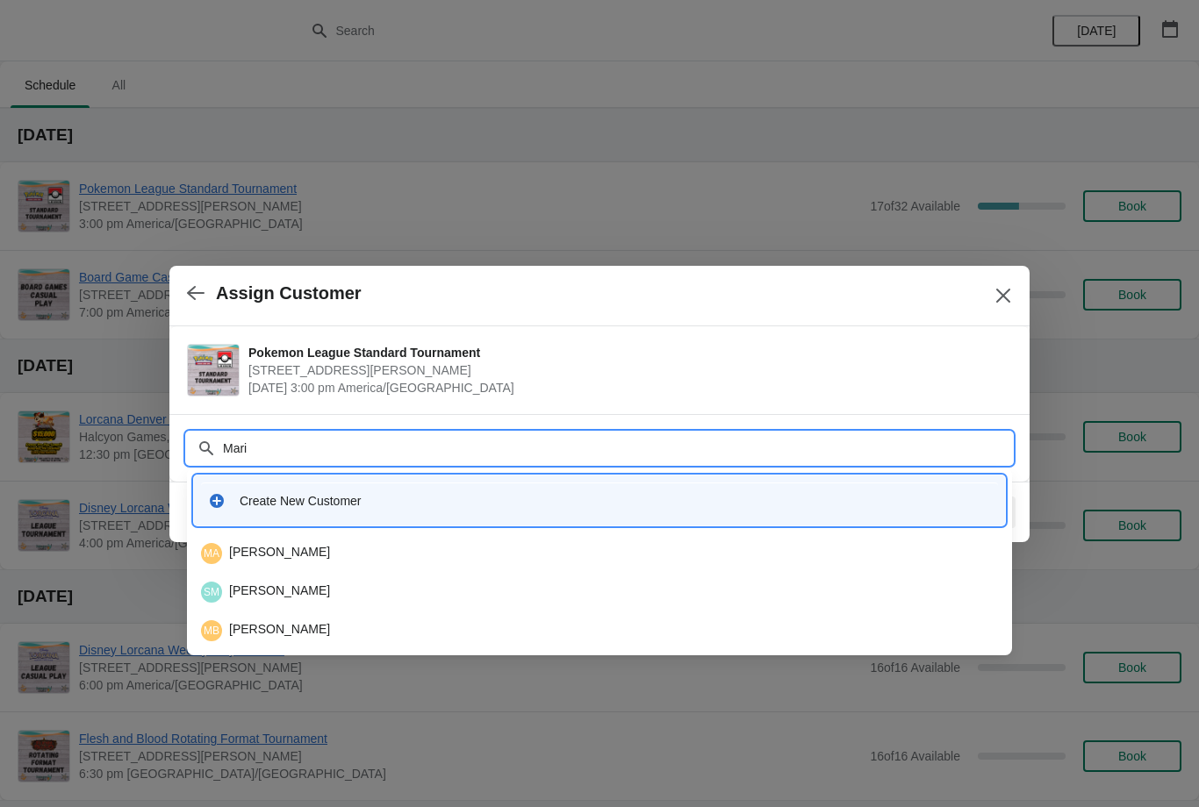
type input "Mario"
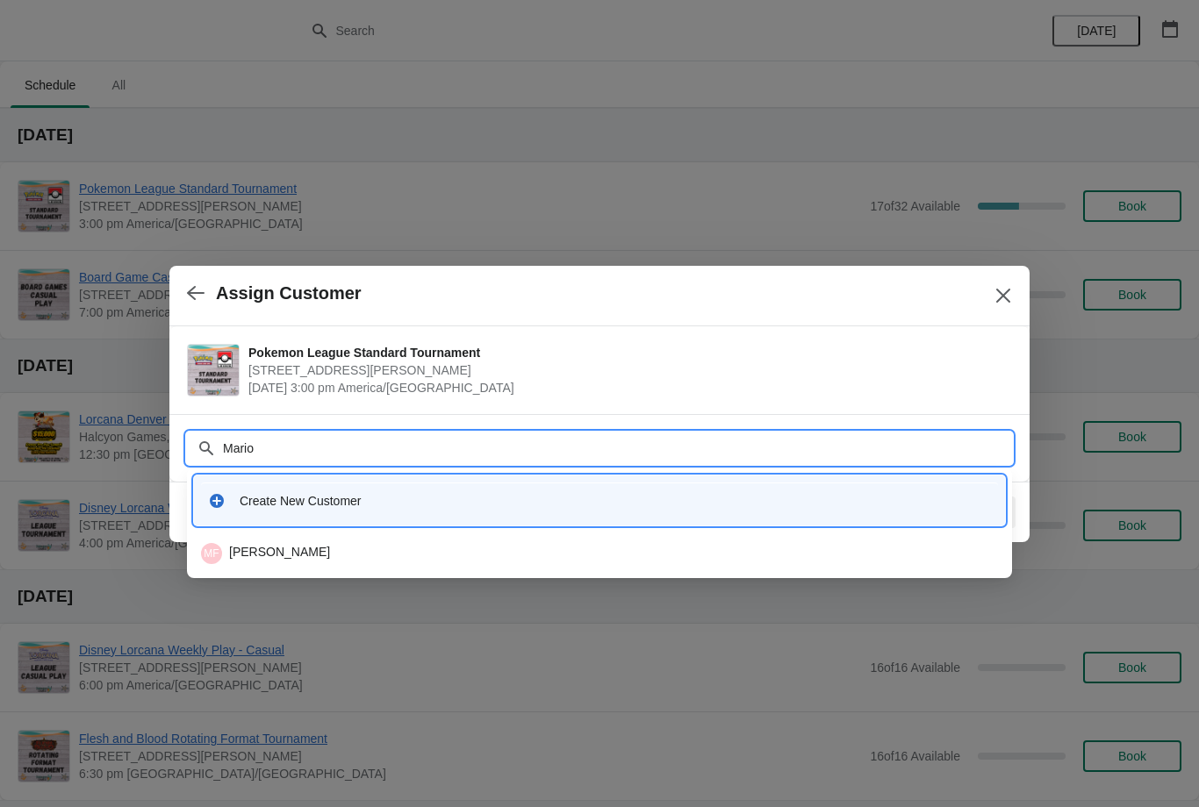
click at [296, 544] on div "MF [PERSON_NAME]" at bounding box center [599, 553] width 797 height 21
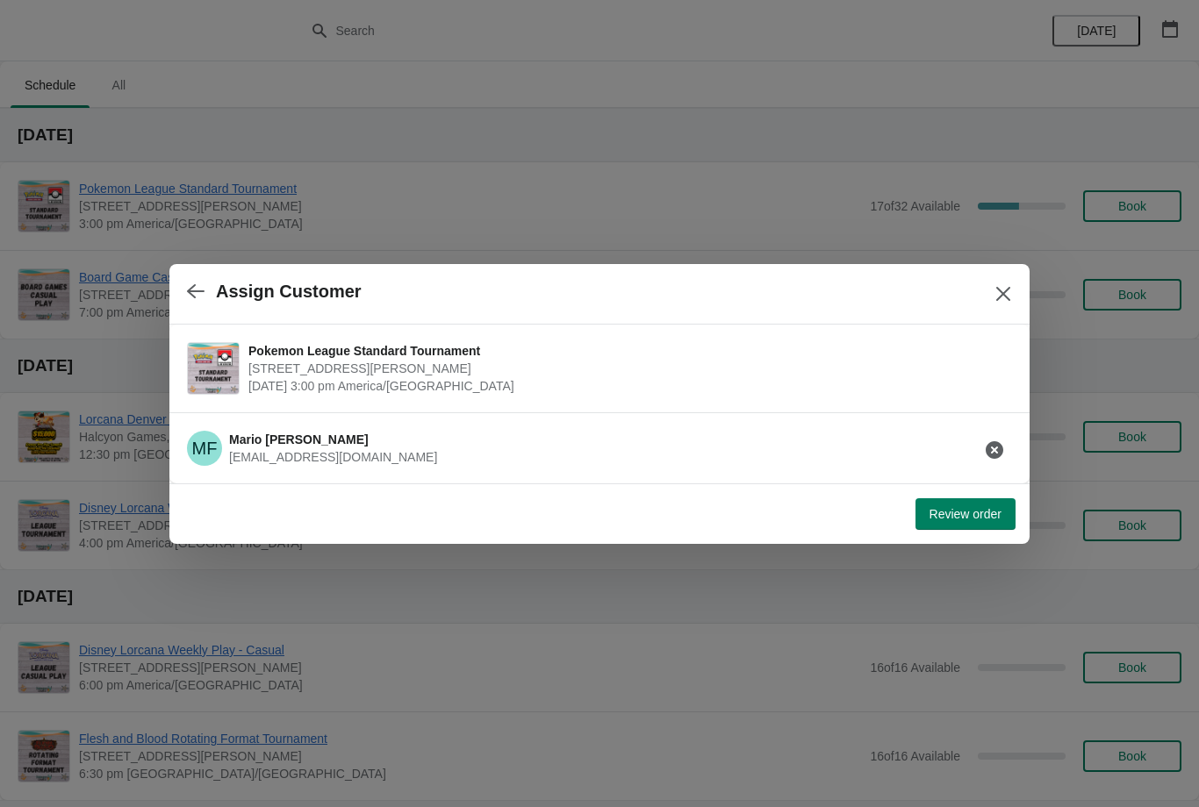
click at [997, 439] on button "button" at bounding box center [994, 450] width 32 height 32
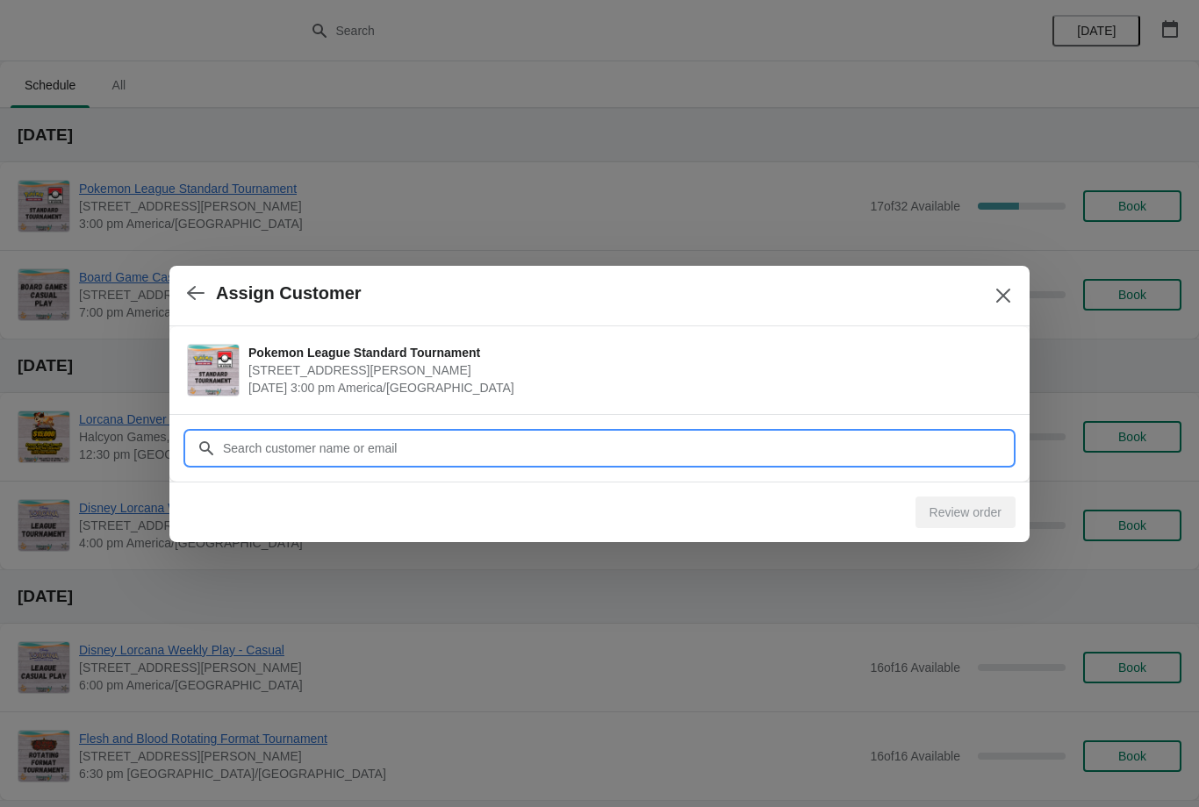
click at [838, 438] on input "Customer" at bounding box center [617, 449] width 790 height 32
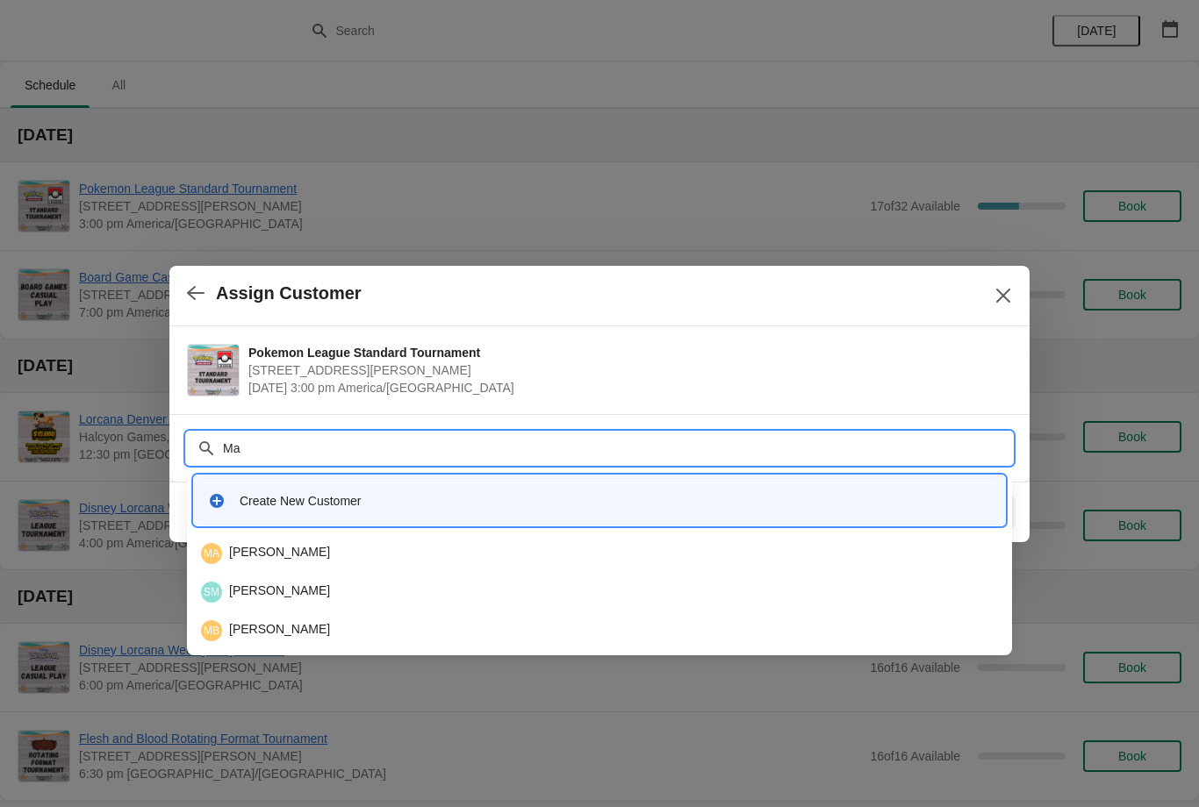
type input "M"
type input "D"
click at [390, 444] on input "Mari" at bounding box center [617, 449] width 790 height 32
type input "M"
type input "Ilove"
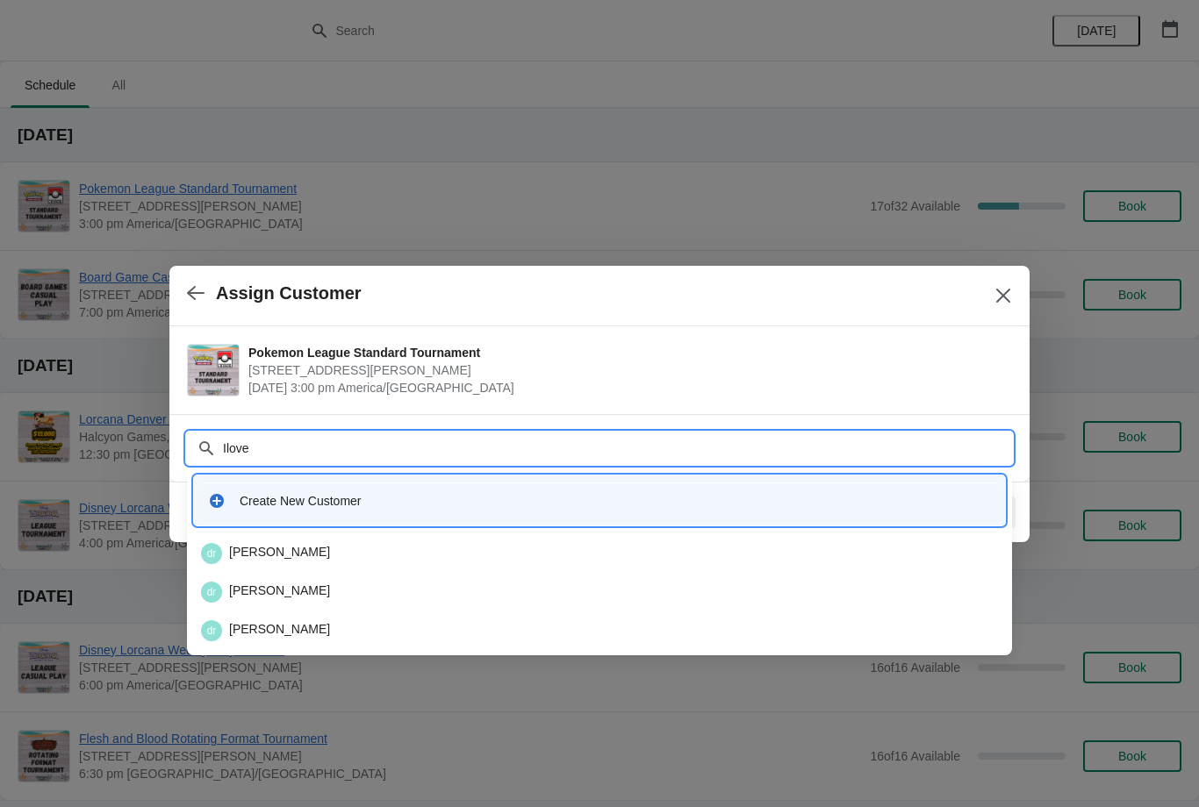
click at [306, 591] on div "dr dario ramirez" at bounding box center [599, 592] width 797 height 21
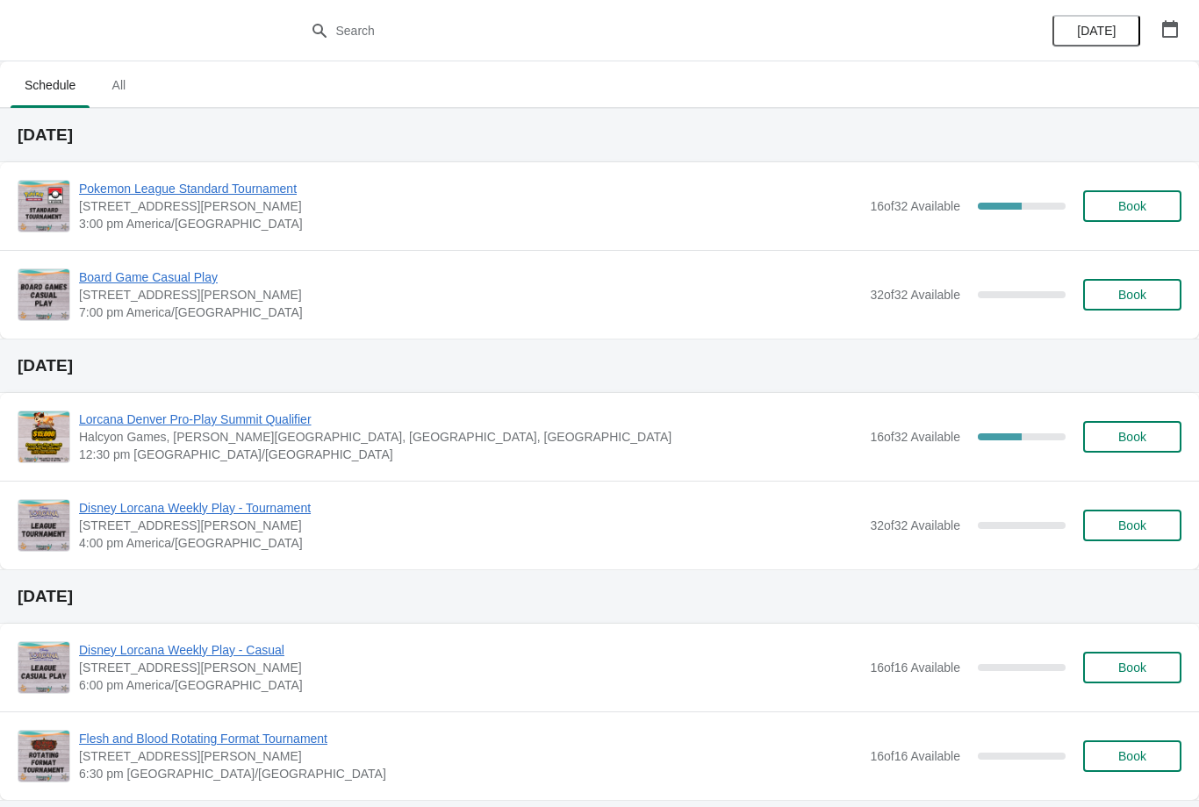
click at [1140, 199] on span "Book" at bounding box center [1132, 206] width 28 height 14
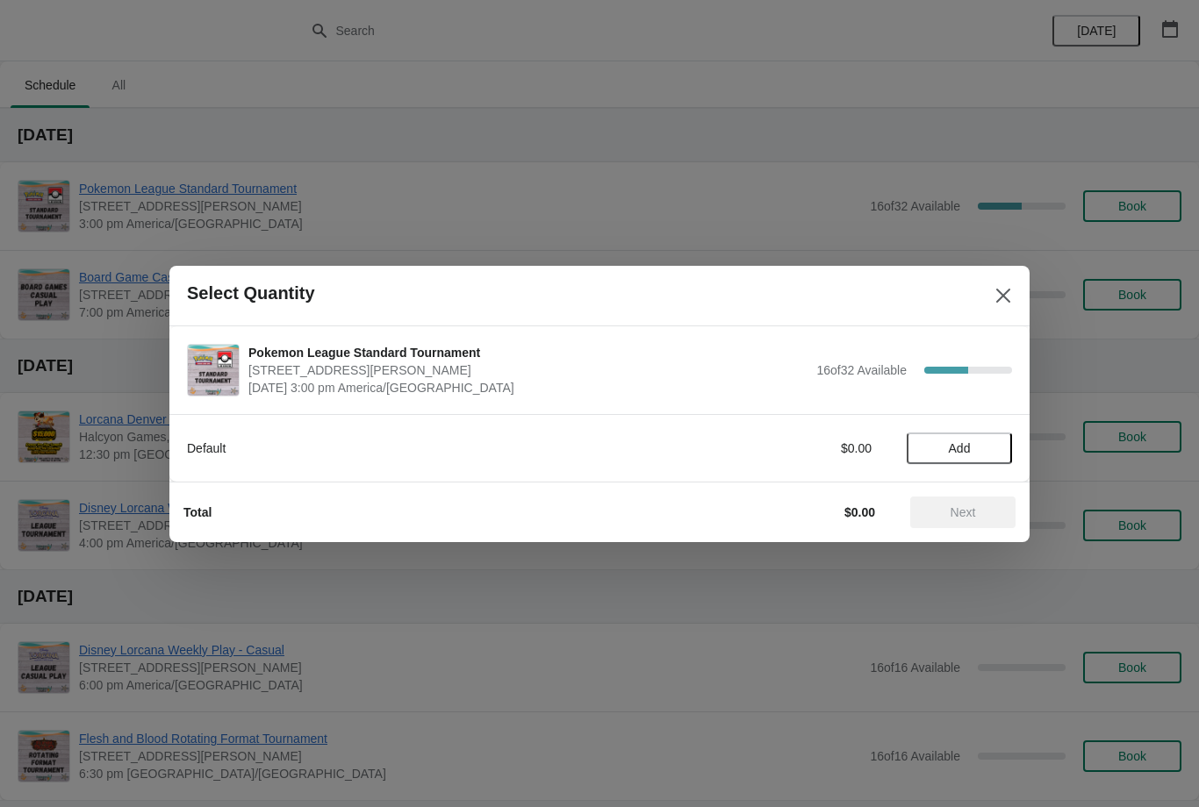
click at [960, 439] on button "Add" at bounding box center [958, 449] width 105 height 32
click at [977, 492] on div "Total $5.95 Next" at bounding box center [592, 506] width 846 height 46
click at [959, 505] on span "Next" at bounding box center [962, 512] width 25 height 14
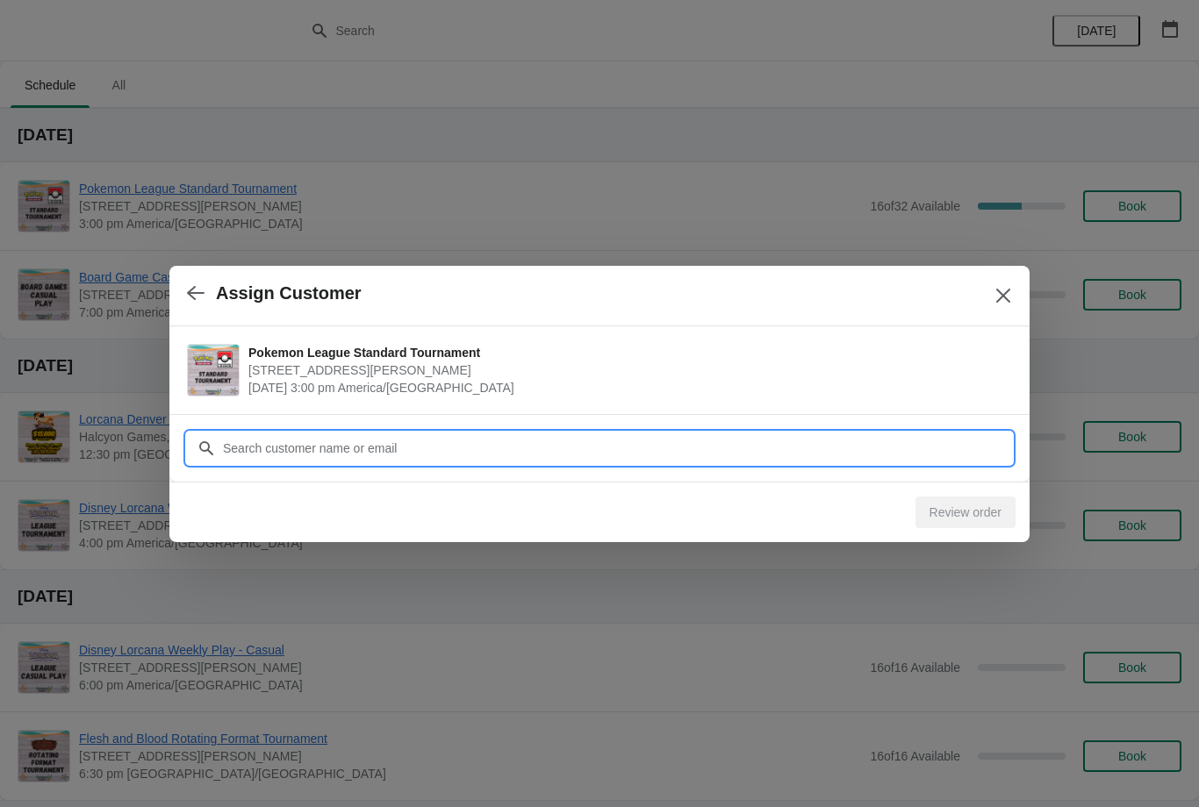
click at [746, 447] on input "Customer" at bounding box center [617, 449] width 790 height 32
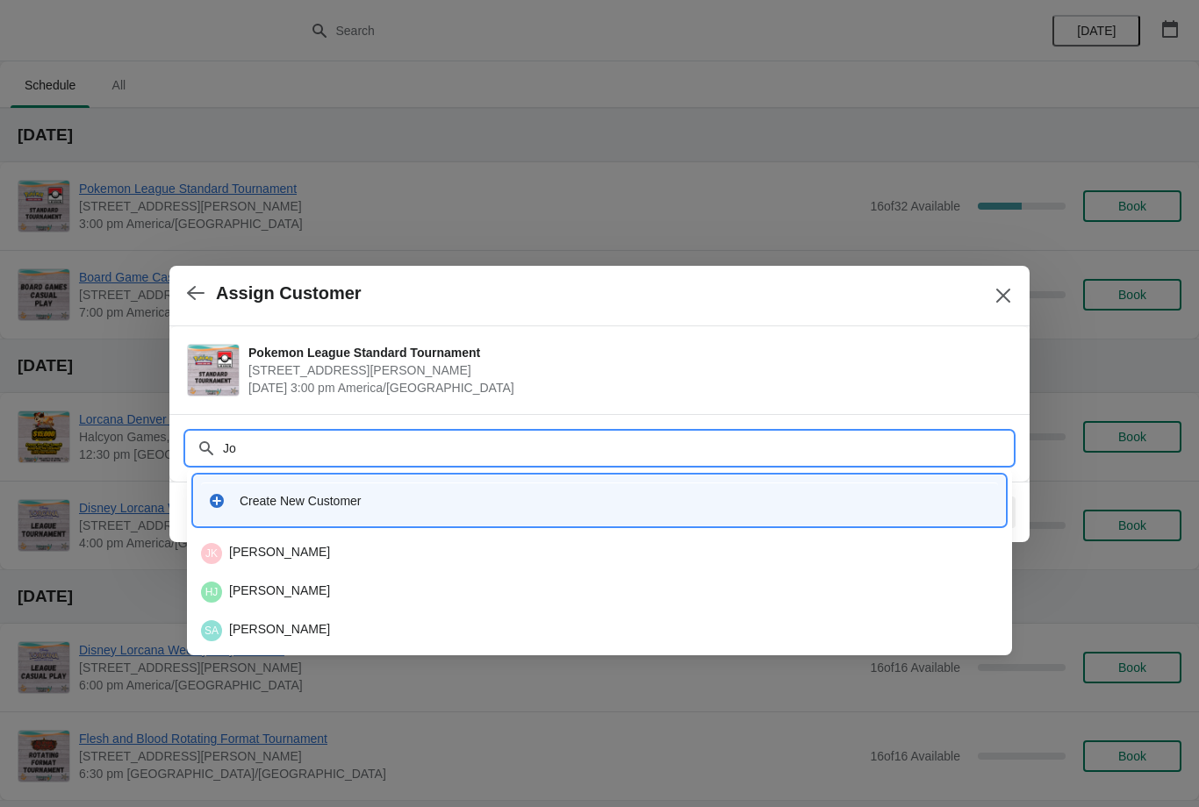
type input "J"
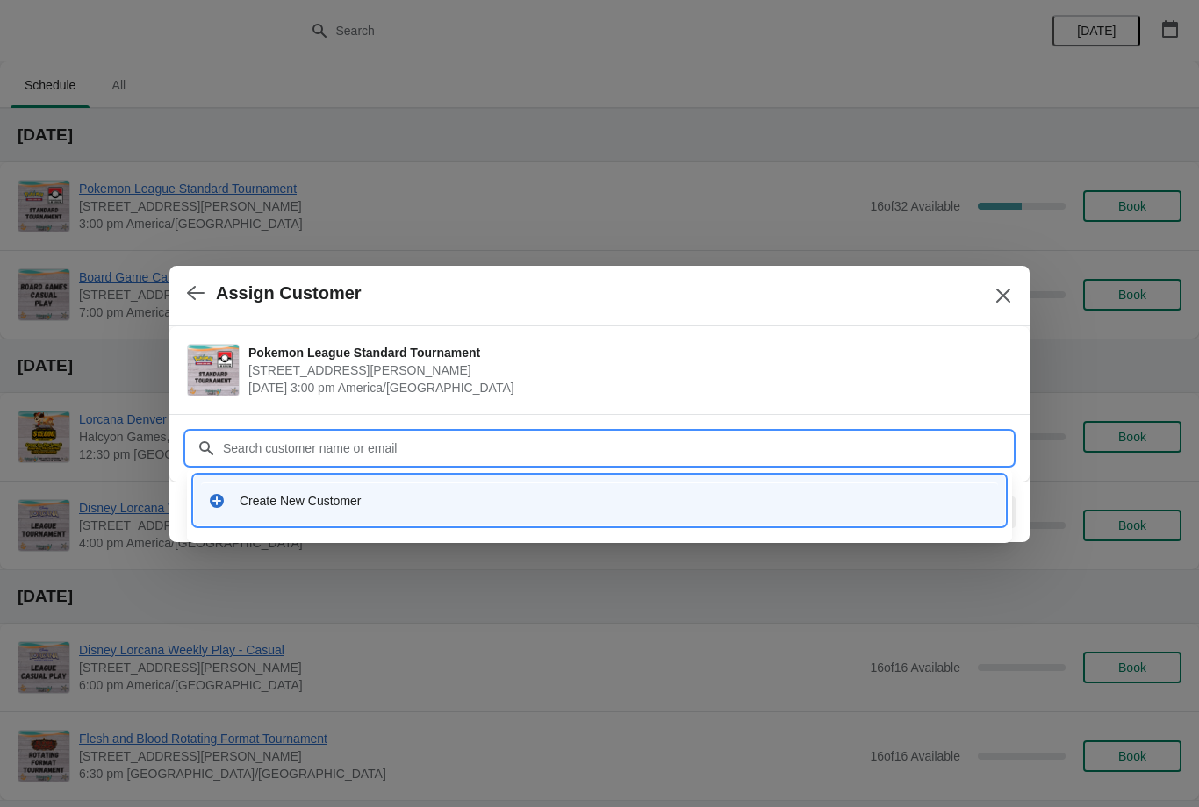
type input "A"
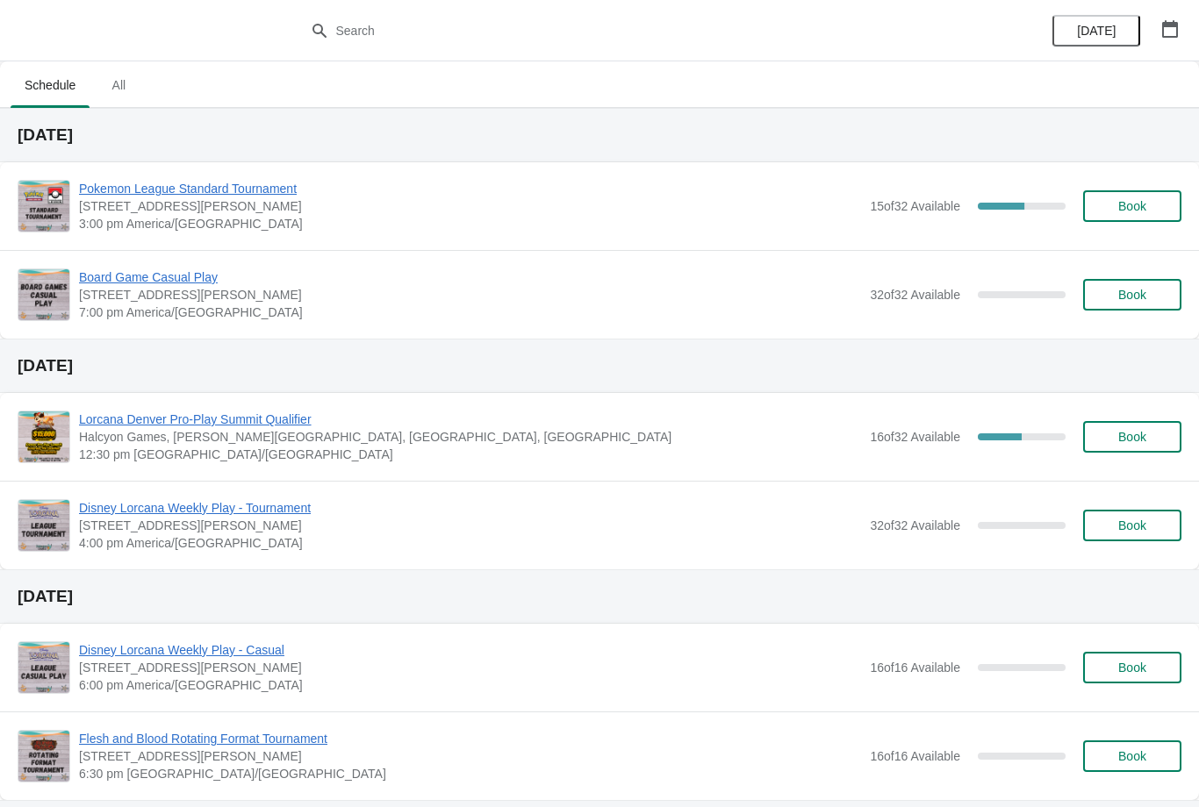
click at [1178, 17] on button "button" at bounding box center [1170, 29] width 32 height 32
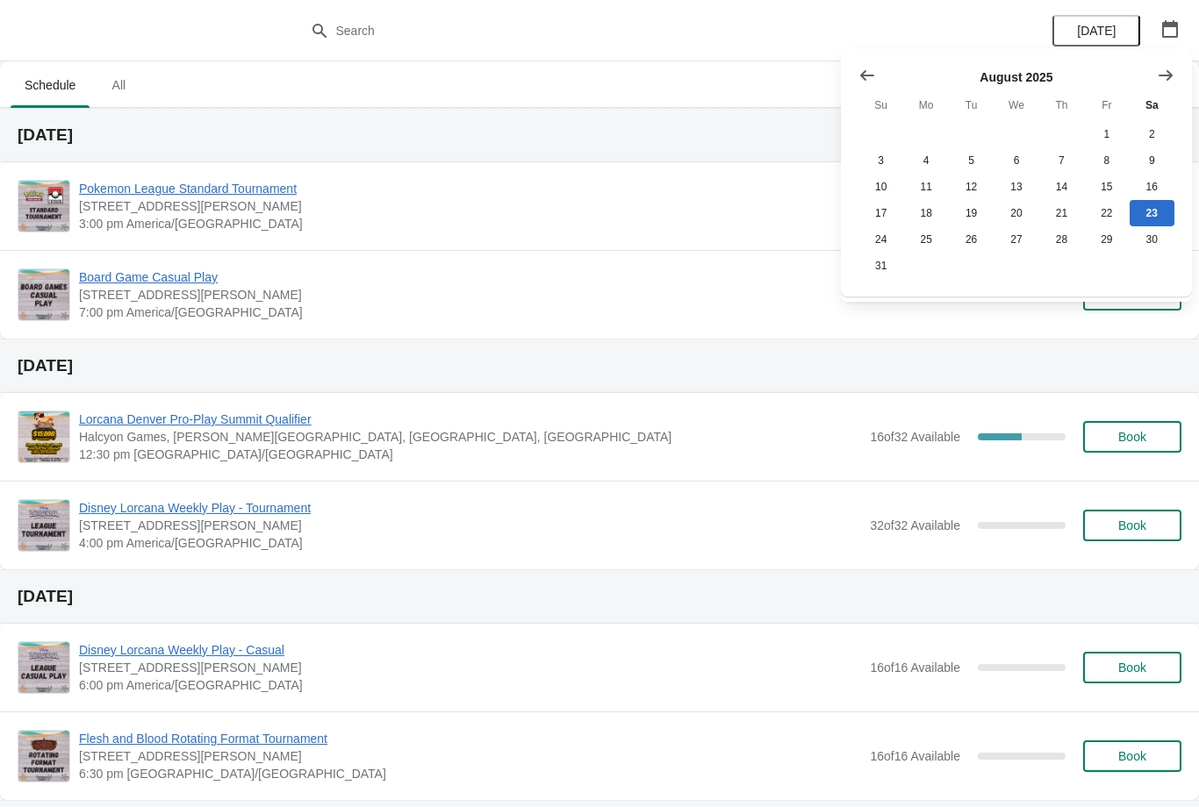
click at [1171, 68] on icon "Show next month, September 2025" at bounding box center [1165, 76] width 18 height 18
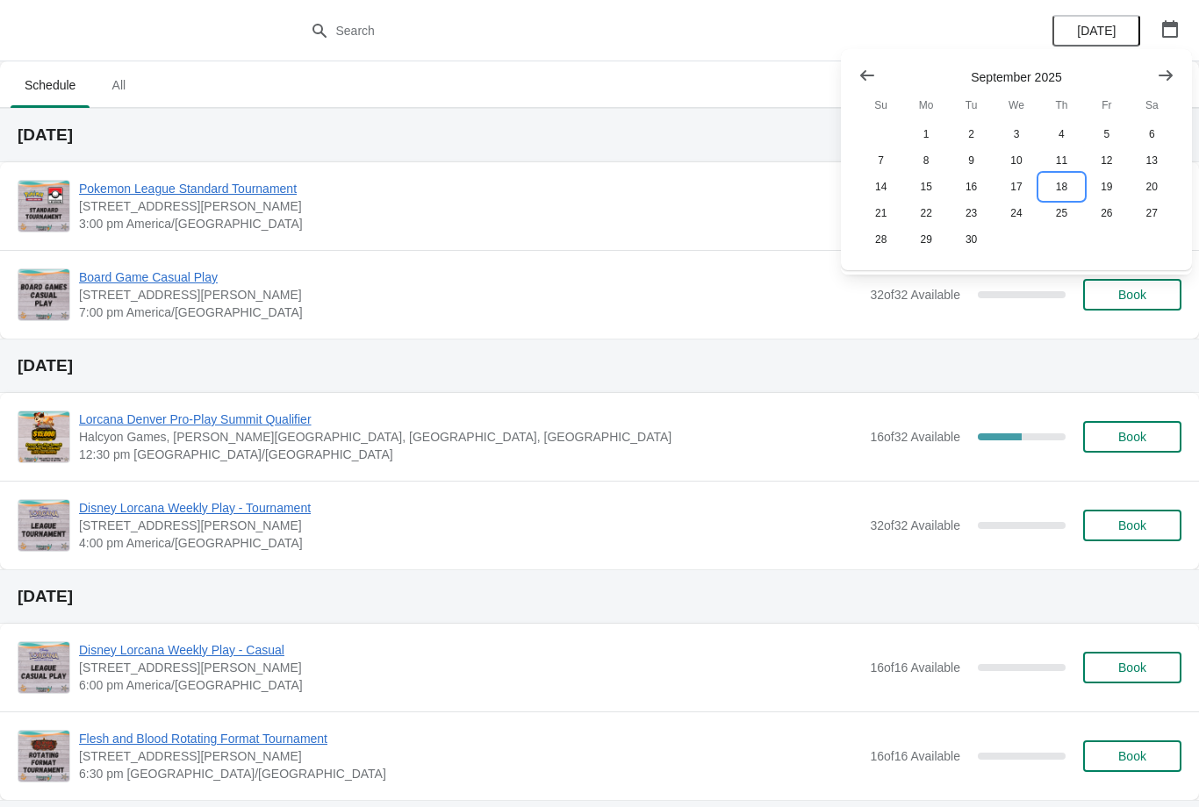
click at [1069, 181] on button "18" at bounding box center [1061, 187] width 45 height 26
